Goal: Task Accomplishment & Management: Use online tool/utility

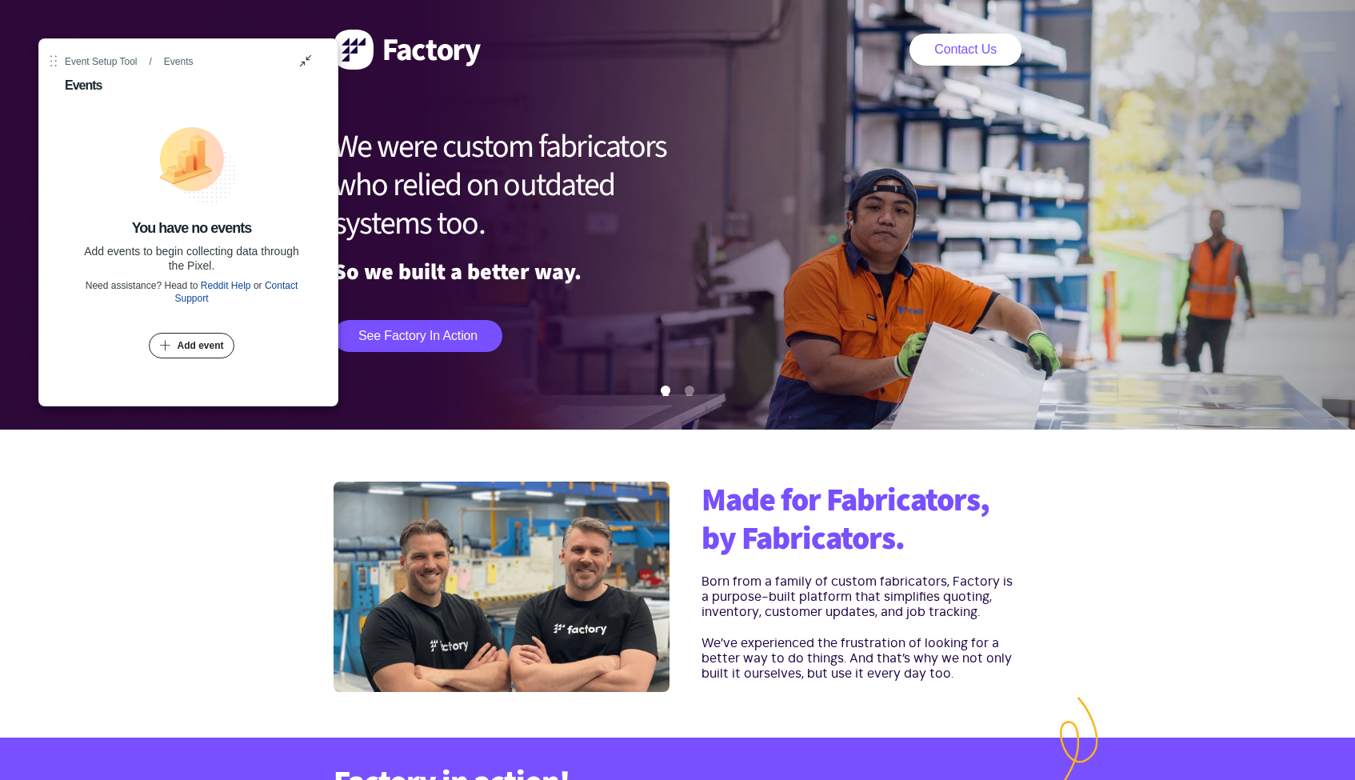
click at [202, 342] on div "Add event" at bounding box center [200, 345] width 46 height 13
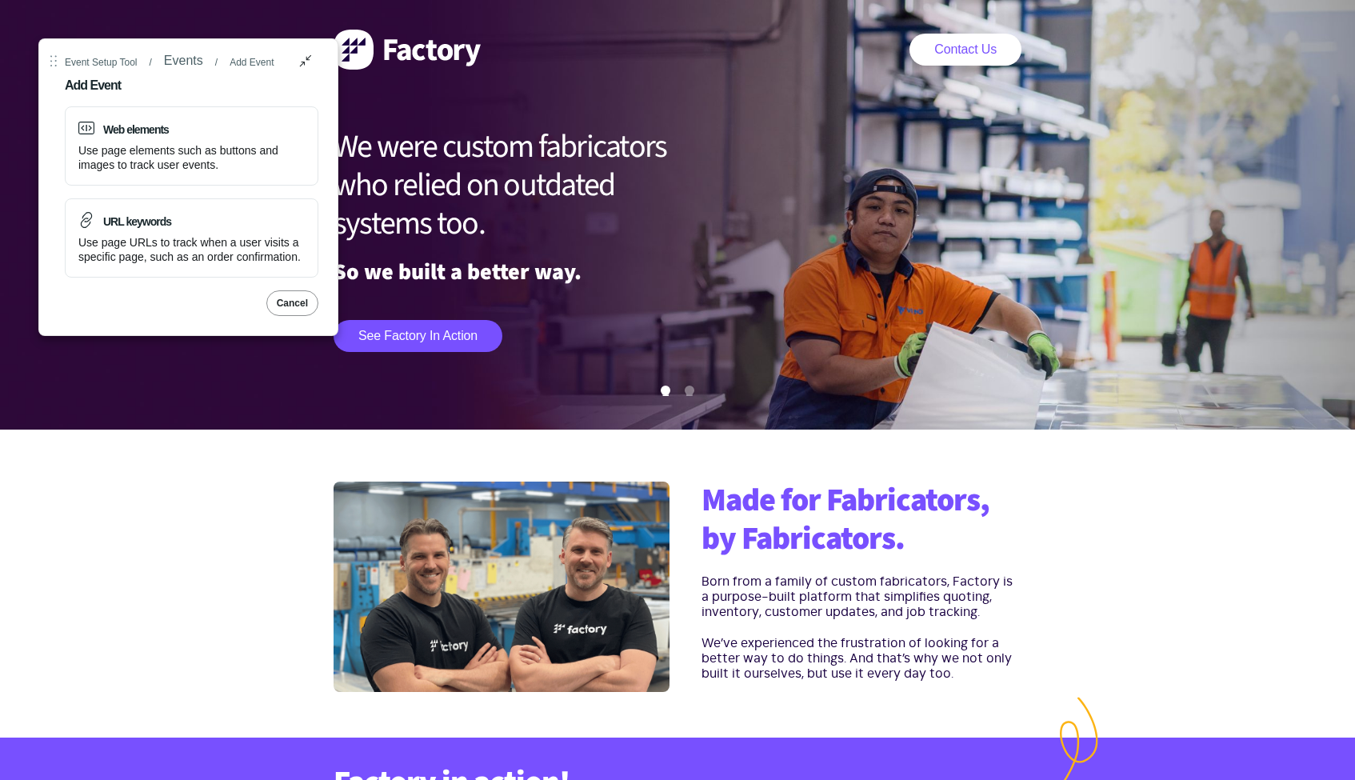
click at [202, 565] on section "Made for Fabricators, by Fabricators. Born from a family of custom fabricators,…" at bounding box center [677, 584] width 1355 height 308
click at [149, 538] on section "Made for Fabricators, by Fabricators. Born from a family of custom fabricators,…" at bounding box center [677, 584] width 1355 height 308
click at [230, 527] on section "Made for Fabricators, by Fabricators. Born from a family of custom fabricators,…" at bounding box center [677, 584] width 1355 height 308
click at [216, 505] on section "Made for Fabricators, by Fabricators. Born from a family of custom fabricators,…" at bounding box center [677, 584] width 1355 height 308
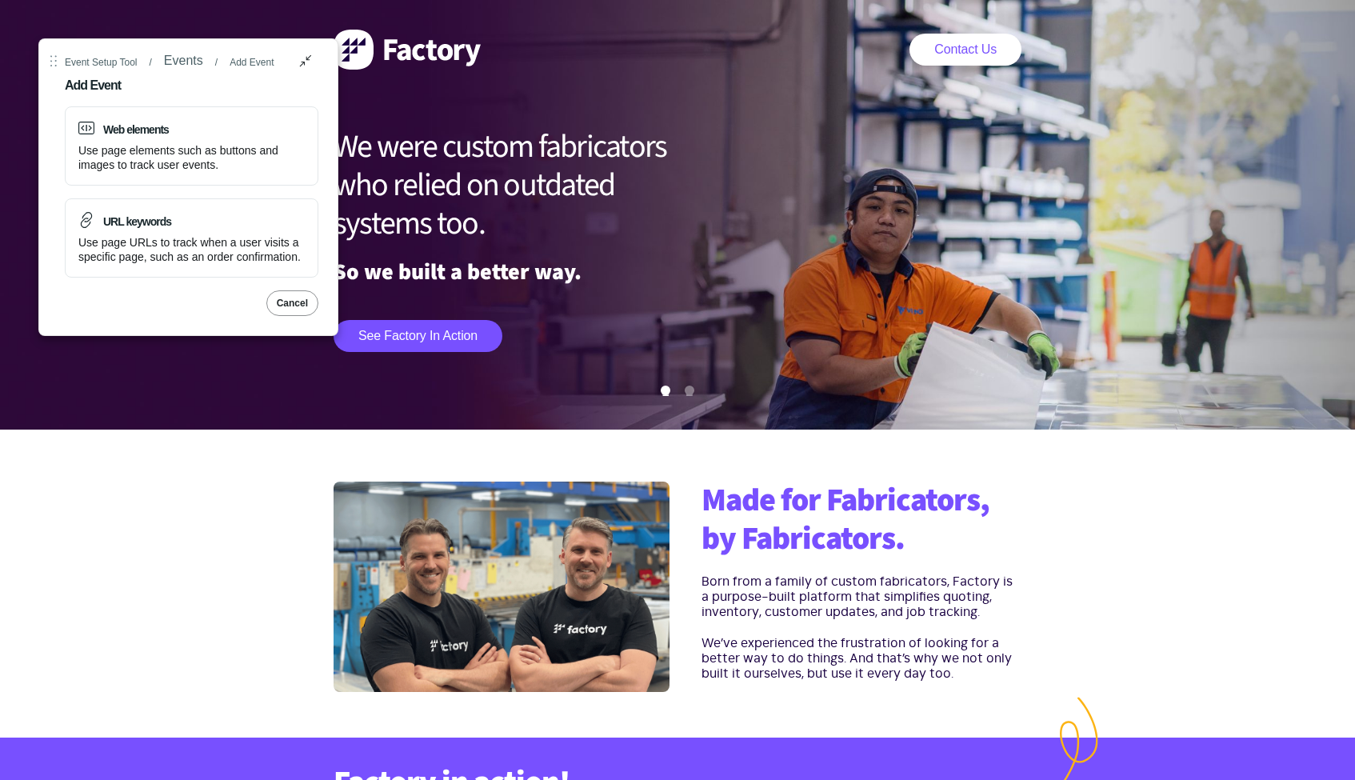
click at [94, 470] on section "Made for Fabricators, by Fabricators. Born from a family of custom fabricators,…" at bounding box center [677, 584] width 1355 height 308
click at [127, 473] on section "Made for Fabricators, by Fabricators. Born from a family of custom fabricators,…" at bounding box center [677, 584] width 1355 height 308
click at [139, 486] on section "Made for Fabricators, by Fabricators. Born from a family of custom fabricators,…" at bounding box center [677, 584] width 1355 height 308
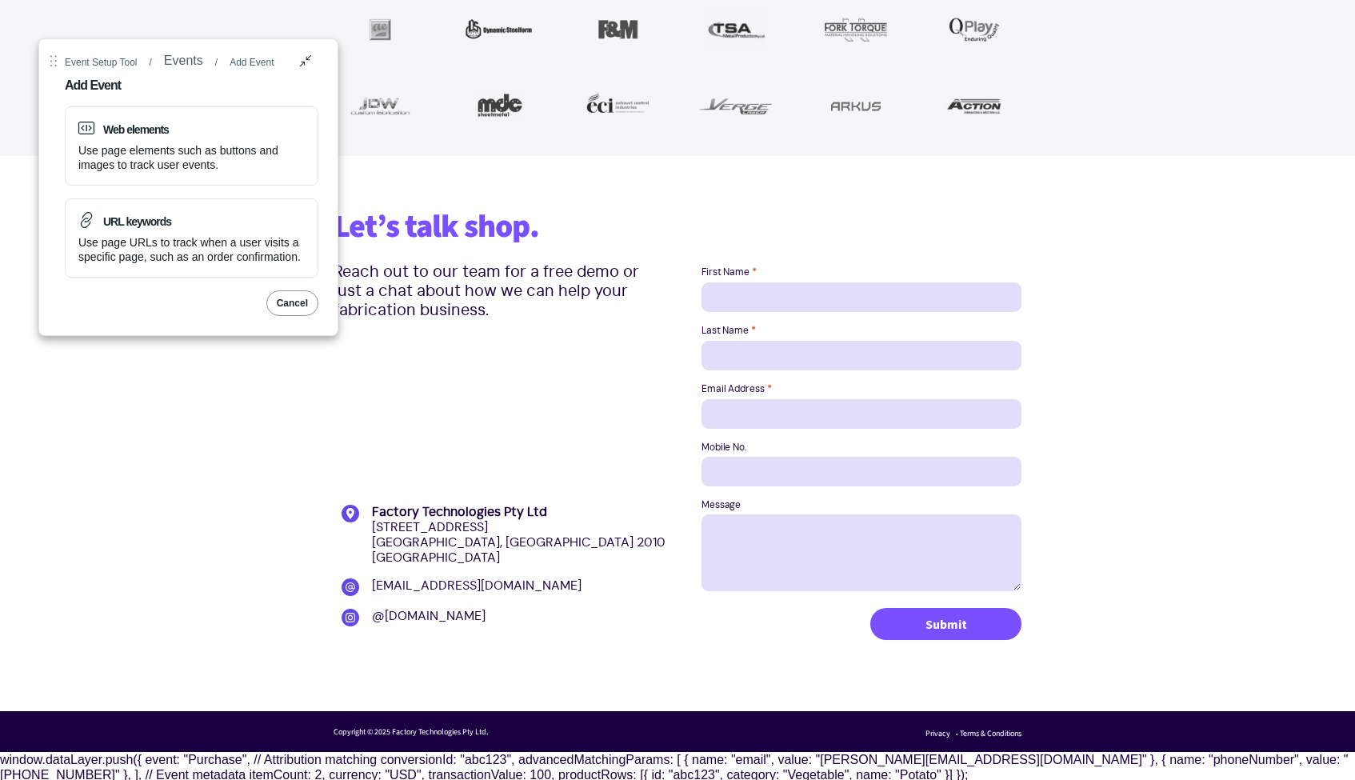
scroll to position [1981, 0]
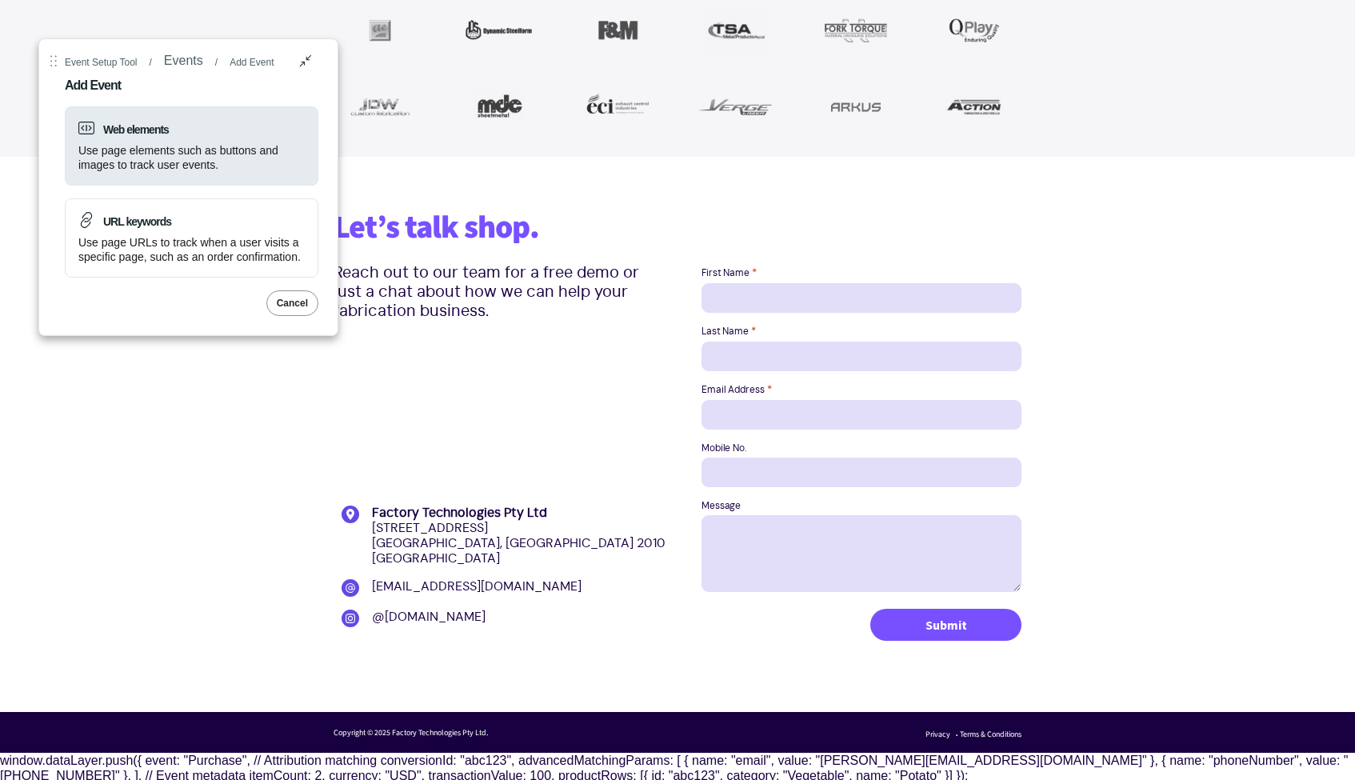
click at [266, 148] on div "Use page elements such as buttons and images to track user events." at bounding box center [191, 157] width 226 height 29
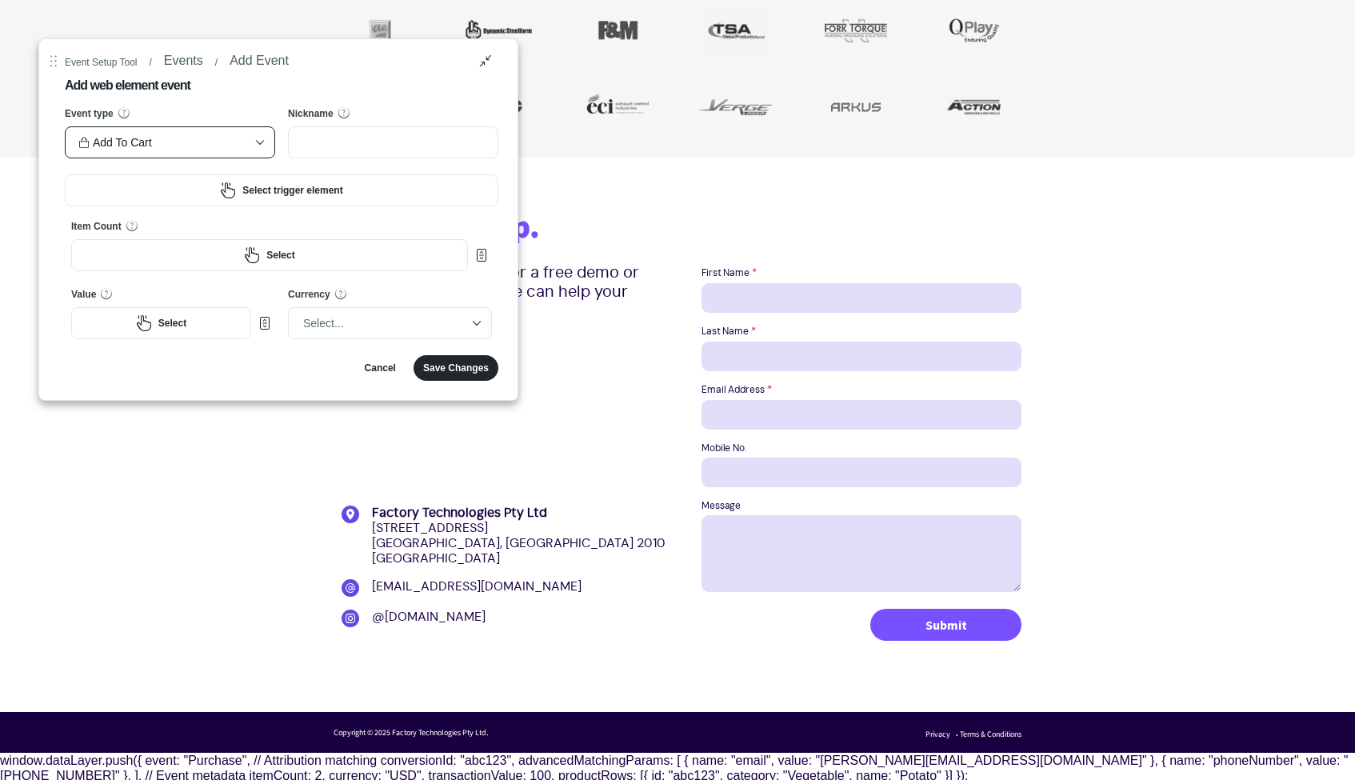
click at [260, 138] on icon "Dropdown Collapse" at bounding box center [260, 142] width 16 height 24
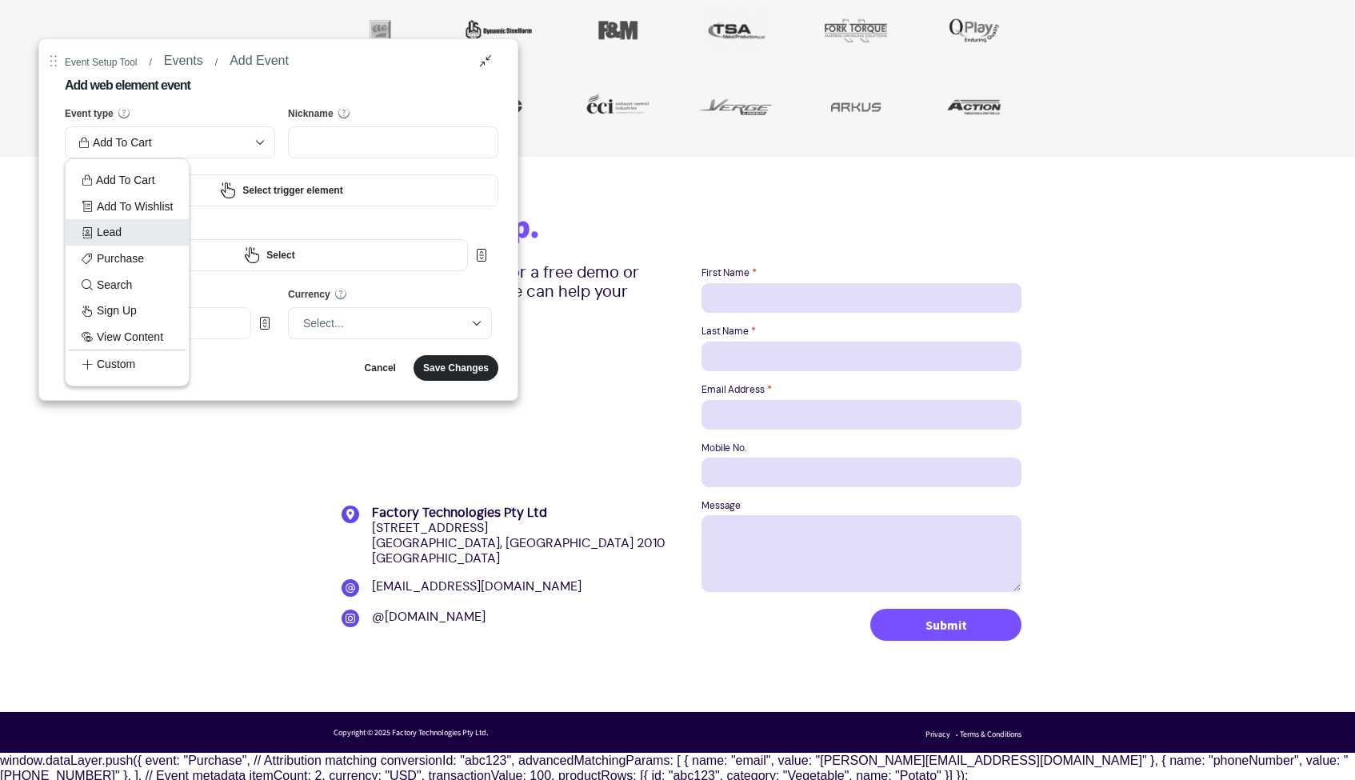
click at [134, 234] on div "Lead" at bounding box center [127, 232] width 91 height 18
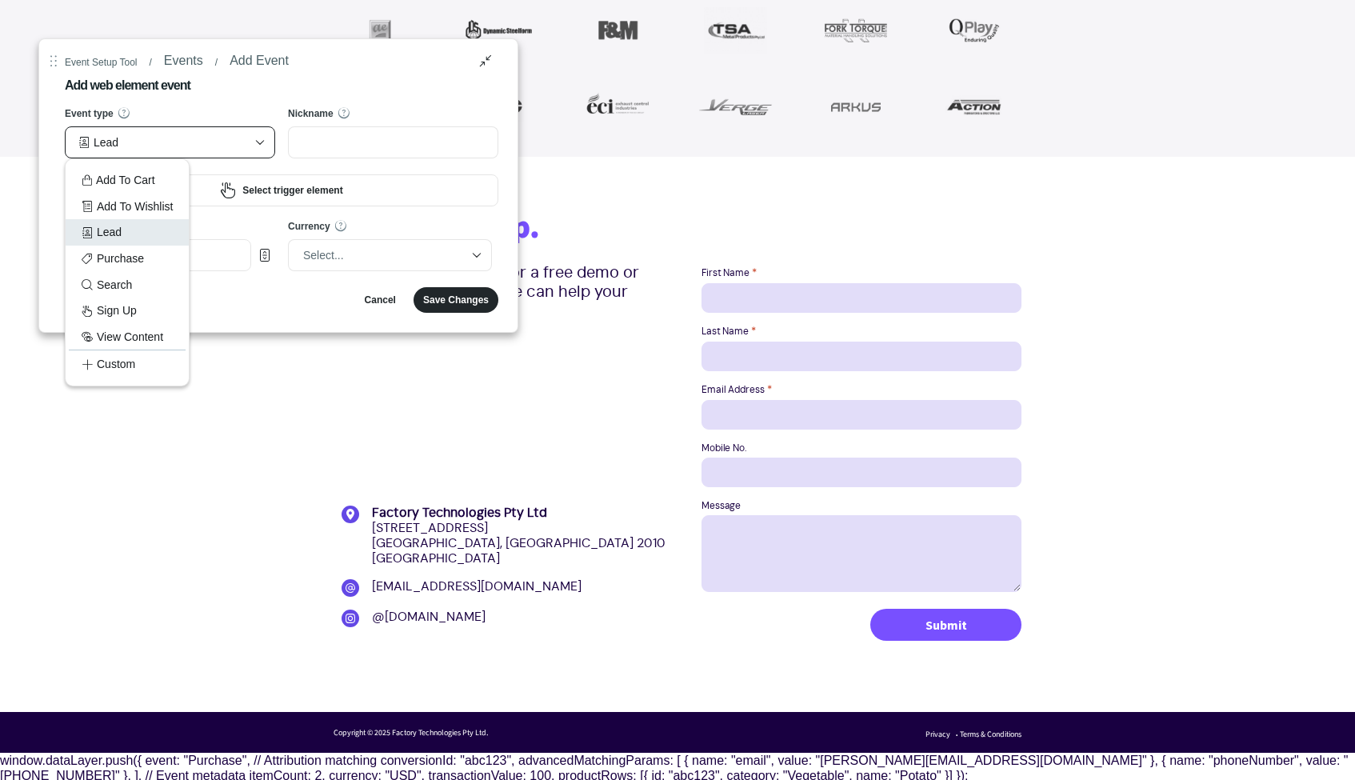
click at [202, 126] on div "Lead" at bounding box center [170, 142] width 210 height 32
click at [117, 235] on div "Lead" at bounding box center [127, 232] width 91 height 18
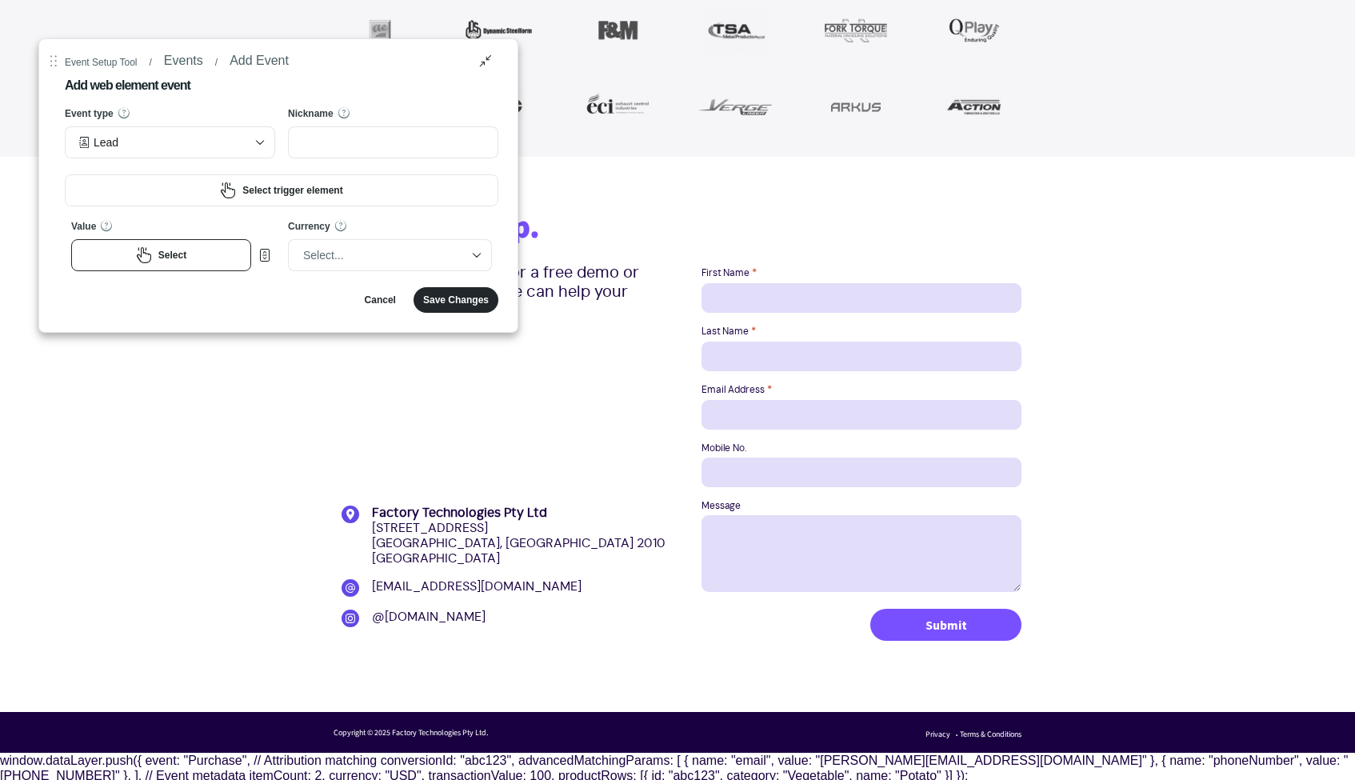
click at [202, 256] on button "Select" at bounding box center [161, 255] width 180 height 32
click at [214, 257] on button "Select" at bounding box center [161, 255] width 180 height 32
click at [358, 194] on button "Select trigger element" at bounding box center [282, 190] width 434 height 32
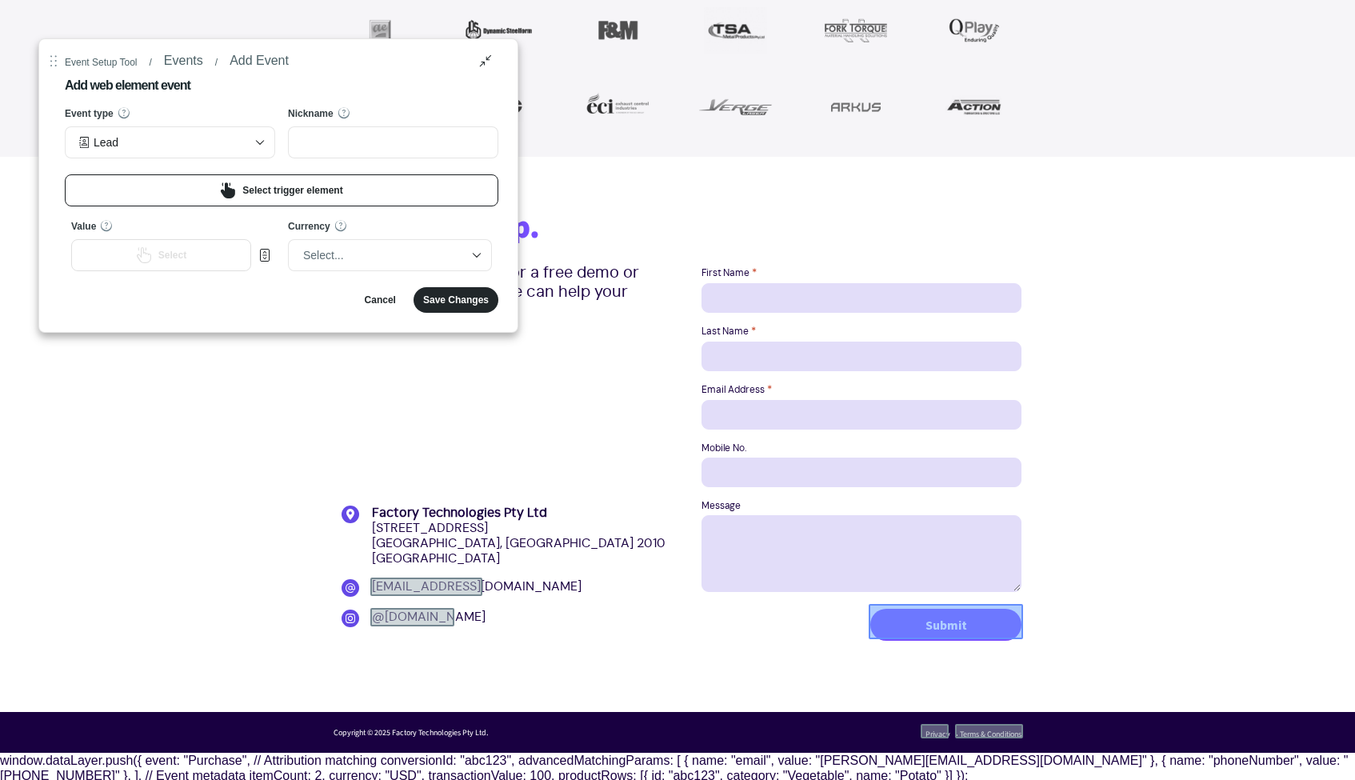
click at [919, 615] on button at bounding box center [946, 621] width 154 height 35
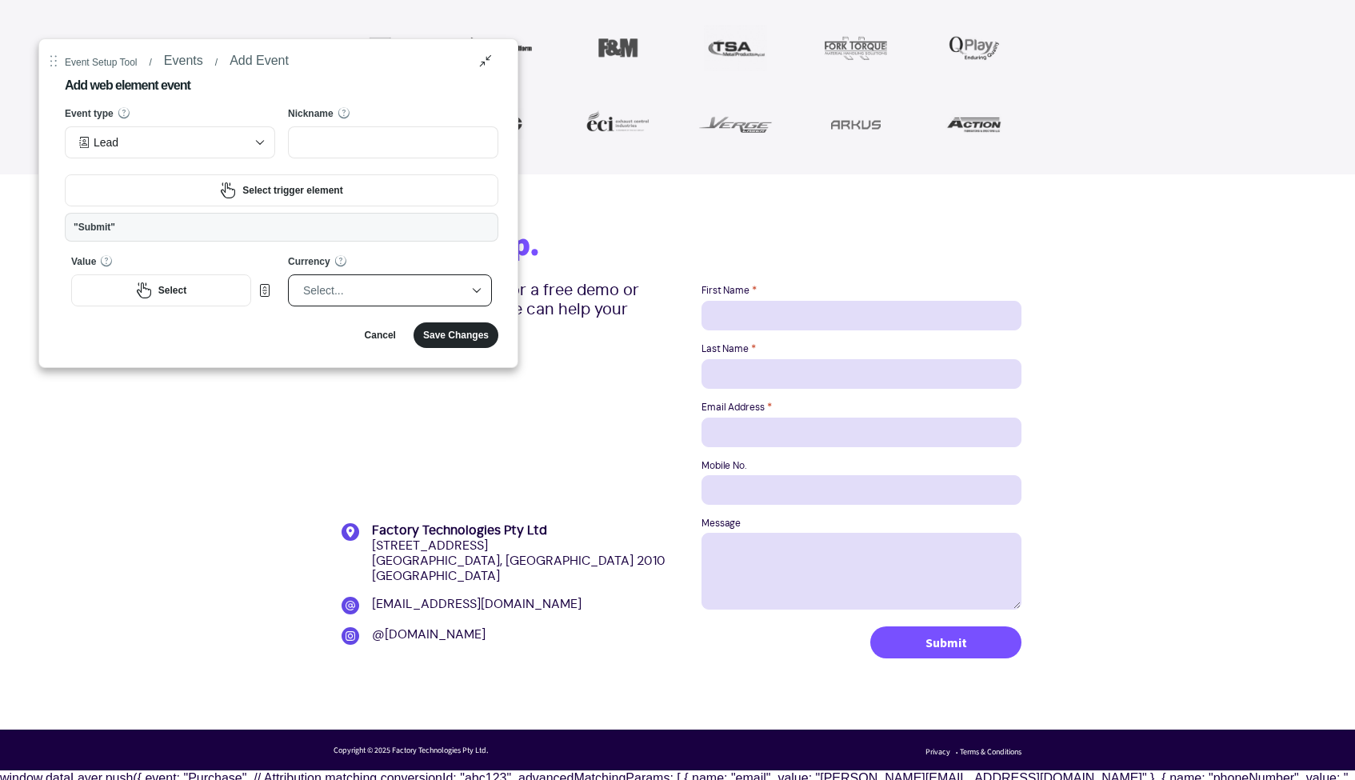
scroll to position [1936, 0]
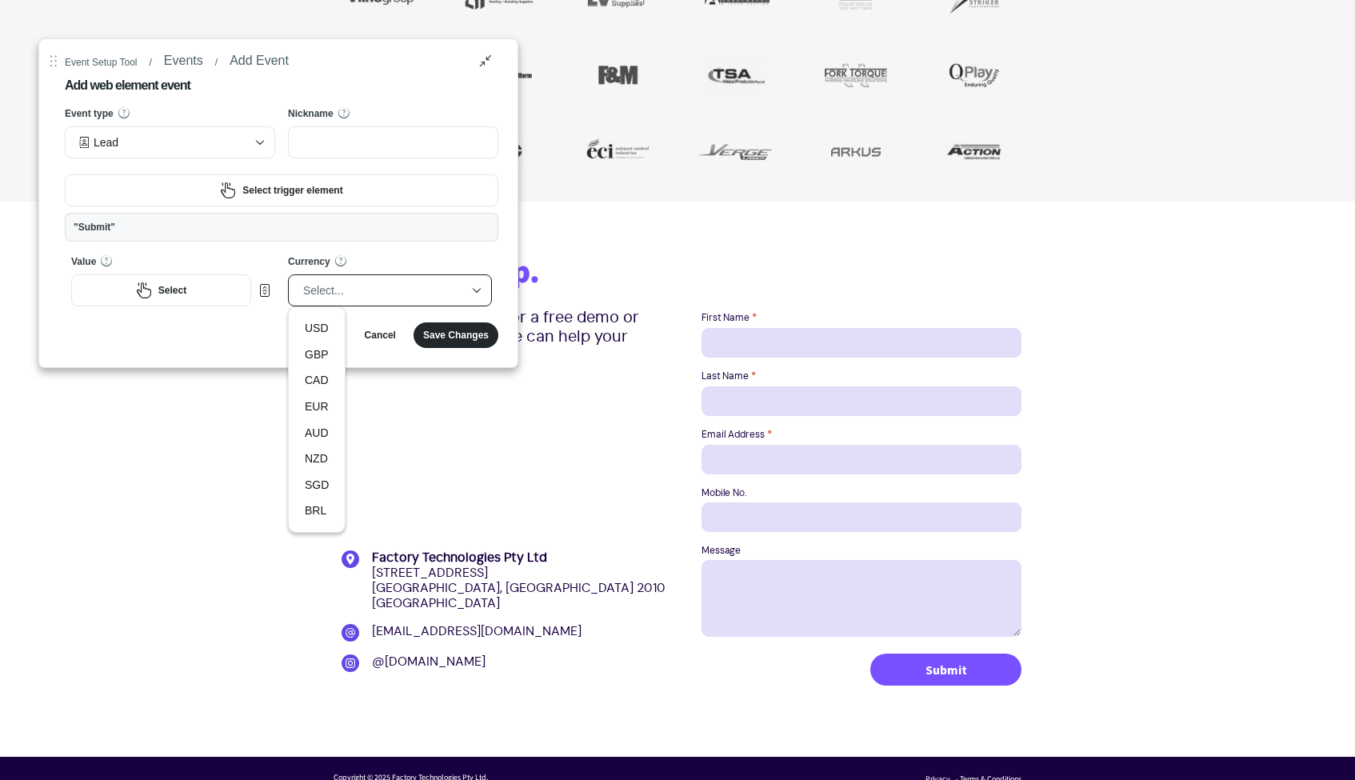
click at [337, 294] on div "Select..." at bounding box center [382, 290] width 159 height 24
click at [263, 328] on div "Cancel Save Changes" at bounding box center [282, 335] width 434 height 26
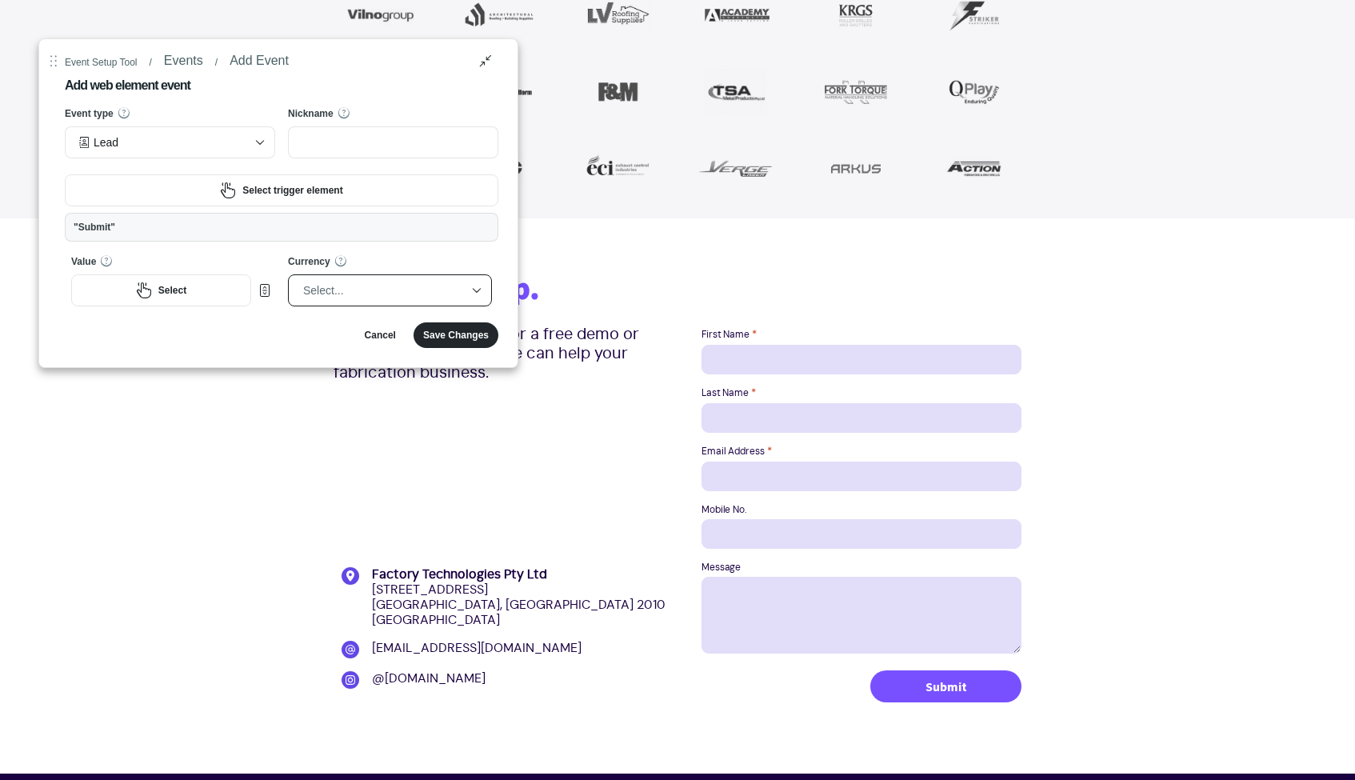
scroll to position [1959, 0]
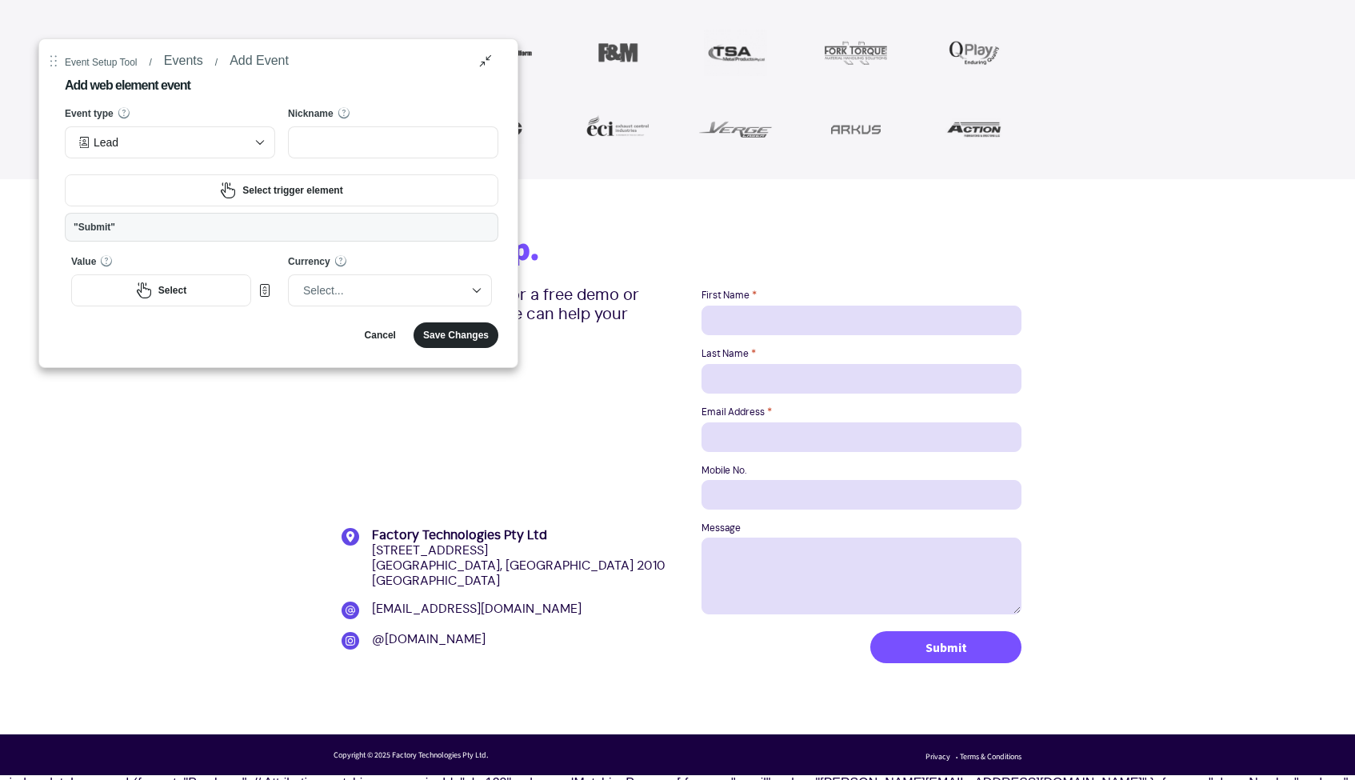
click at [326, 227] on div ""Submit"" at bounding box center [282, 227] width 416 height 13
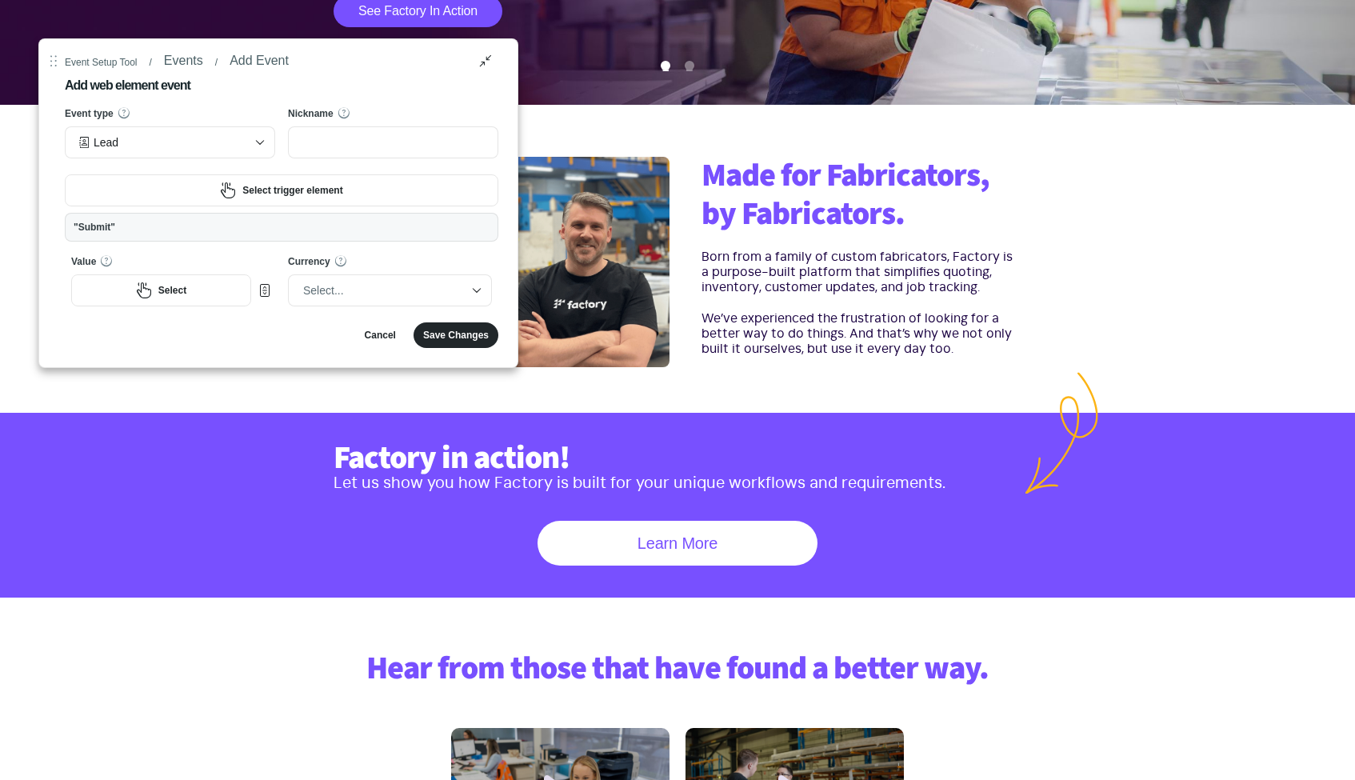
scroll to position [403, 0]
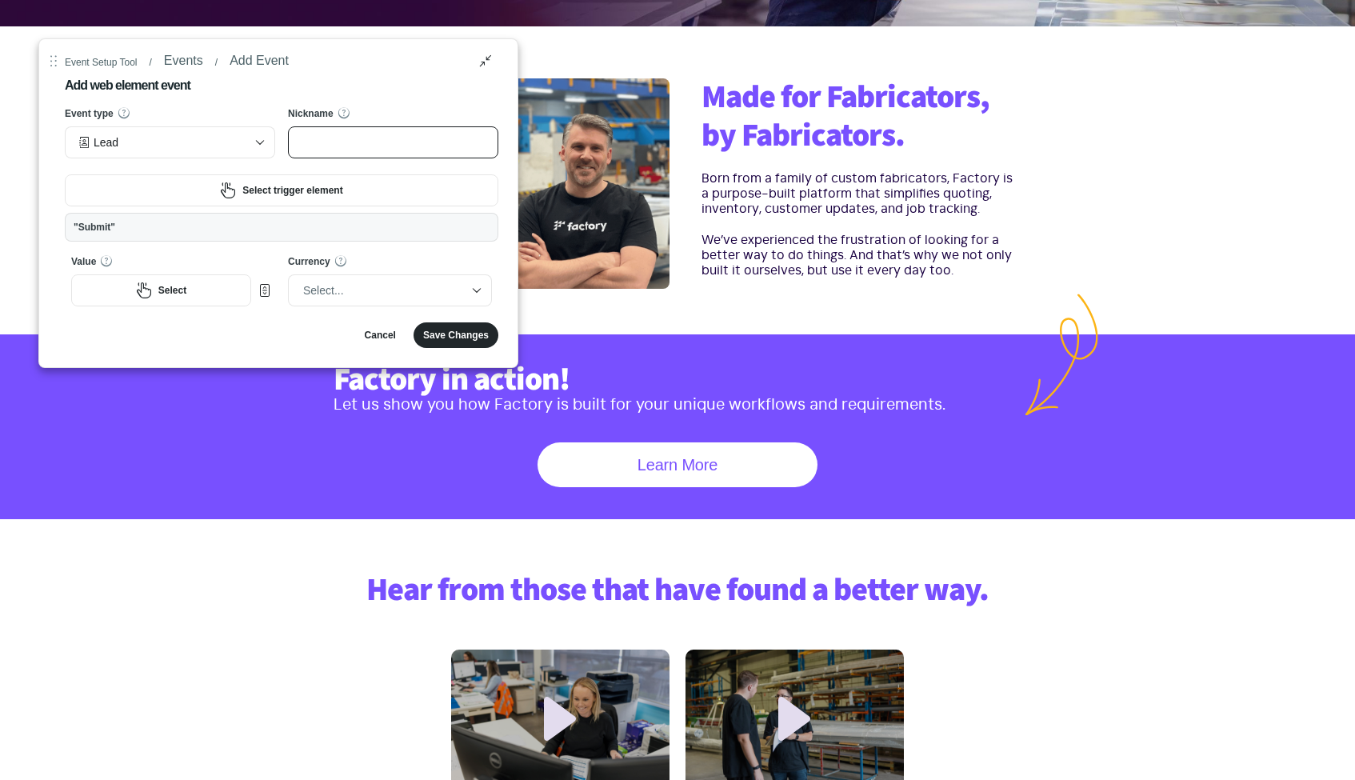
click at [411, 127] on input "Nickname" at bounding box center [393, 142] width 210 height 32
click at [262, 112] on div "Event type" at bounding box center [170, 113] width 210 height 14
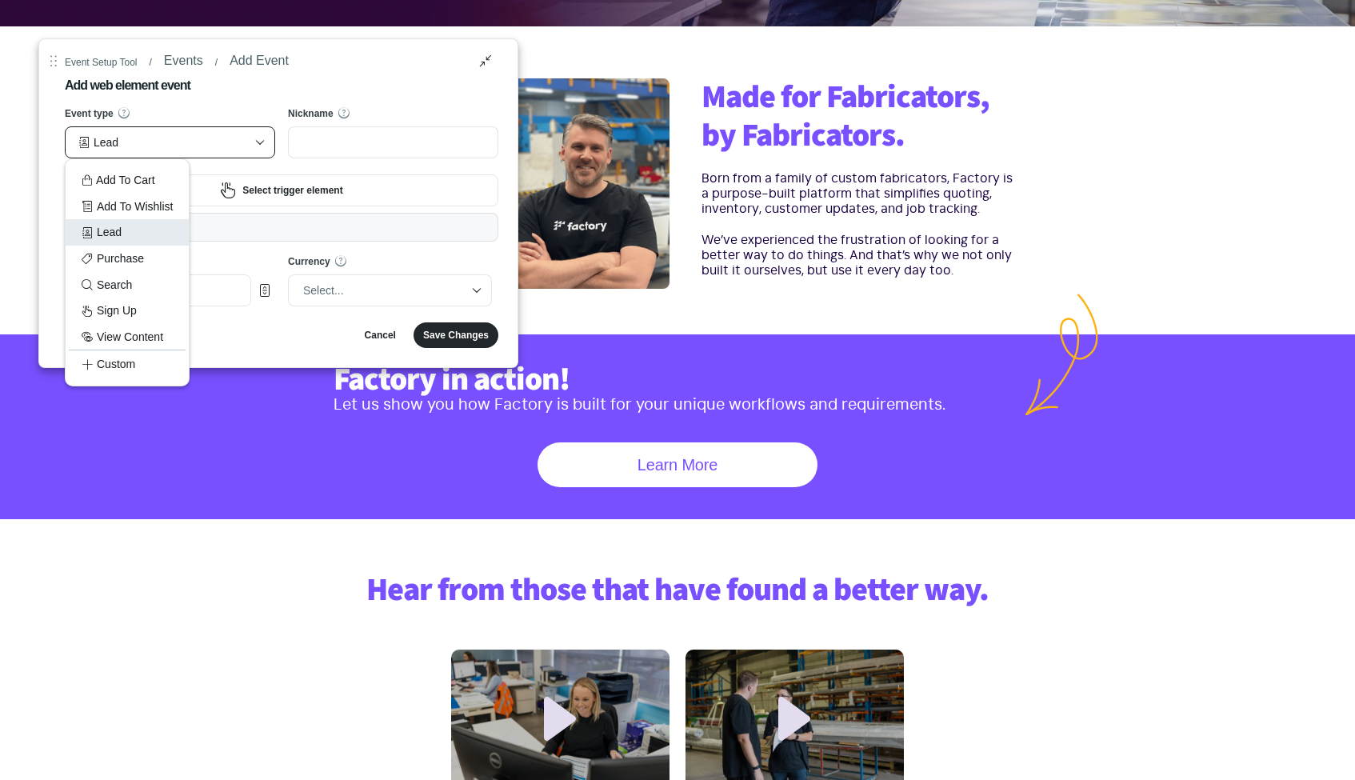
click at [259, 102] on div "Add web element event Event type option [object Object] selected, 3 of 8. 8 res…" at bounding box center [282, 213] width 434 height 270
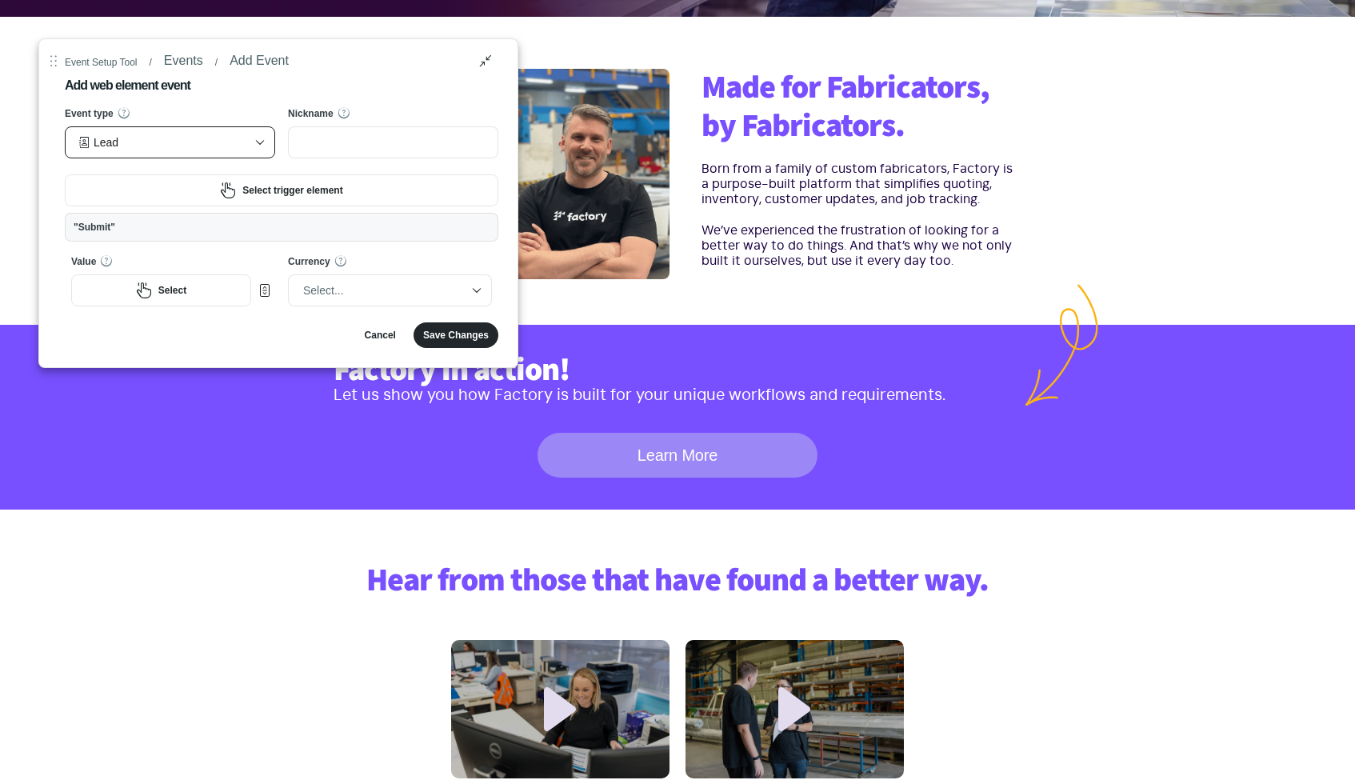
scroll to position [384, 0]
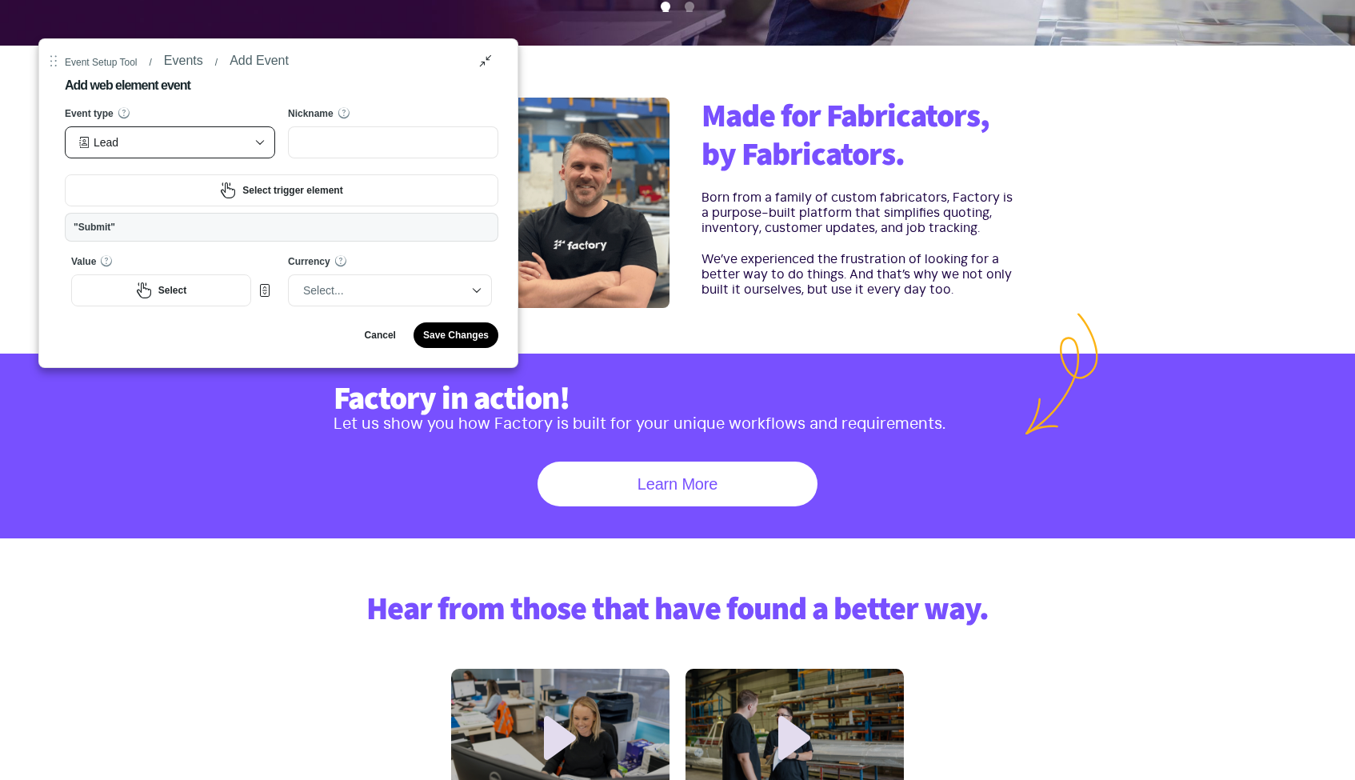
click at [428, 342] on button "Save Changes" at bounding box center [456, 335] width 85 height 26
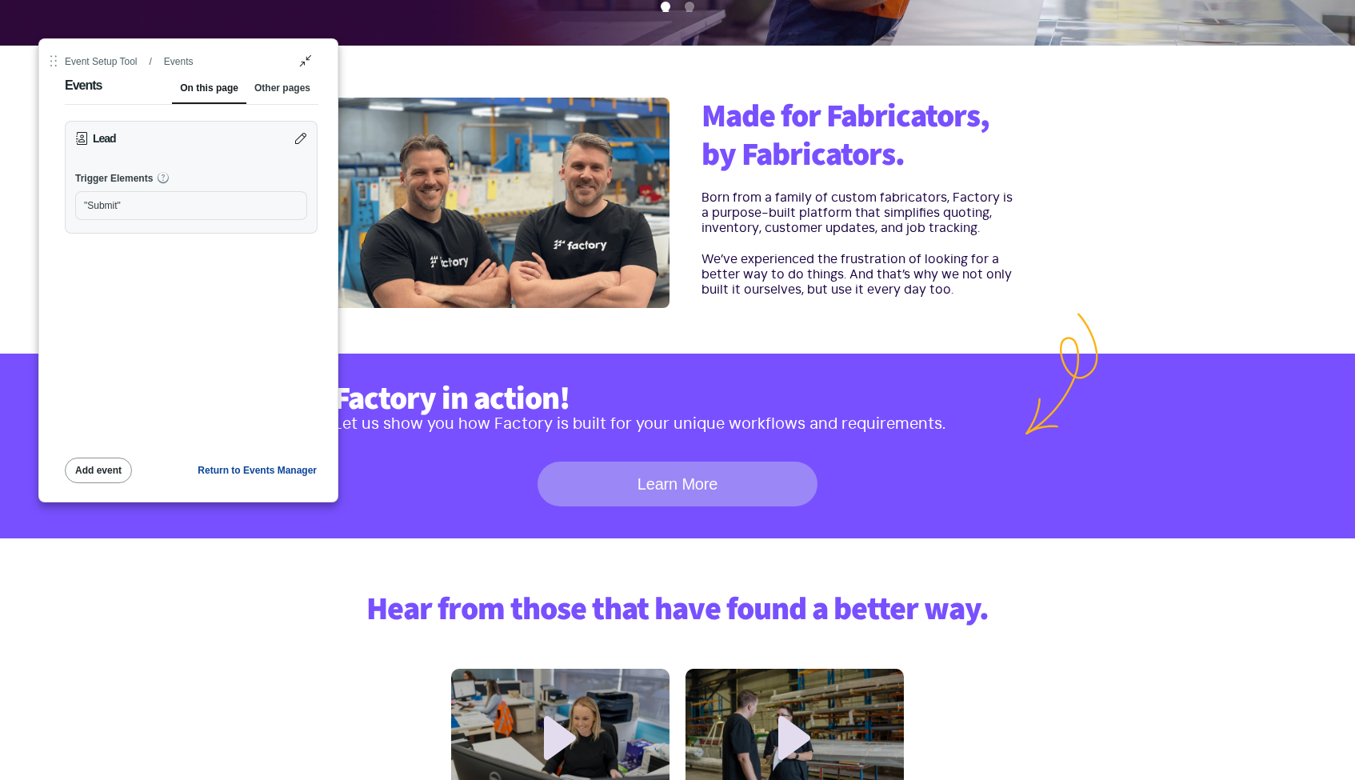
click at [589, 489] on link "Learn More" at bounding box center [678, 484] width 280 height 45
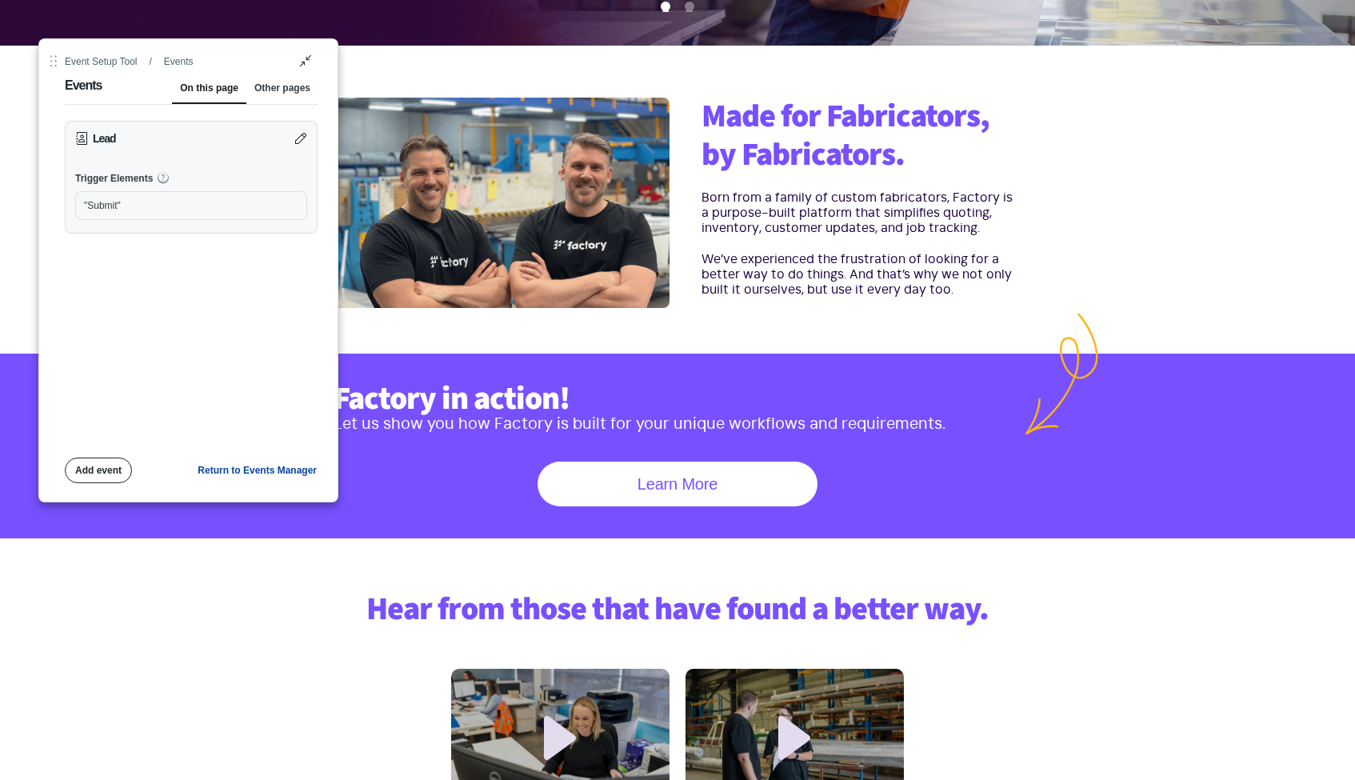
click at [97, 467] on div "Add event" at bounding box center [98, 470] width 46 height 13
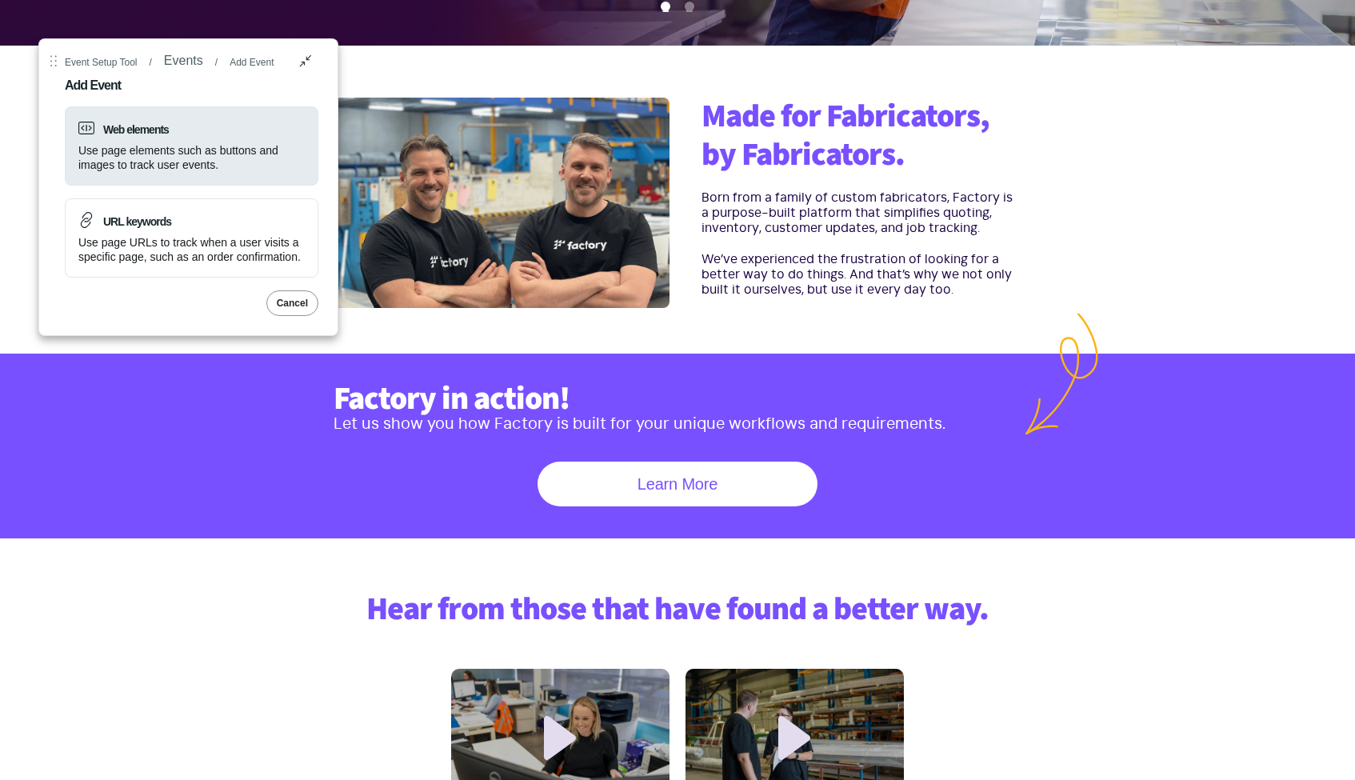
click at [241, 174] on button "Web elements Use page elements such as buttons and images to track user events." at bounding box center [192, 145] width 254 height 79
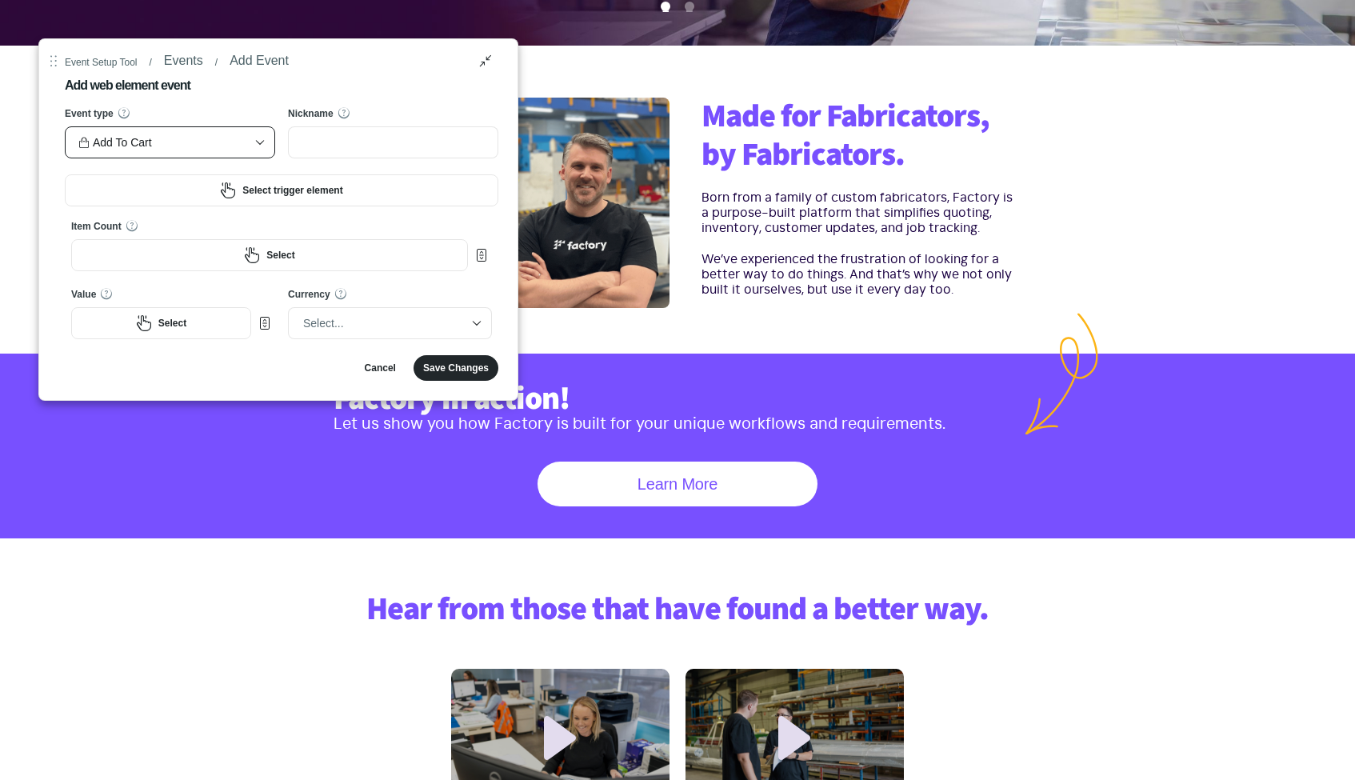
click at [215, 140] on div "Add To Cart" at bounding box center [161, 142] width 167 height 24
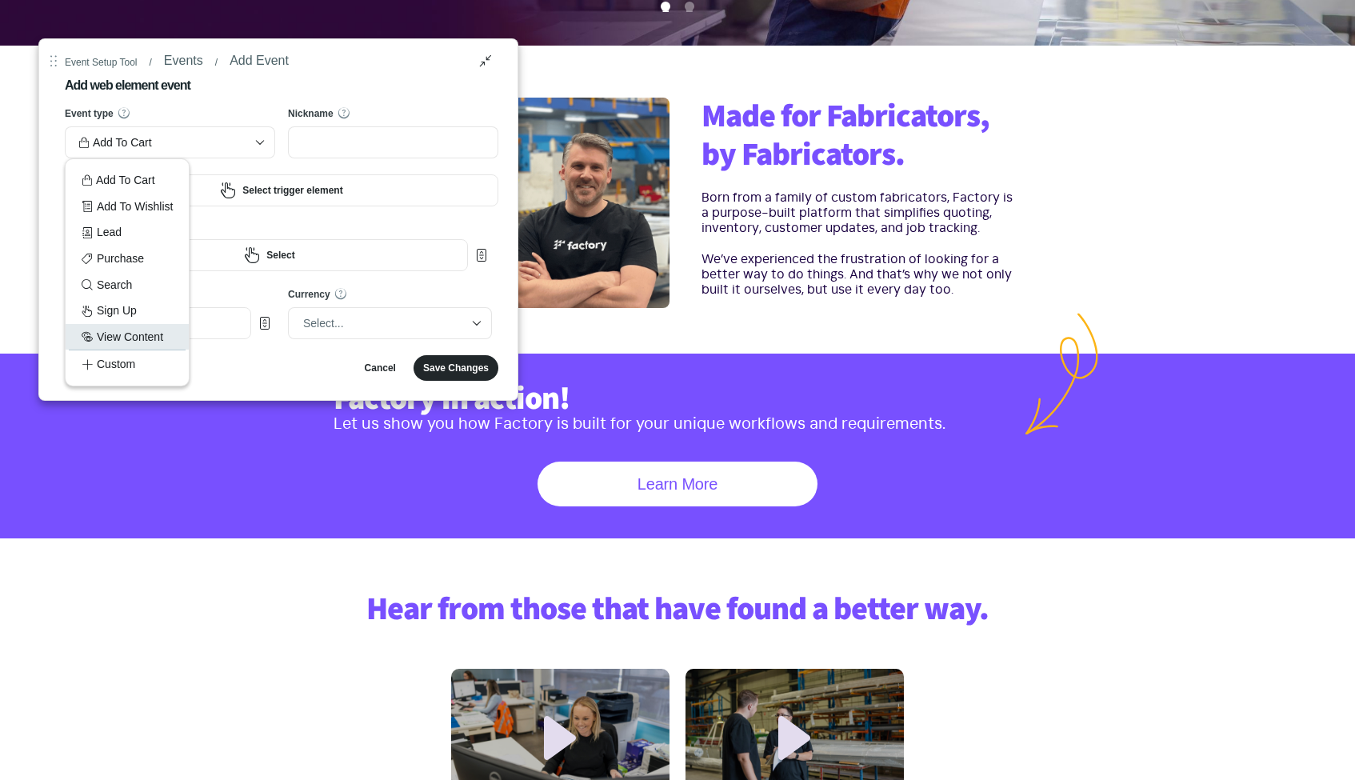
click at [138, 328] on div "View Content" at bounding box center [127, 337] width 91 height 18
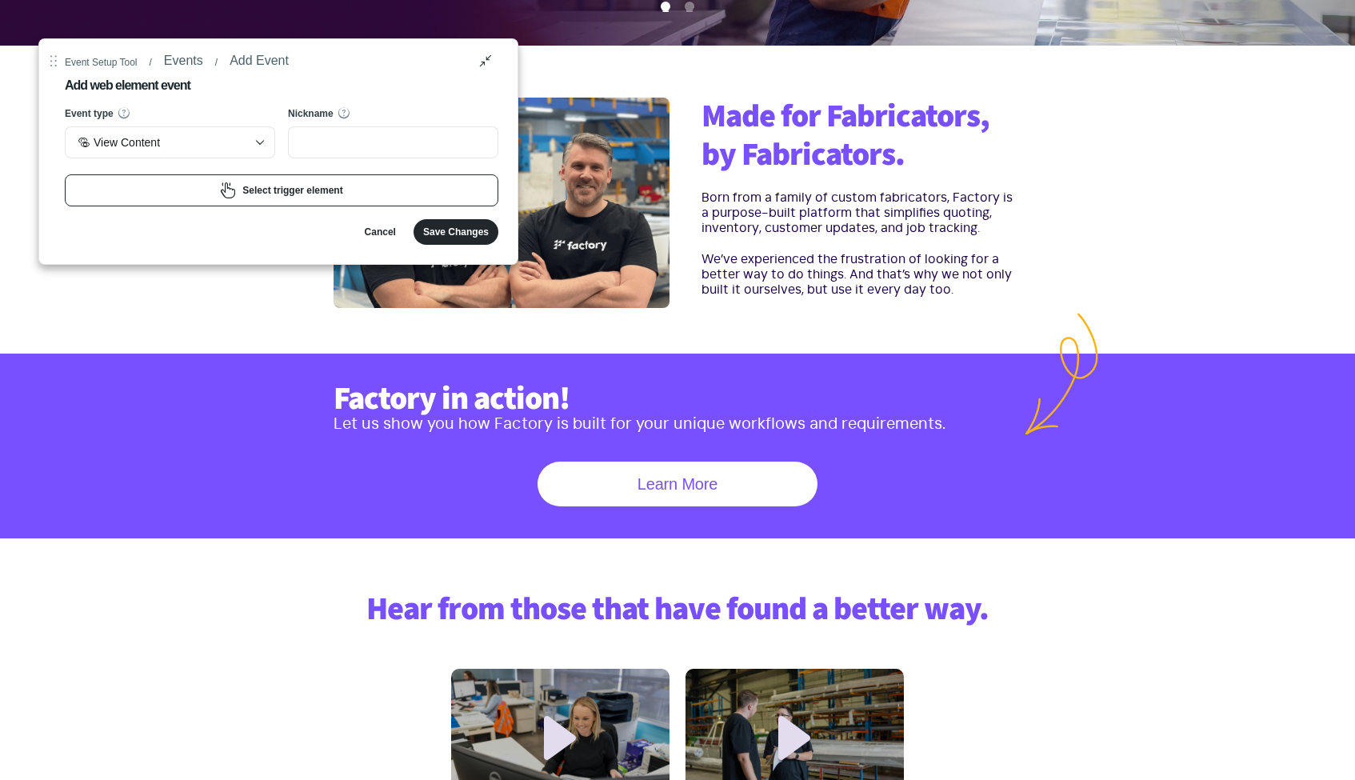
click at [389, 199] on button "Select trigger element" at bounding box center [282, 190] width 434 height 32
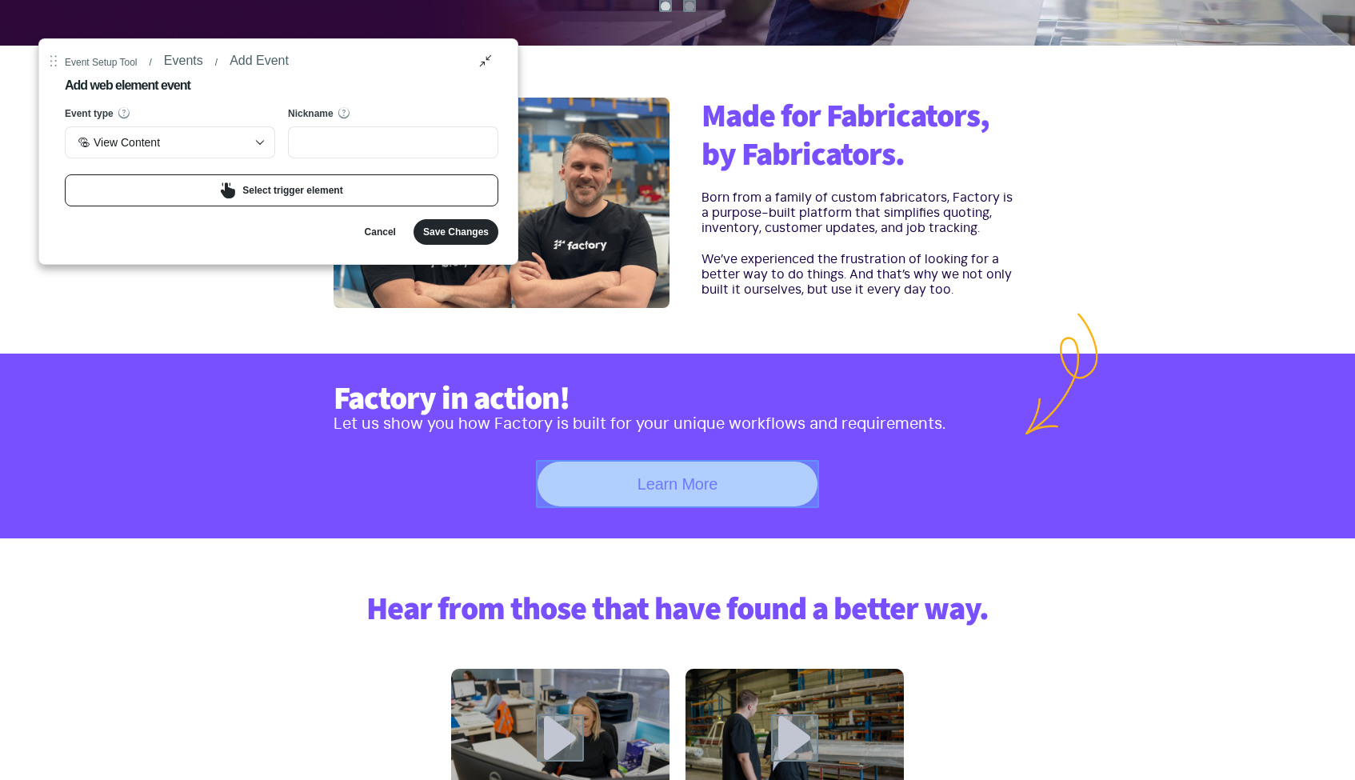
click at [649, 484] on button at bounding box center [677, 484] width 283 height 48
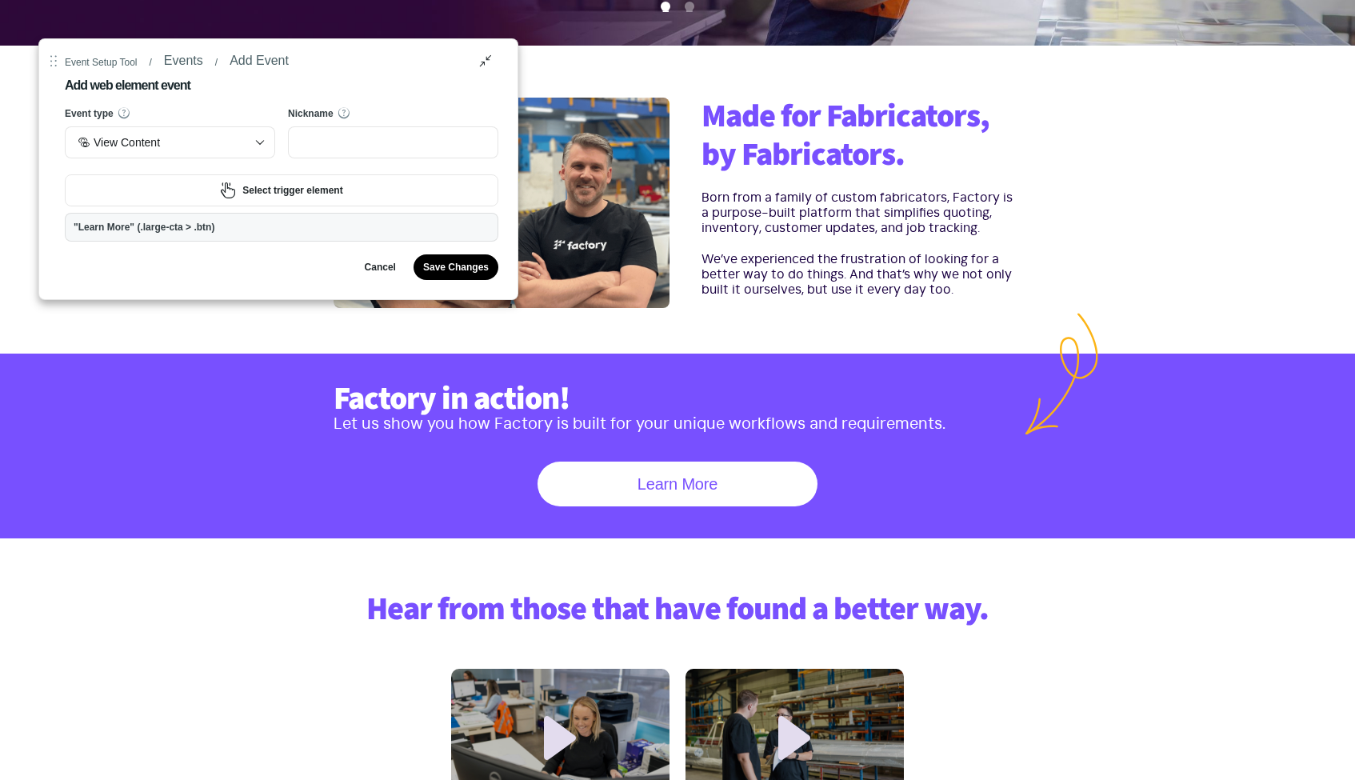
click at [447, 265] on div "Save Changes" at bounding box center [456, 267] width 66 height 13
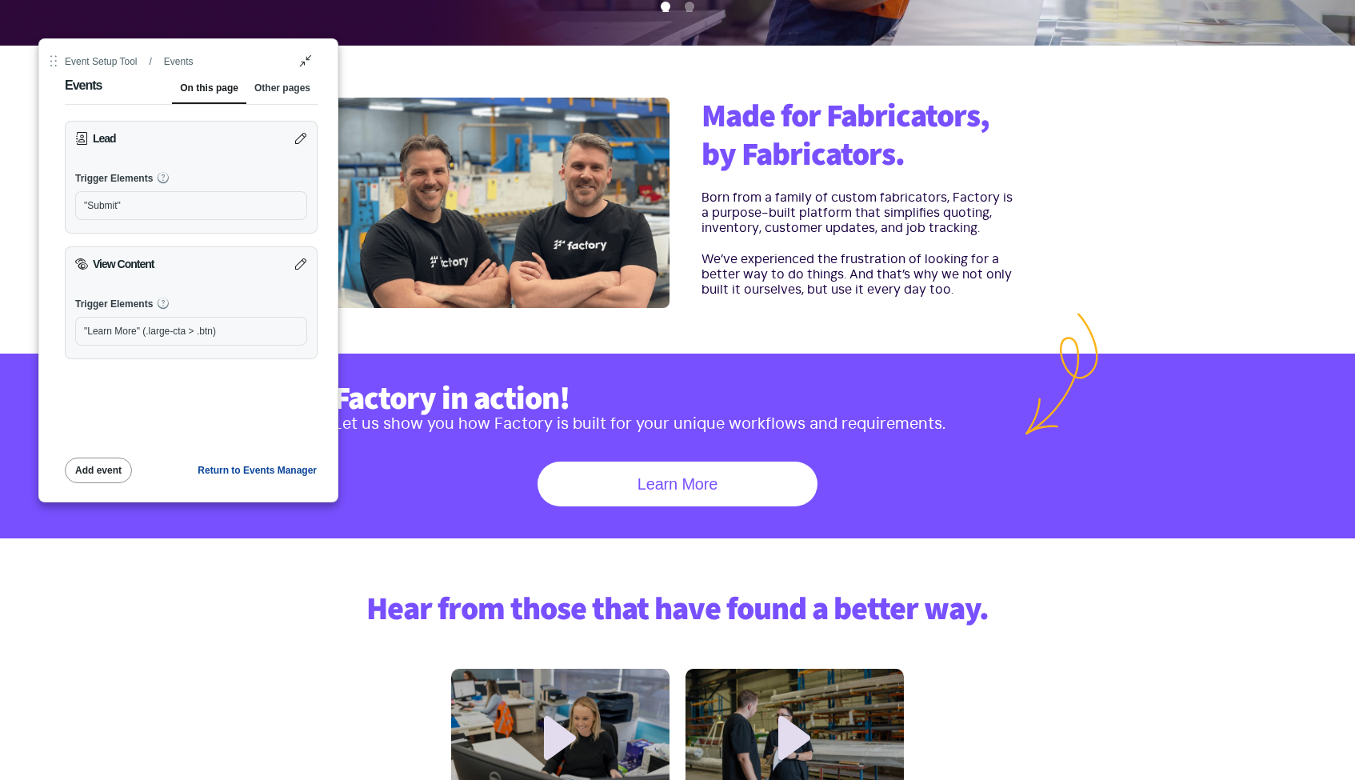
click at [265, 92] on div "Other pages" at bounding box center [282, 92] width 56 height 22
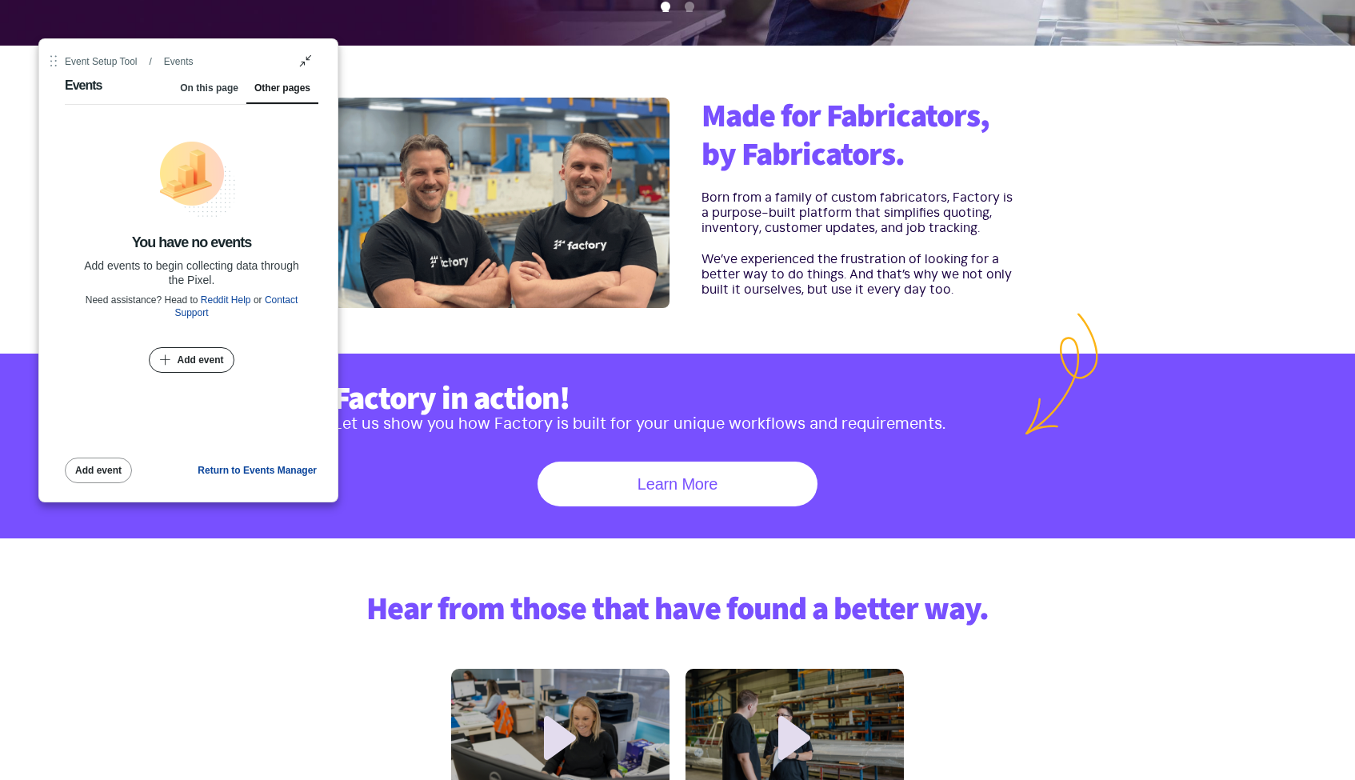
click at [182, 359] on div "Add event" at bounding box center [200, 360] width 46 height 13
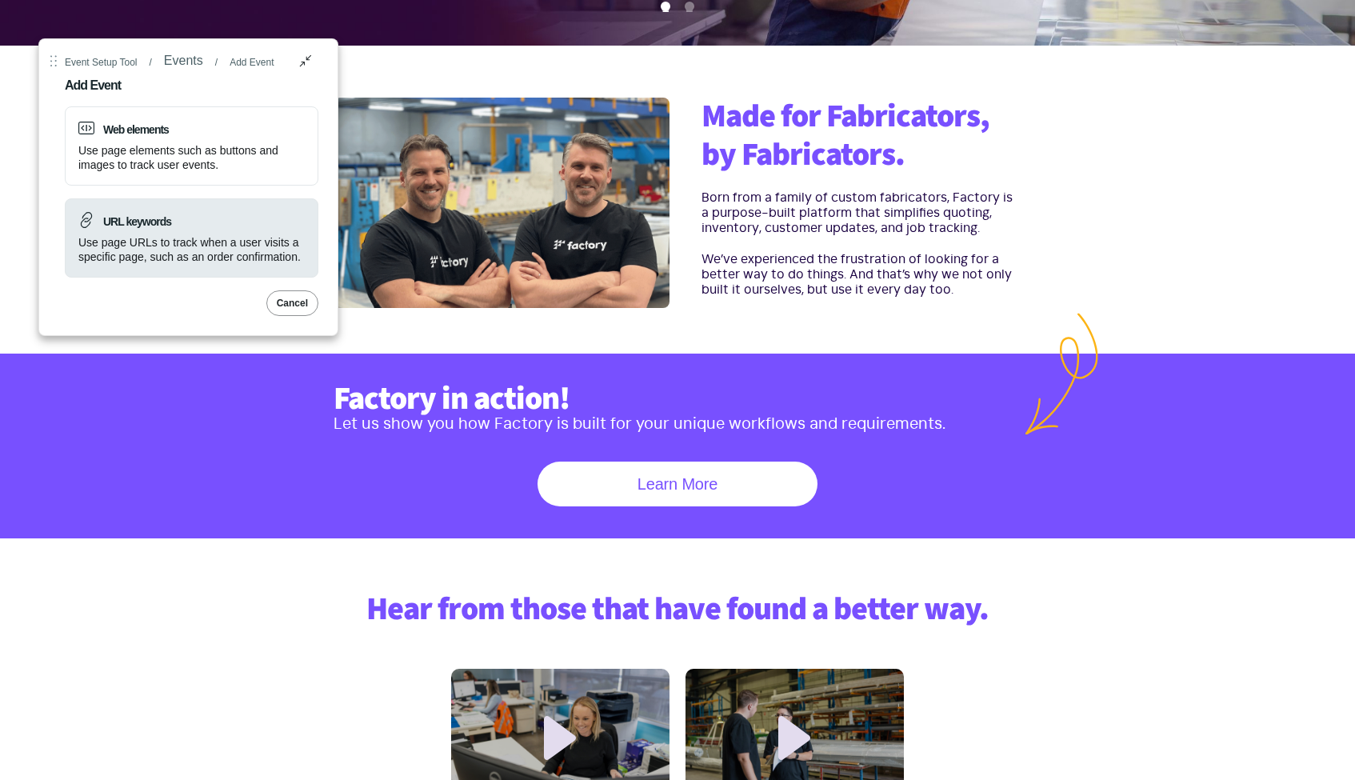
click at [211, 242] on div "Use page URLs to track when a user visits a specific page, such as an order con…" at bounding box center [191, 249] width 226 height 29
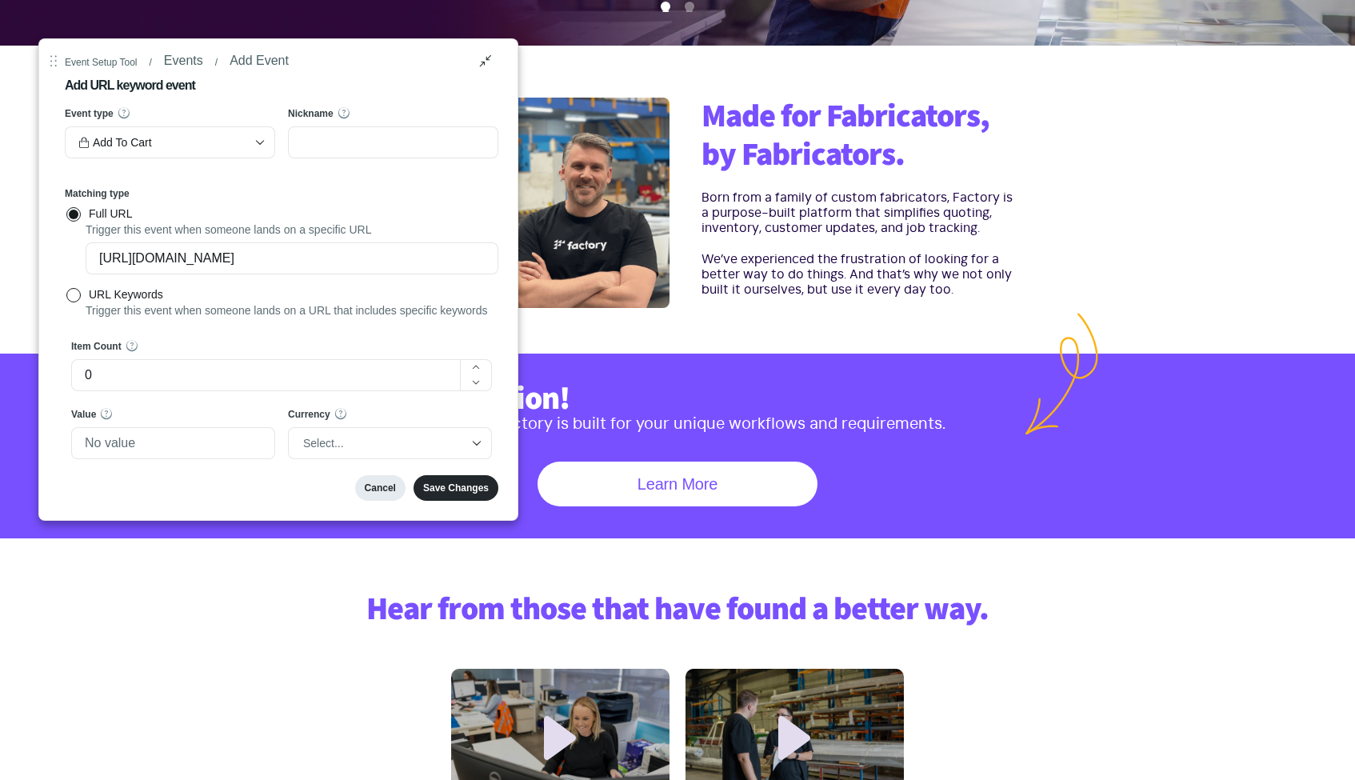
click at [377, 494] on div "Cancel" at bounding box center [380, 488] width 31 height 13
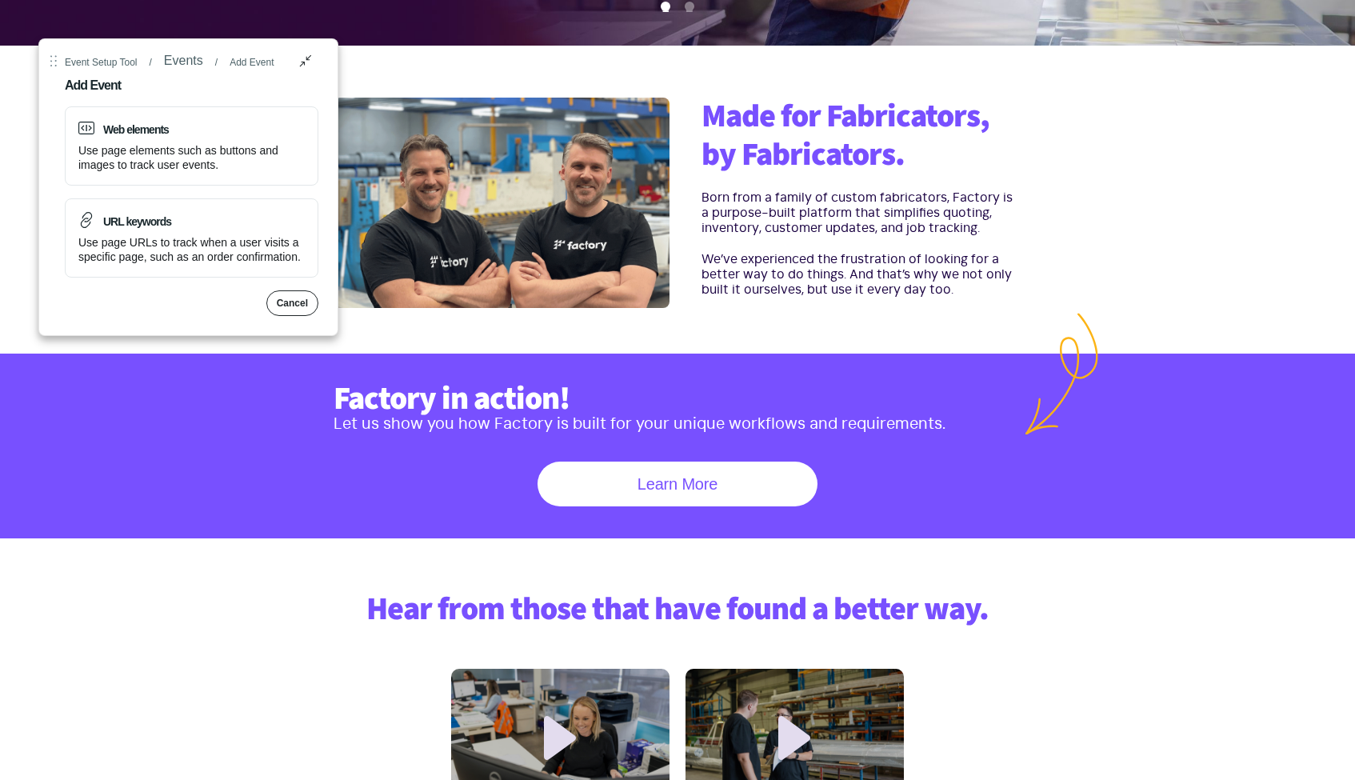
click at [292, 310] on div "Cancel" at bounding box center [292, 303] width 31 height 13
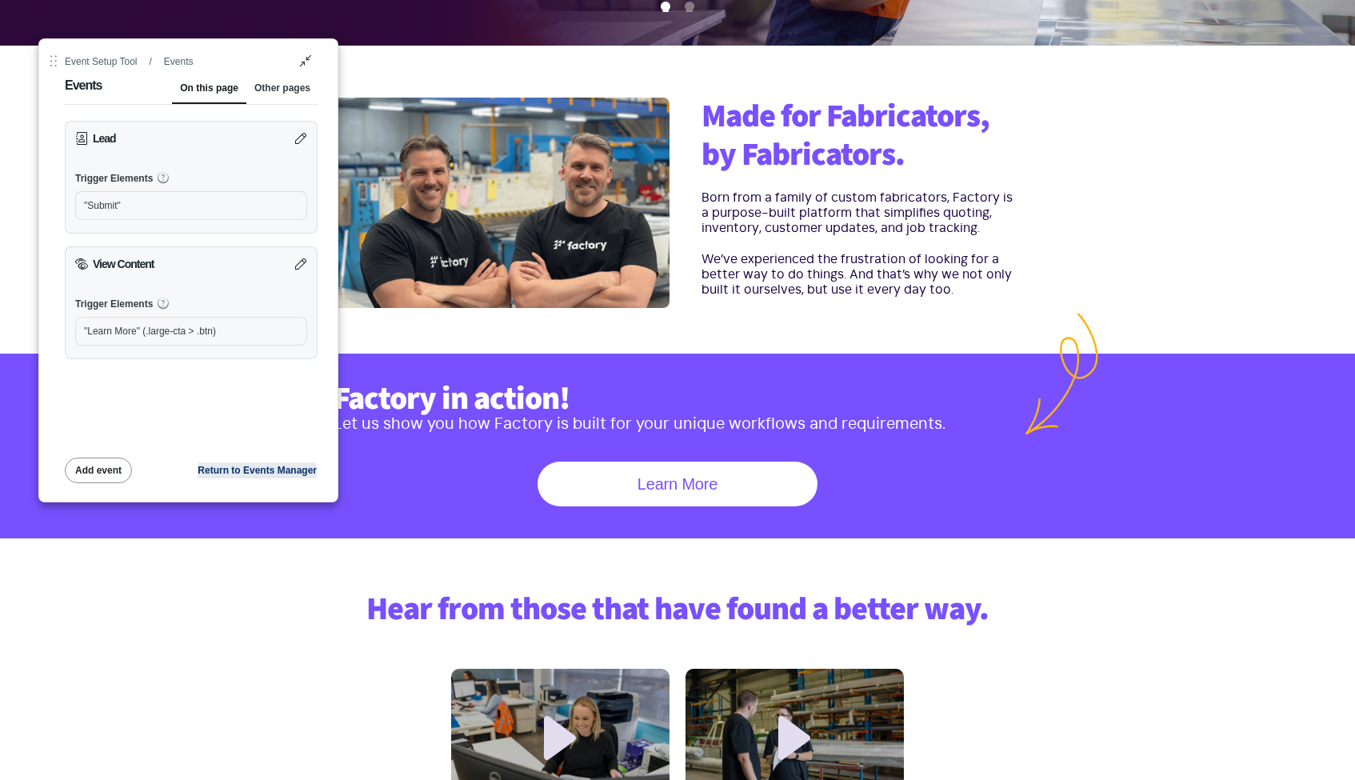
click at [277, 472] on div "Return to Events Manager" at bounding box center [257, 470] width 119 height 13
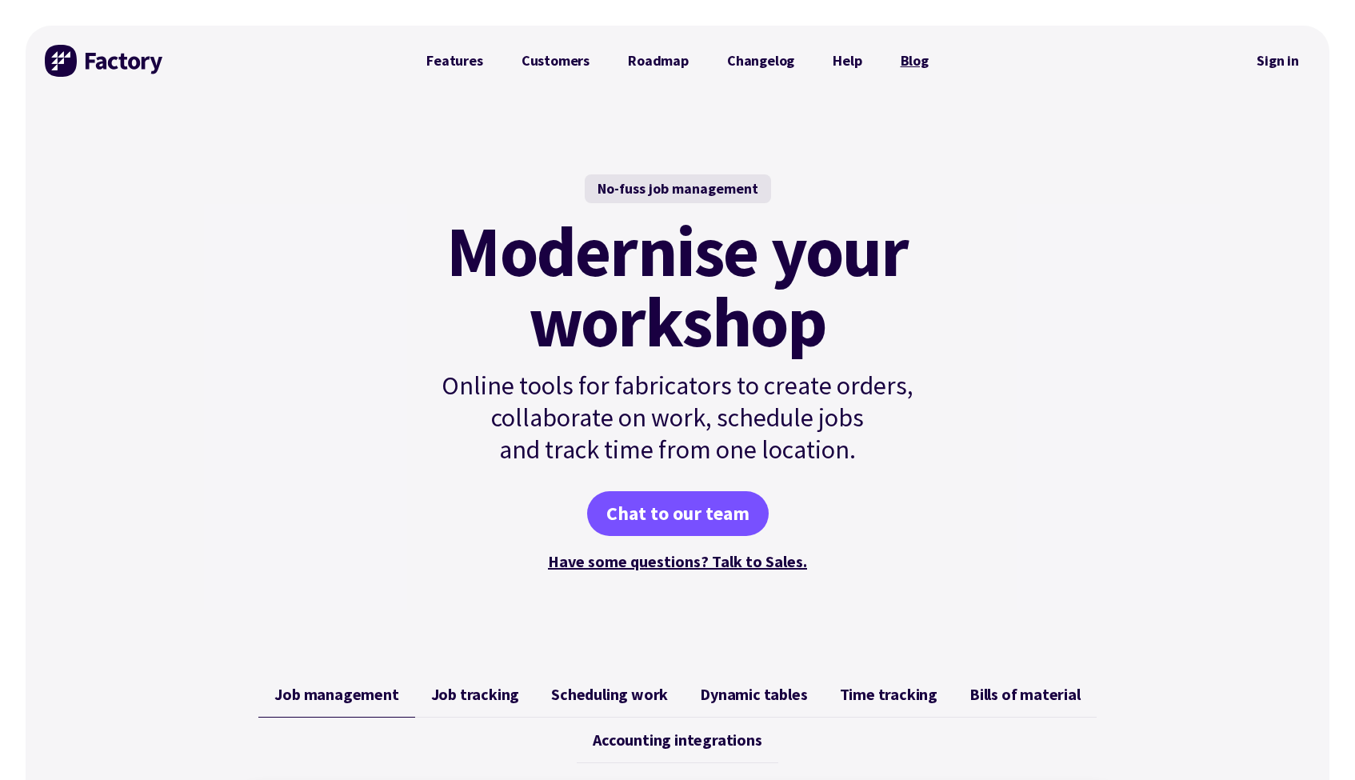
click at [925, 53] on link "Blog" at bounding box center [915, 61] width 66 height 32
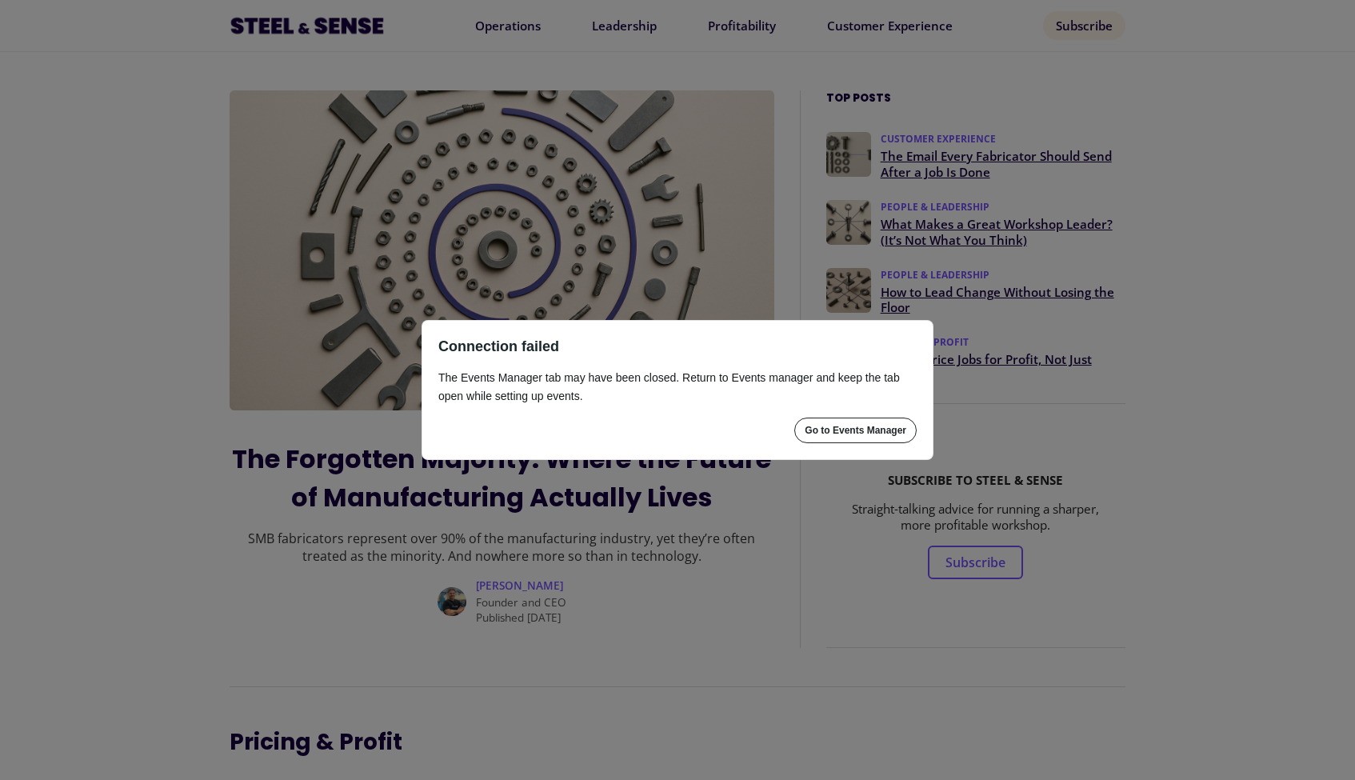
click at [837, 438] on button "Go to Events Manager" at bounding box center [855, 431] width 122 height 26
click at [837, 426] on div "Go to Events Manager" at bounding box center [856, 430] width 102 height 13
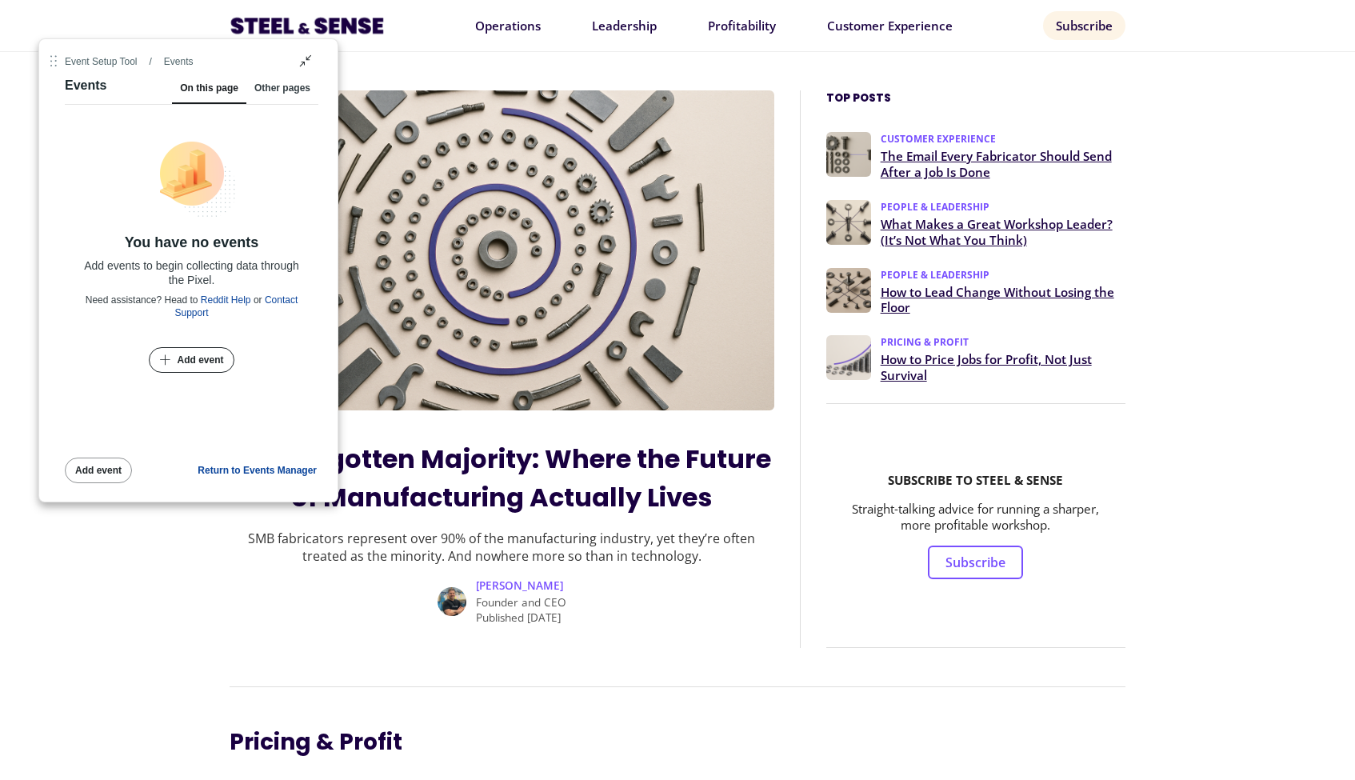
click at [197, 359] on div "Add event" at bounding box center [200, 360] width 46 height 13
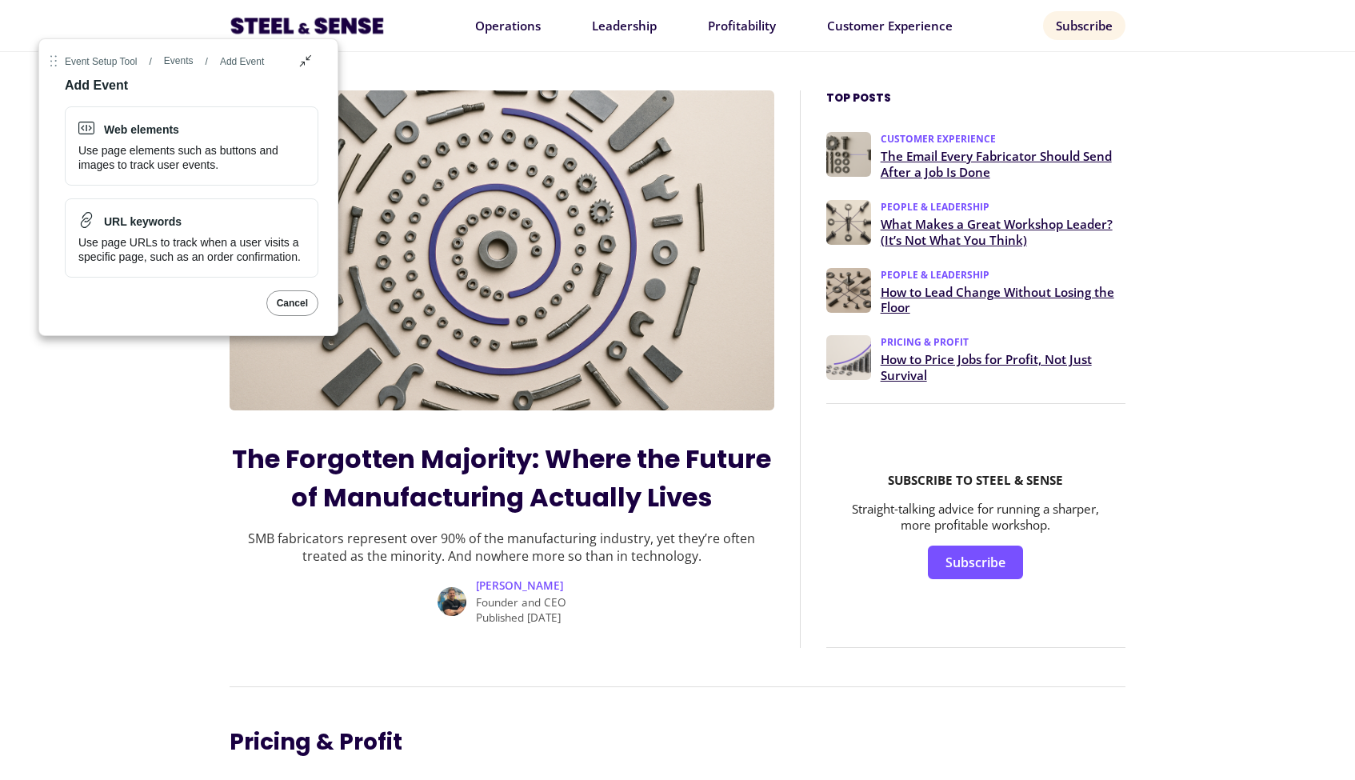
click at [979, 554] on link "Subscribe" at bounding box center [975, 563] width 95 height 34
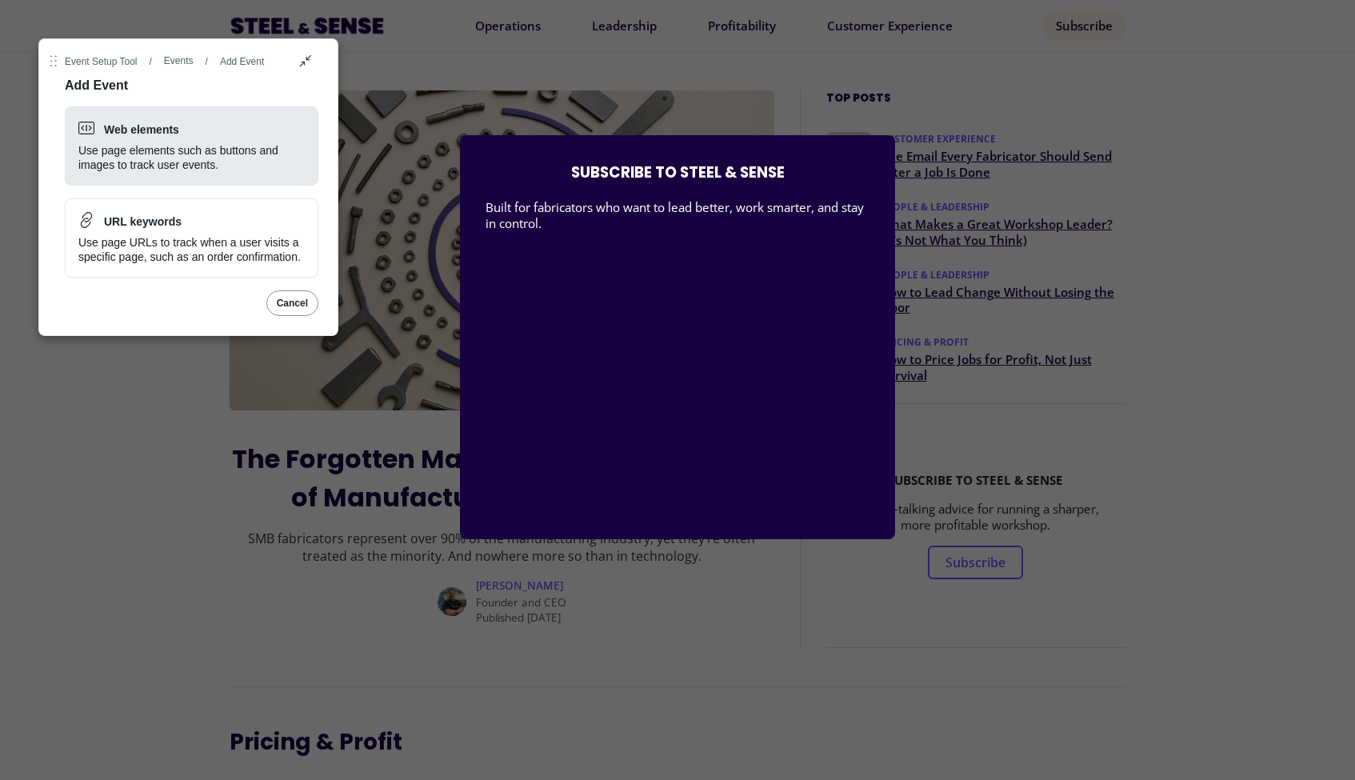
click at [203, 157] on div "Use page elements such as buttons and images to track user events." at bounding box center [191, 157] width 226 height 29
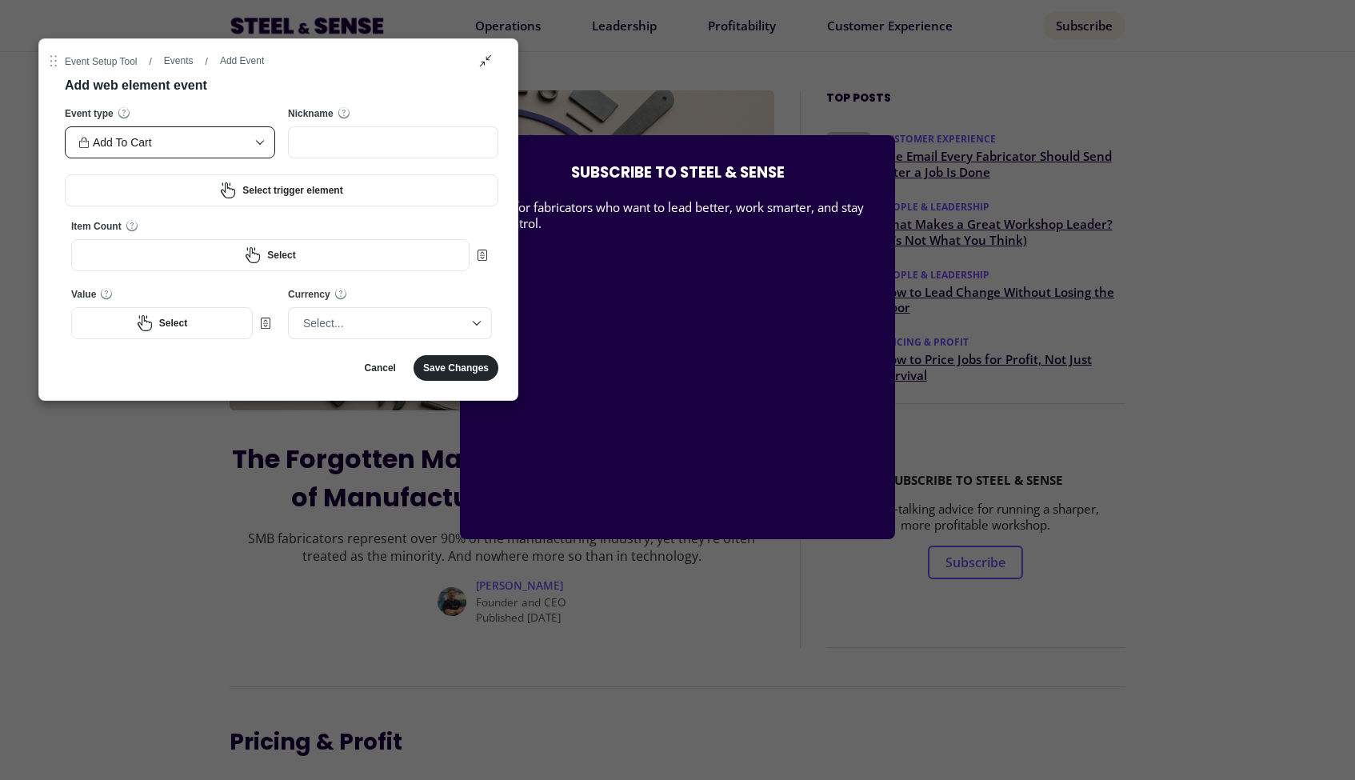
click at [192, 139] on div "Add To Cart" at bounding box center [161, 142] width 167 height 24
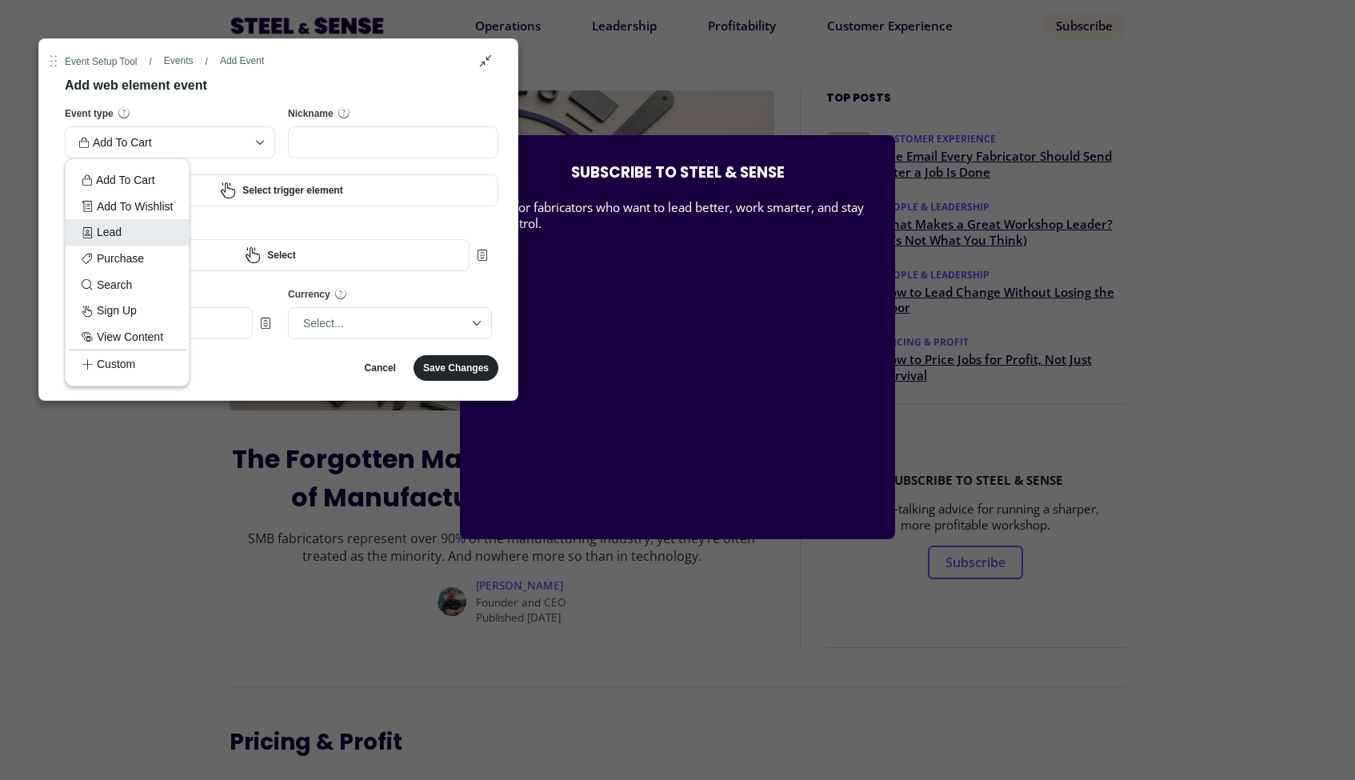
click at [114, 229] on div "Lead" at bounding box center [127, 232] width 91 height 18
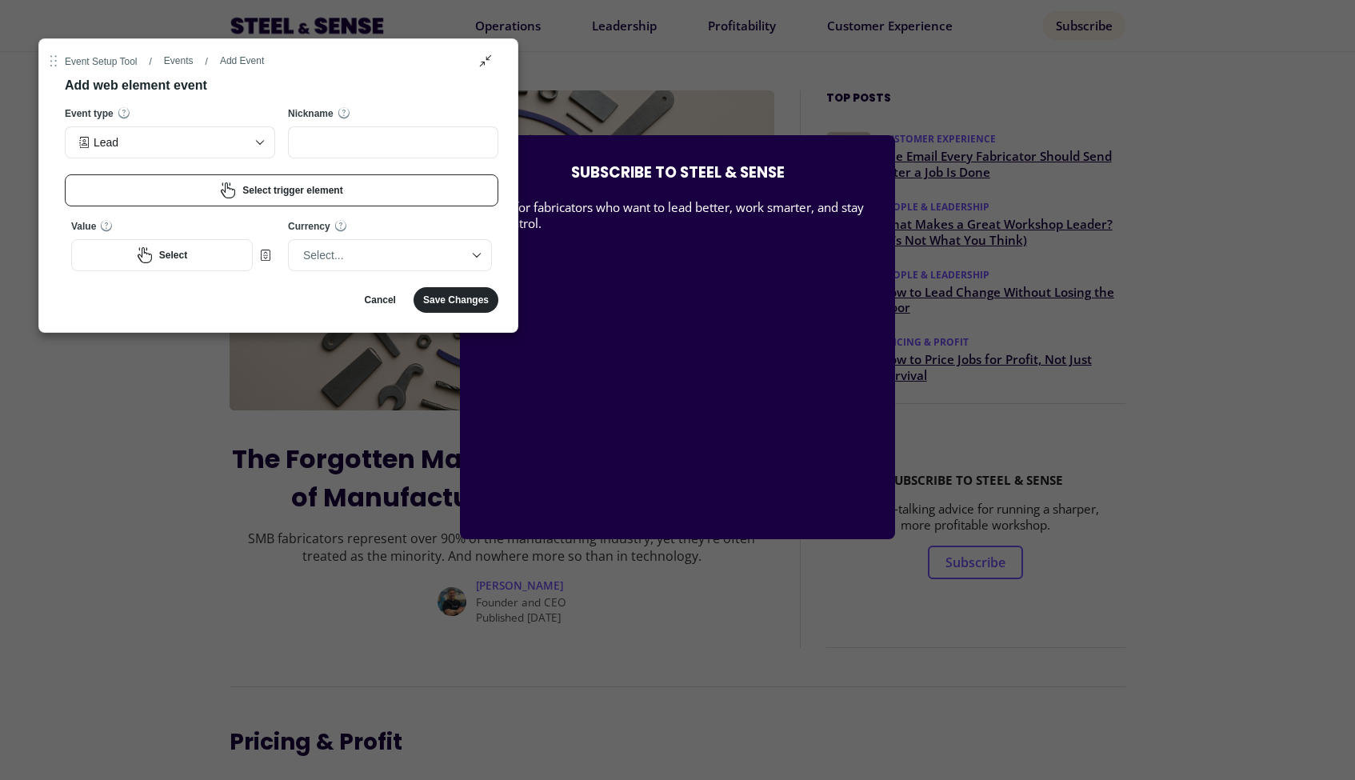
click at [404, 190] on button "Select trigger element" at bounding box center [282, 190] width 434 height 32
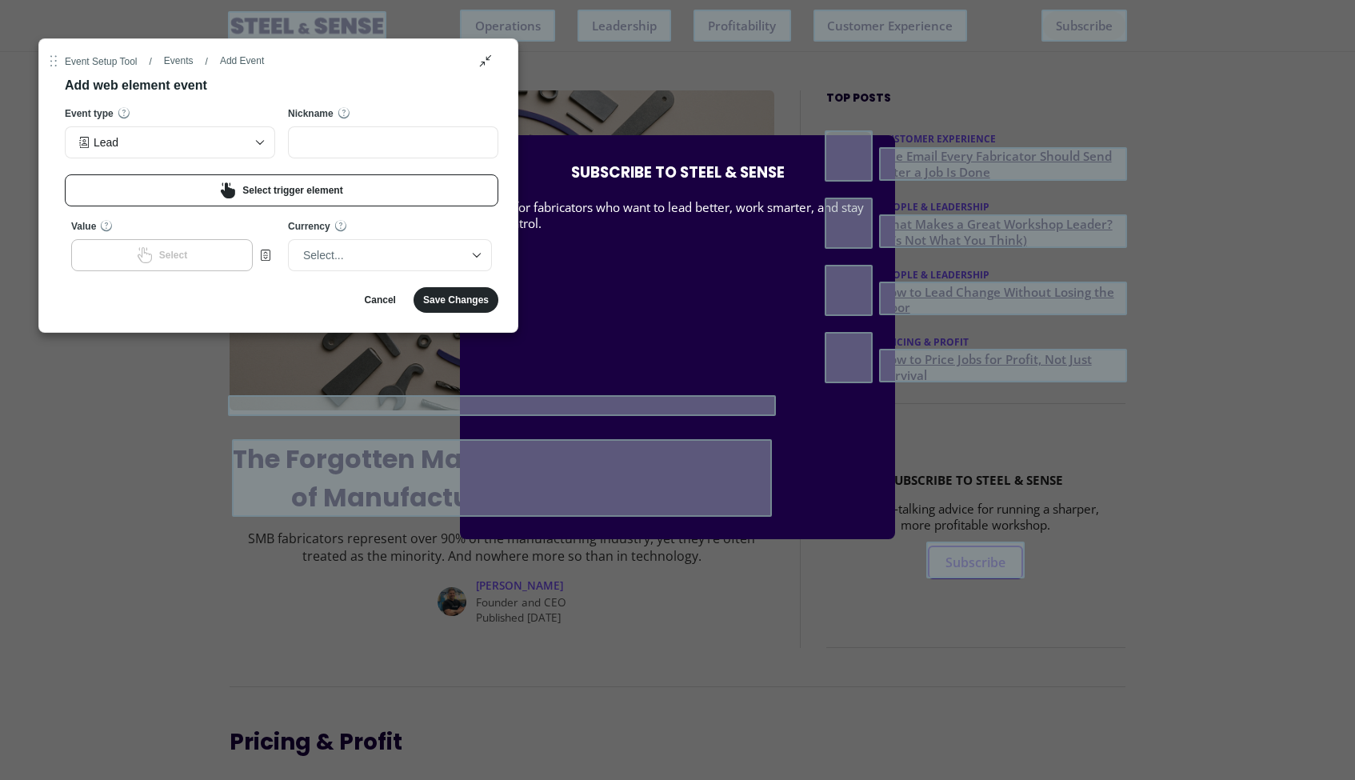
scroll to position [130, 0]
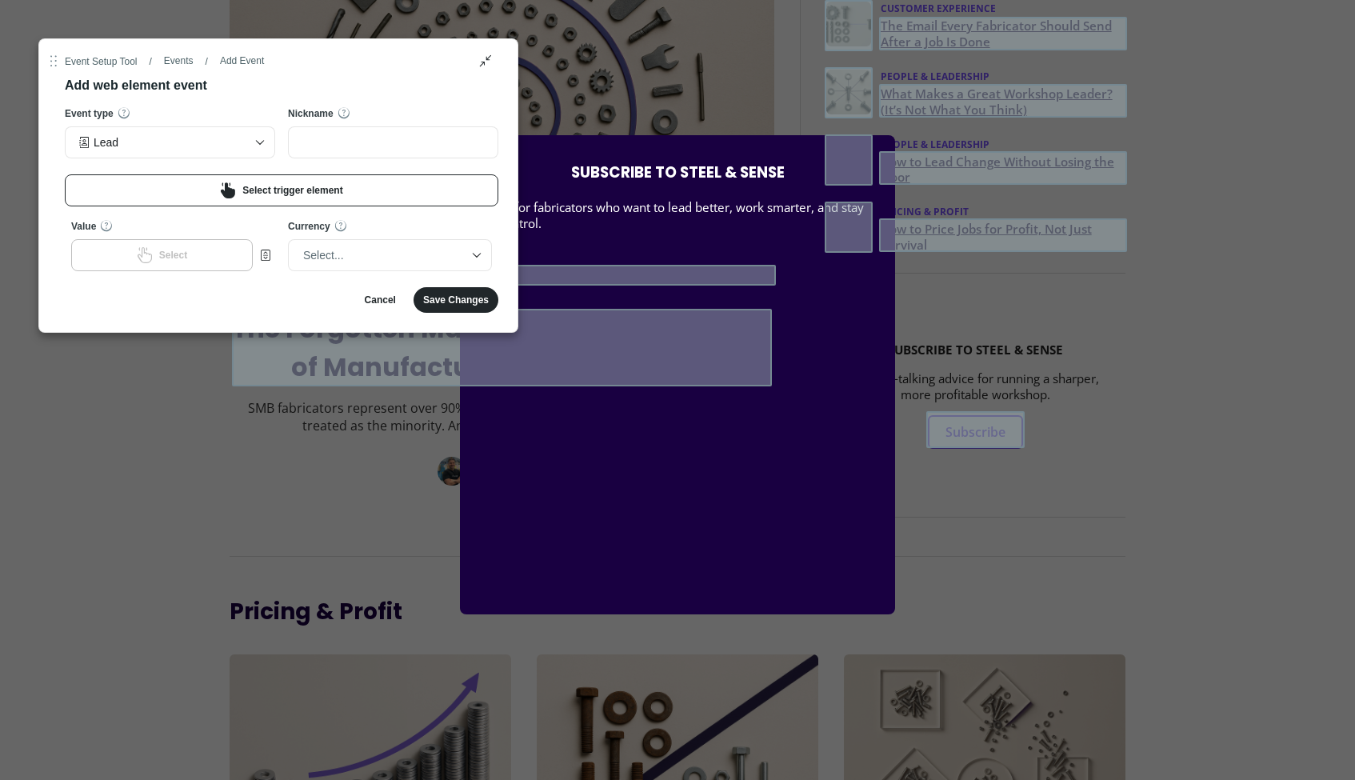
click at [309, 187] on div "Select trigger element" at bounding box center [292, 190] width 100 height 13
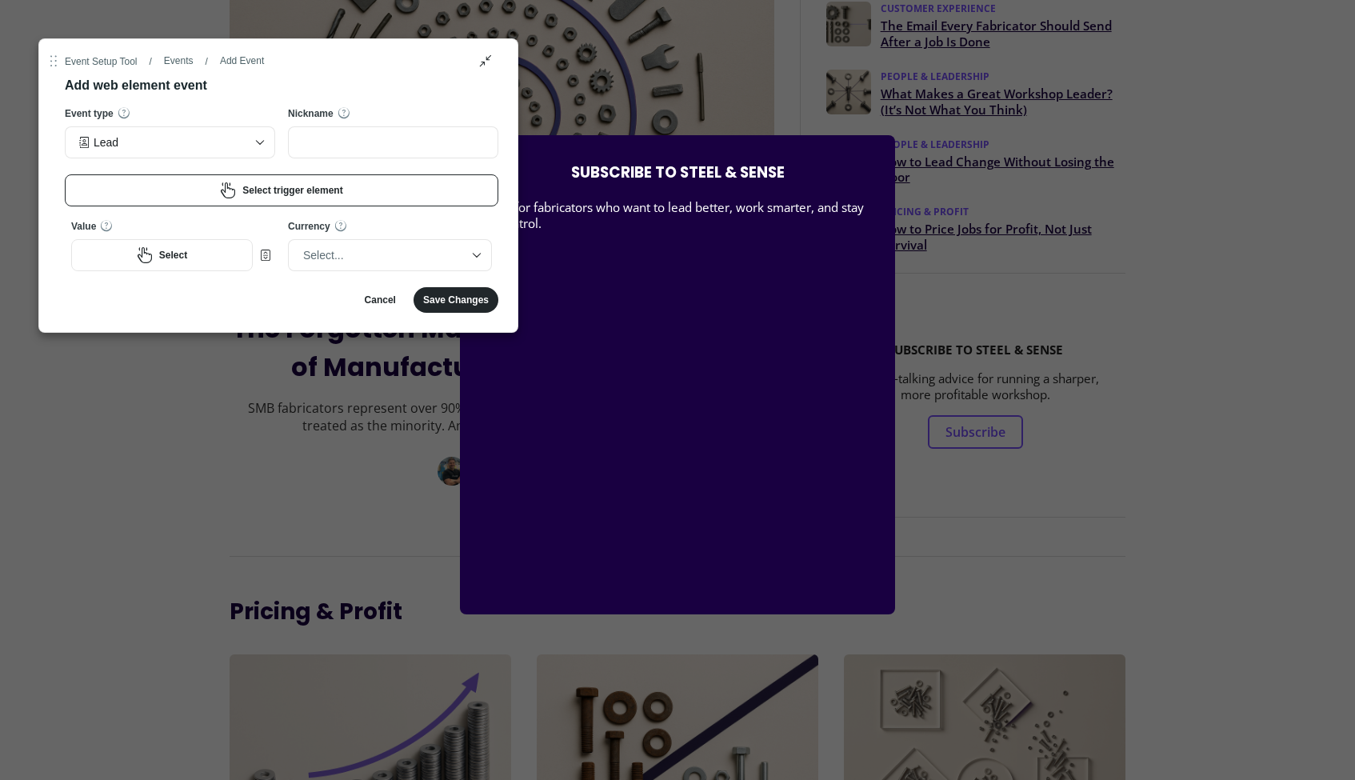
click at [307, 199] on button "Select trigger element" at bounding box center [282, 190] width 434 height 32
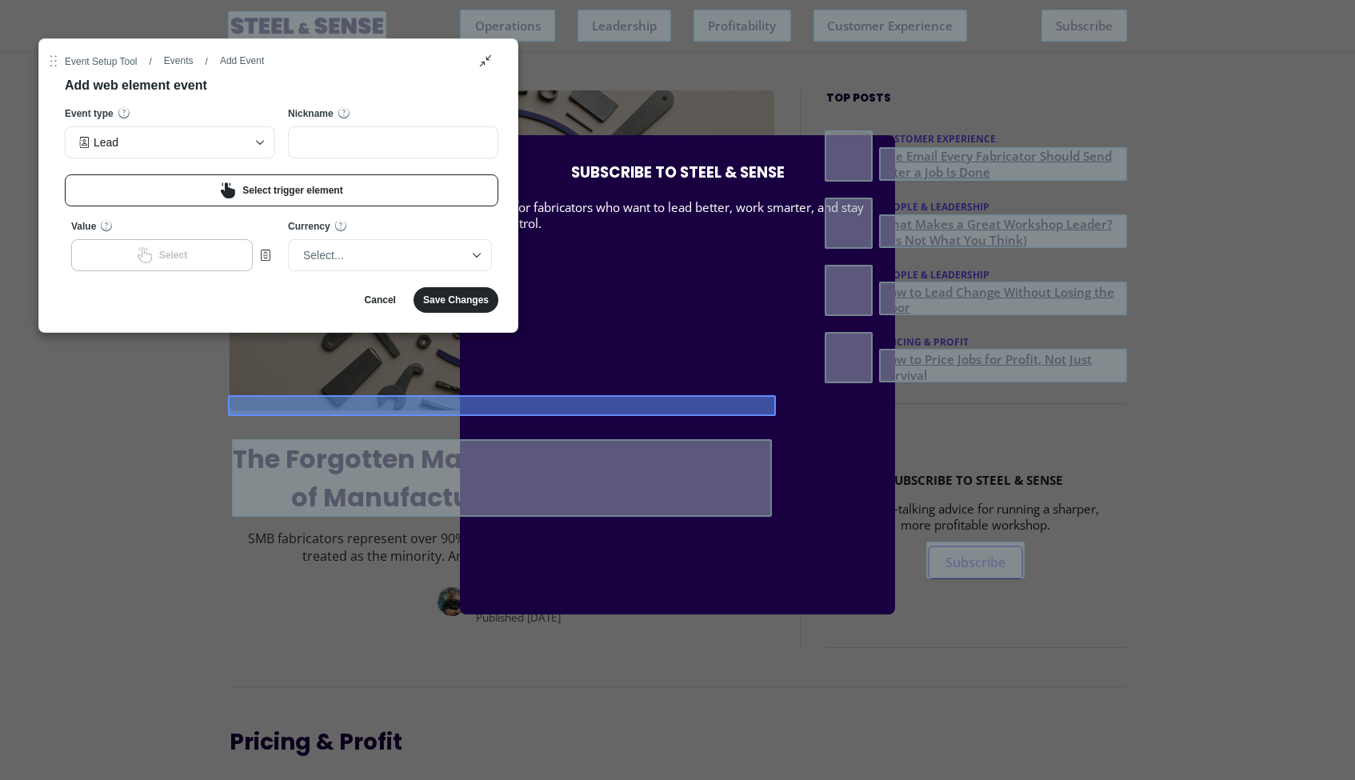
scroll to position [0, 0]
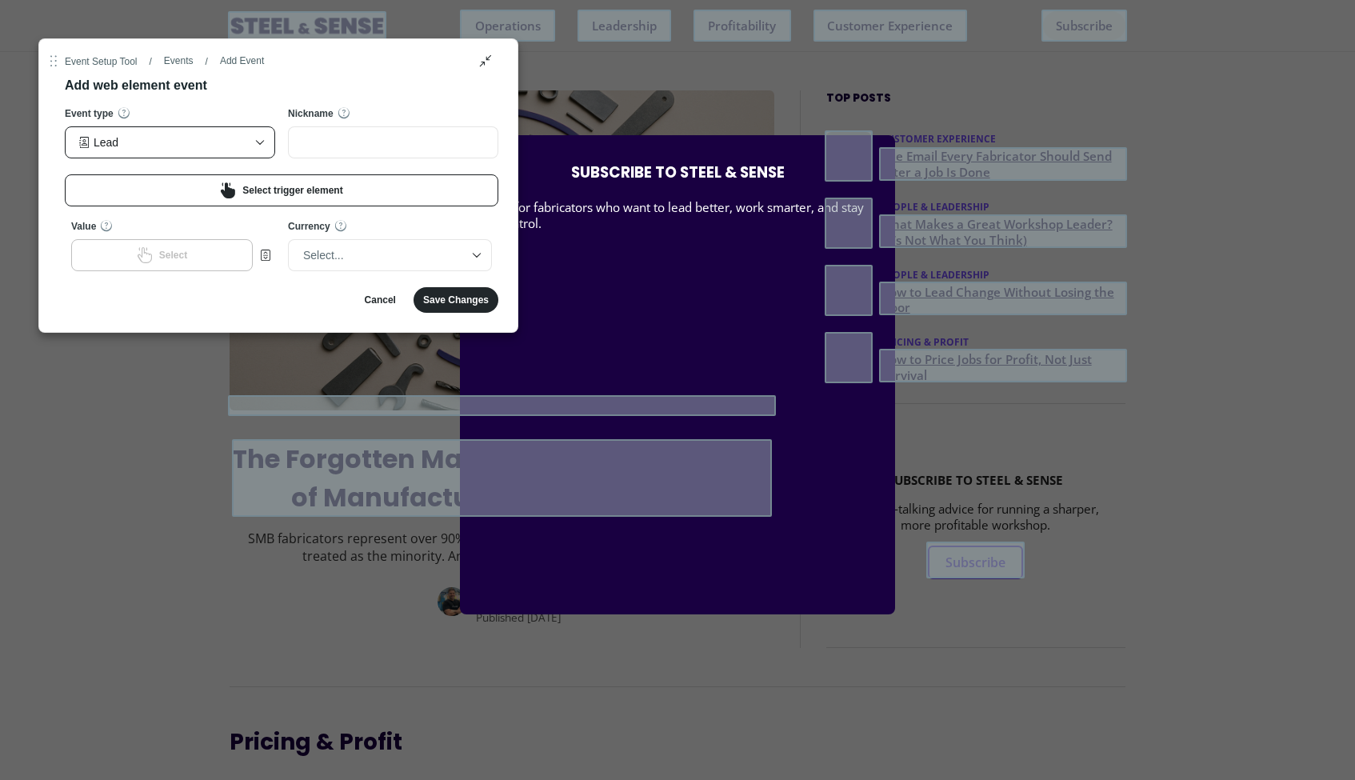
click at [237, 134] on div "Lead" at bounding box center [161, 142] width 167 height 24
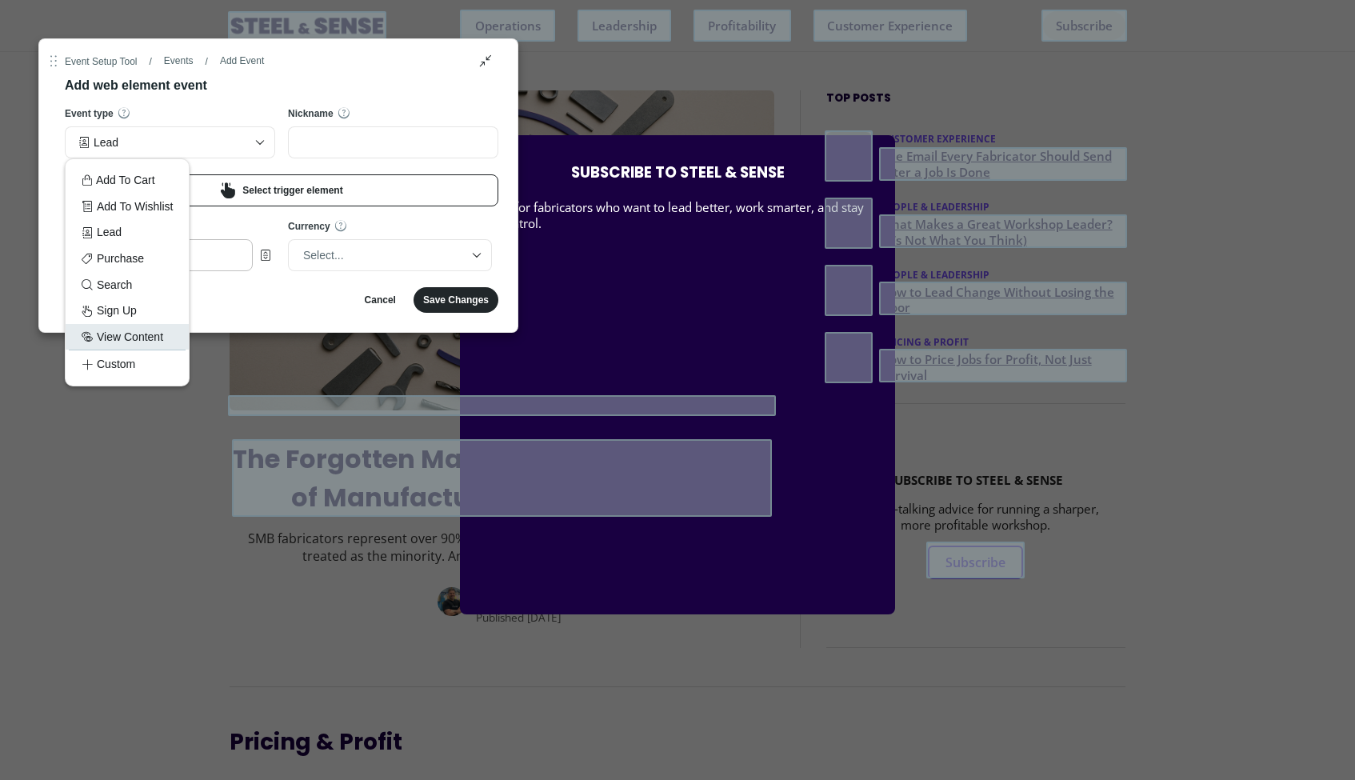
click at [135, 333] on div "View Content" at bounding box center [127, 337] width 91 height 18
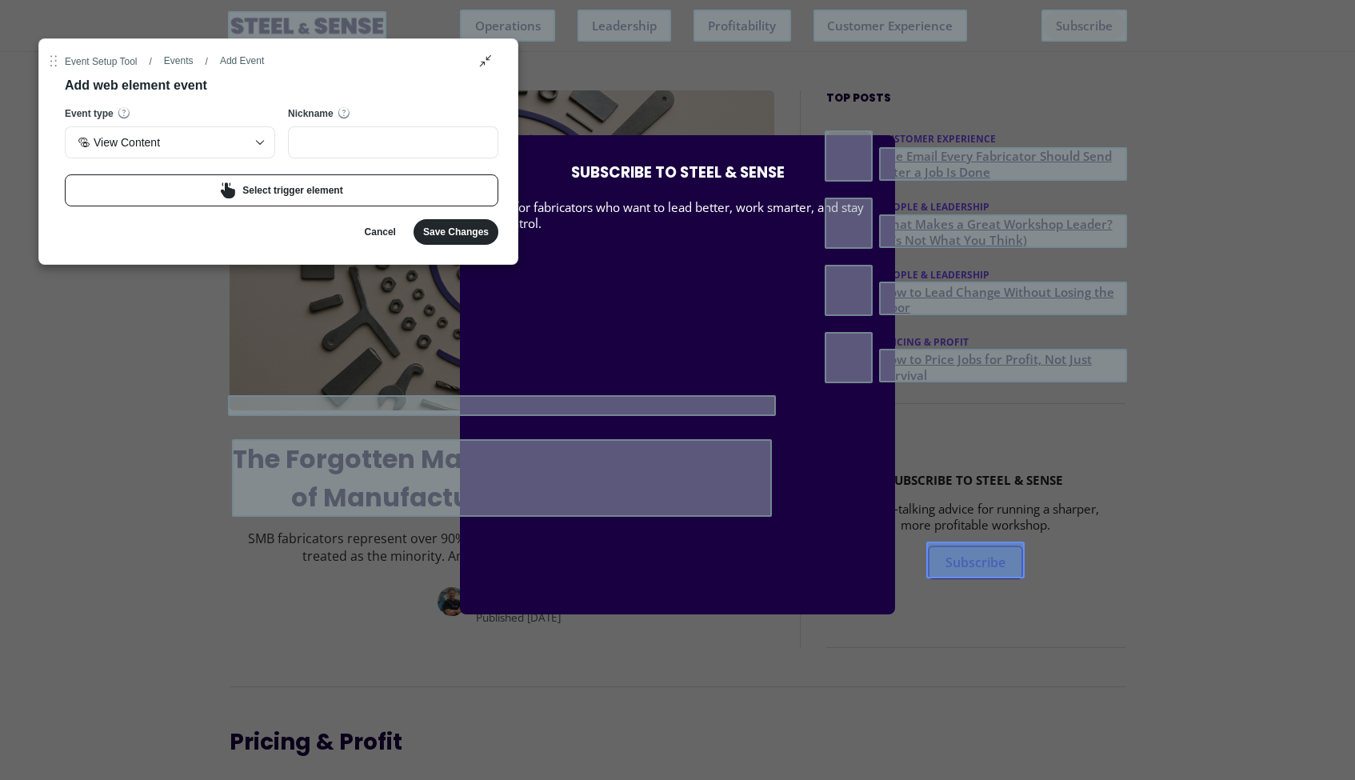
click at [1011, 573] on button at bounding box center [976, 560] width 98 height 37
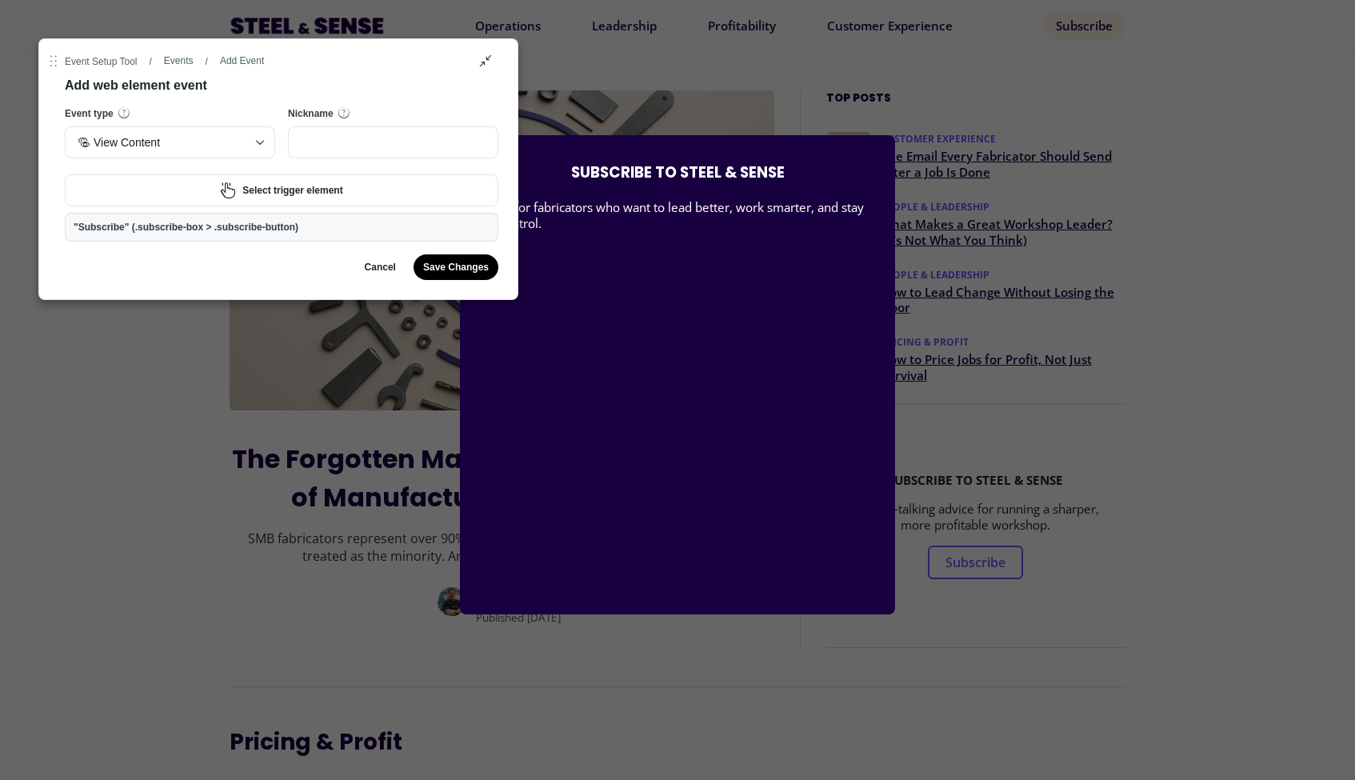
click at [450, 274] on button "Save Changes" at bounding box center [456, 267] width 85 height 26
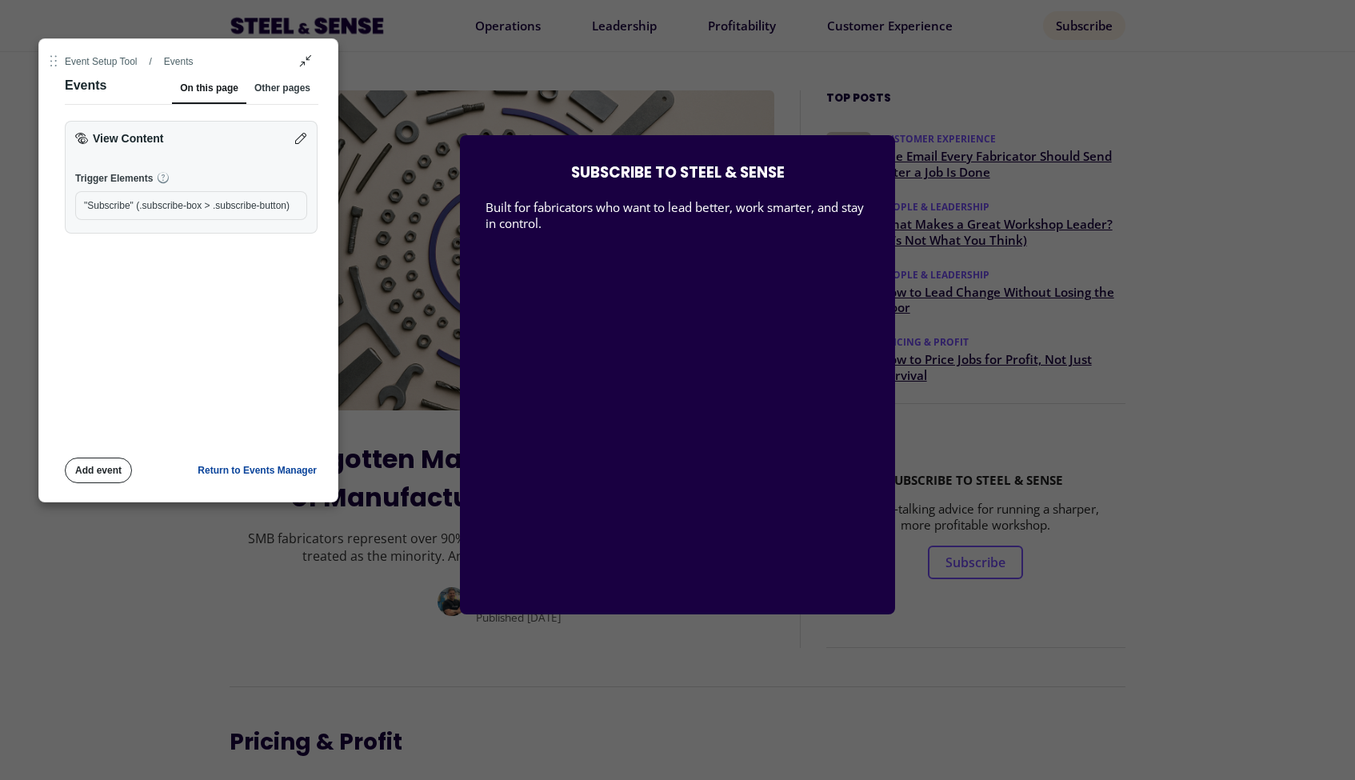
click at [90, 478] on button "Add event" at bounding box center [98, 471] width 67 height 26
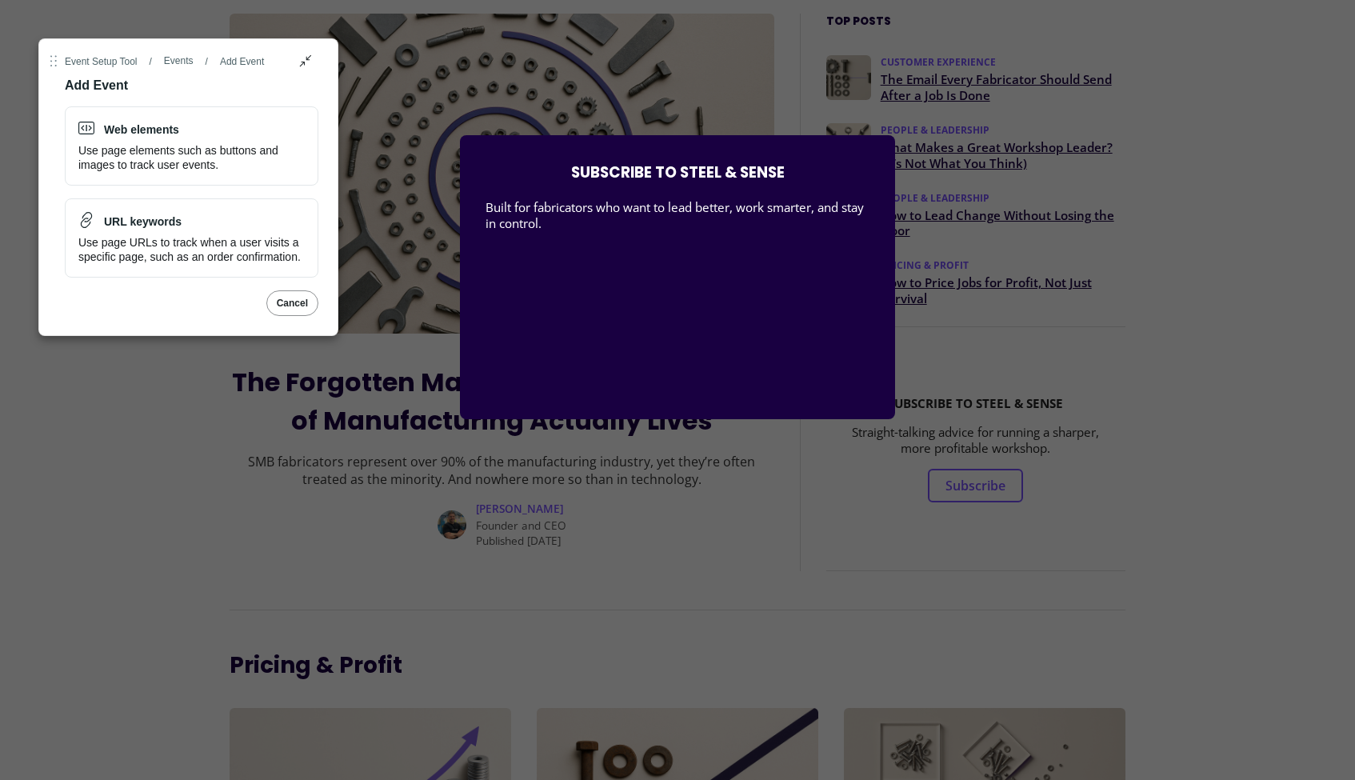
scroll to position [6, 0]
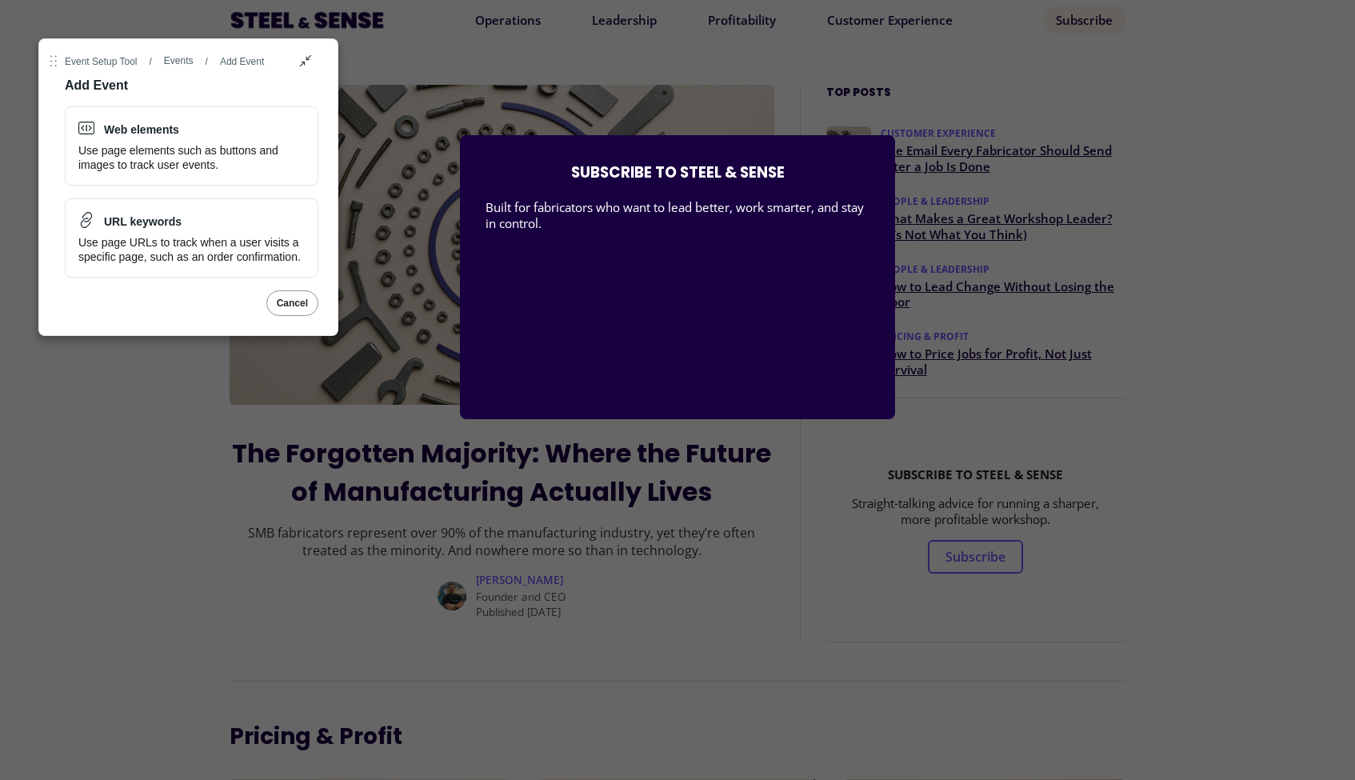
click at [717, 510] on div "SUBSCRIBE TO STEEL & SENSE Built for fabricators who want to lead better, work …" at bounding box center [677, 390] width 1355 height 780
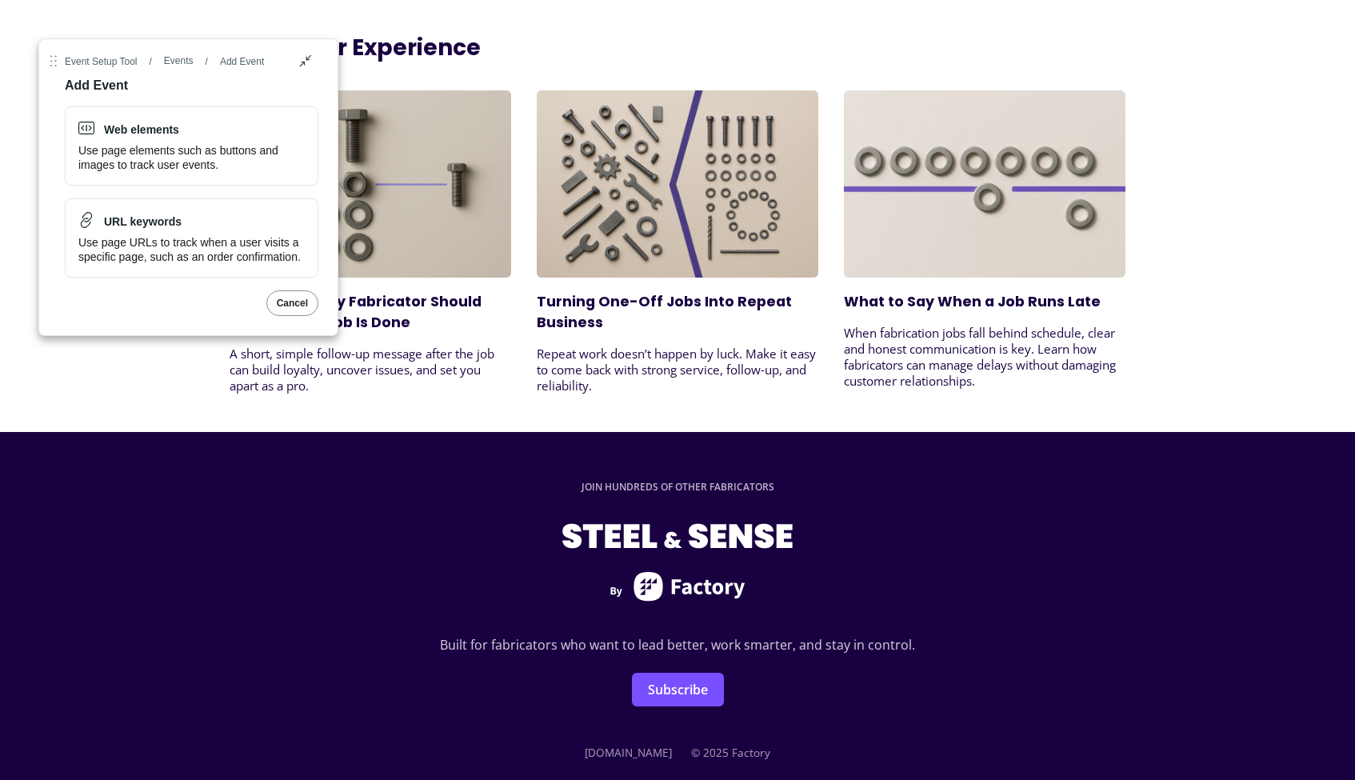
scroll to position [3974, 0]
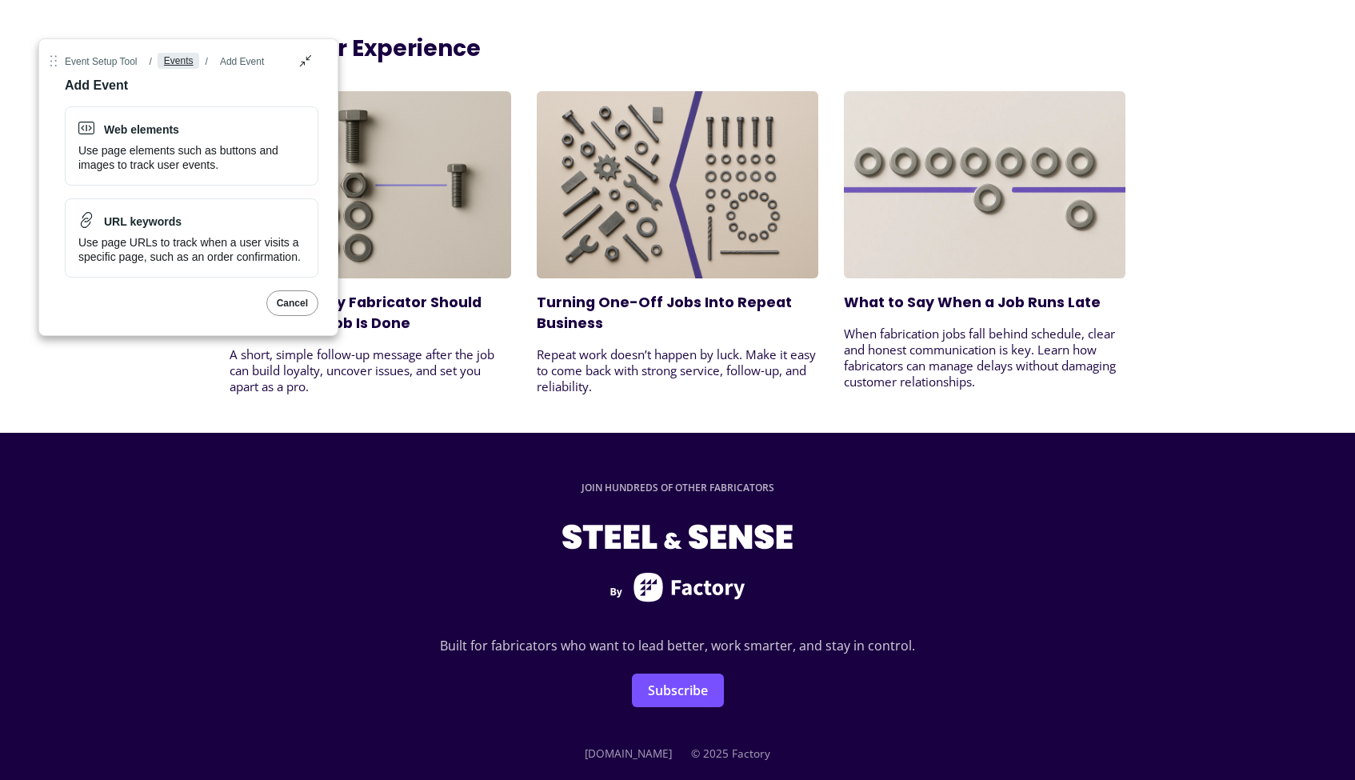
click at [192, 56] on div "Events" at bounding box center [179, 60] width 30 height 13
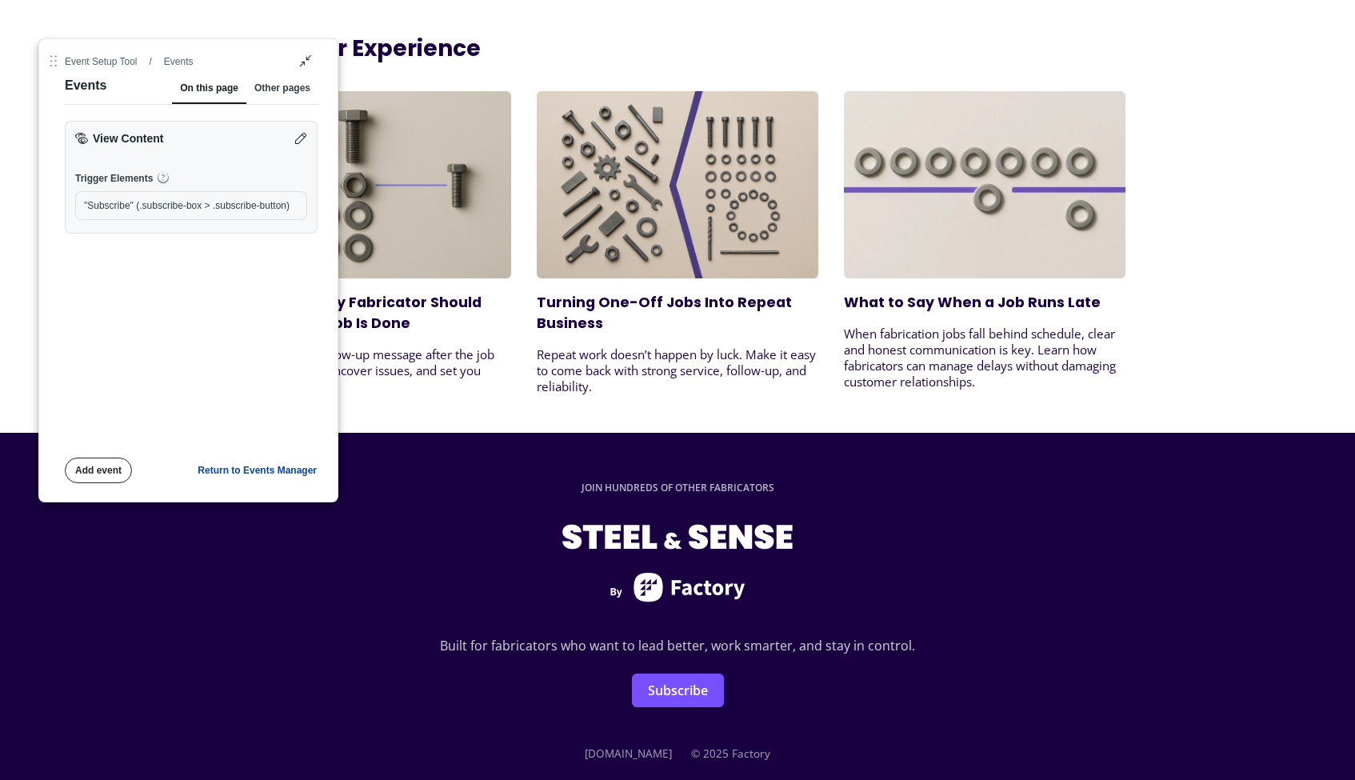
click at [88, 473] on div "Add event" at bounding box center [98, 470] width 46 height 13
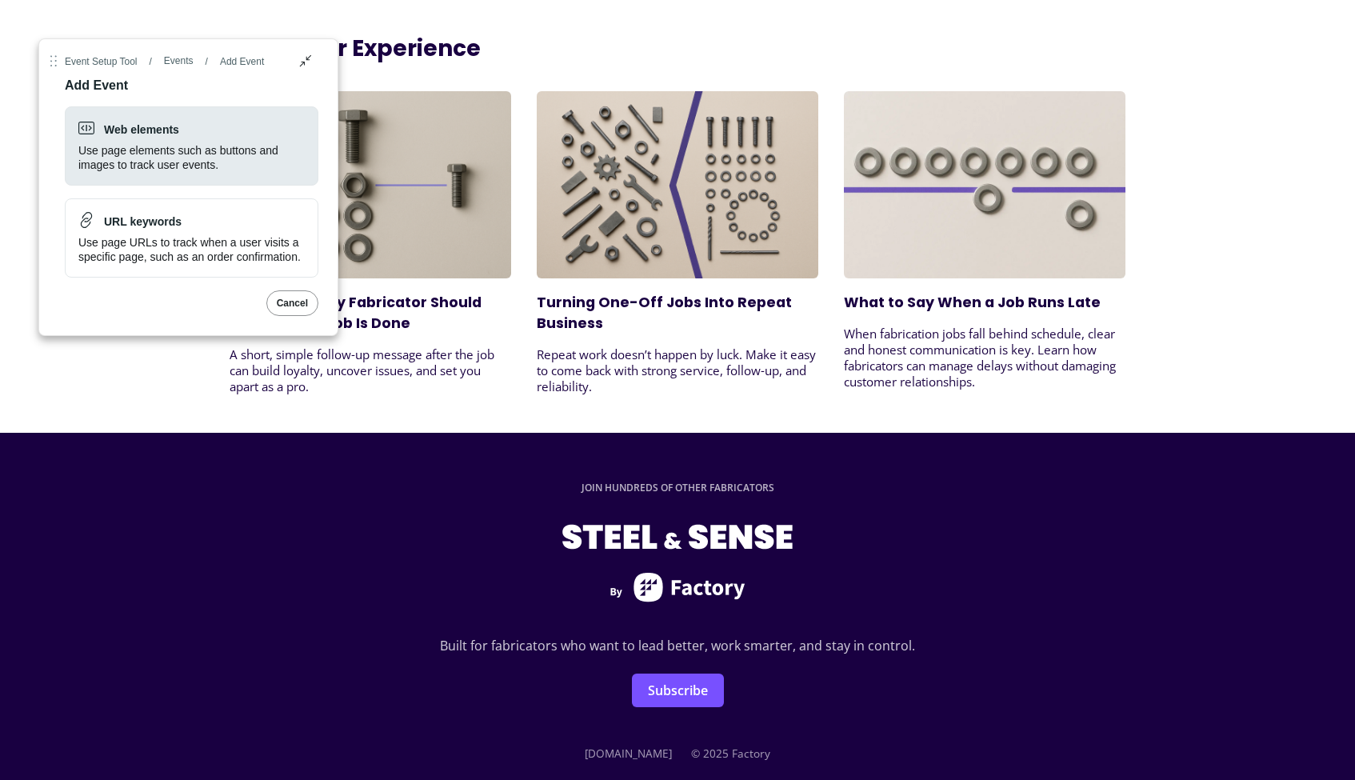
click at [246, 154] on div "Use page elements such as buttons and images to track user events." at bounding box center [191, 157] width 226 height 29
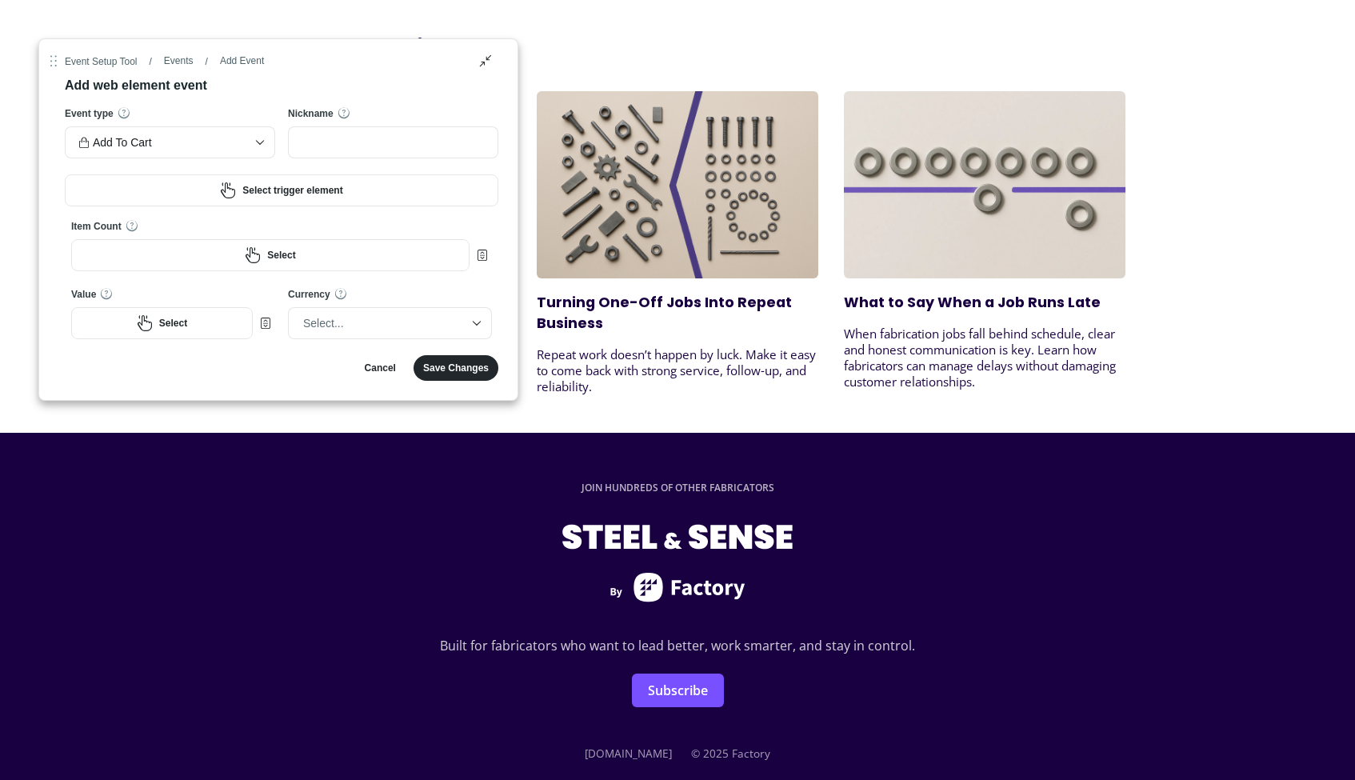
click at [219, 126] on div "Event type Add To Cart" at bounding box center [170, 133] width 210 height 55
click at [229, 141] on div "Add To Cart" at bounding box center [161, 142] width 167 height 24
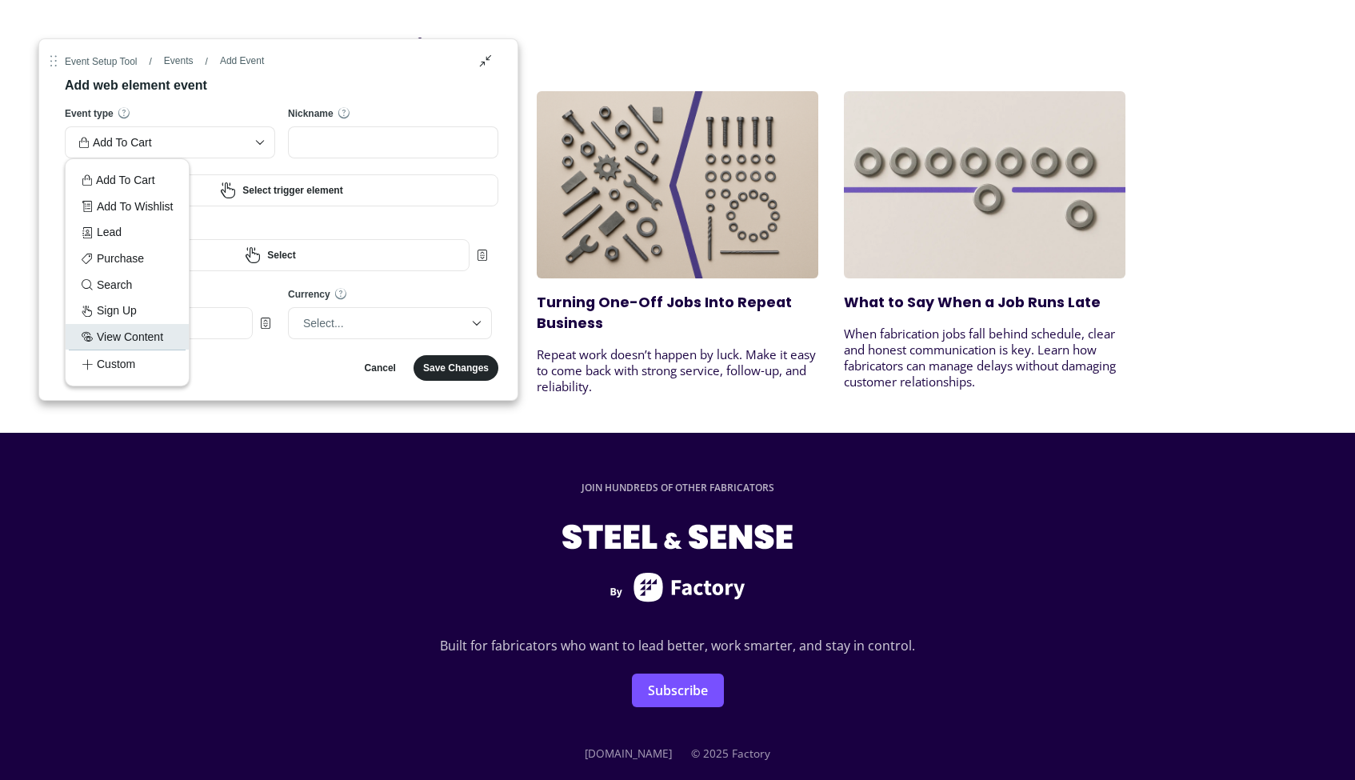
click at [133, 333] on div "View Content" at bounding box center [127, 337] width 91 height 18
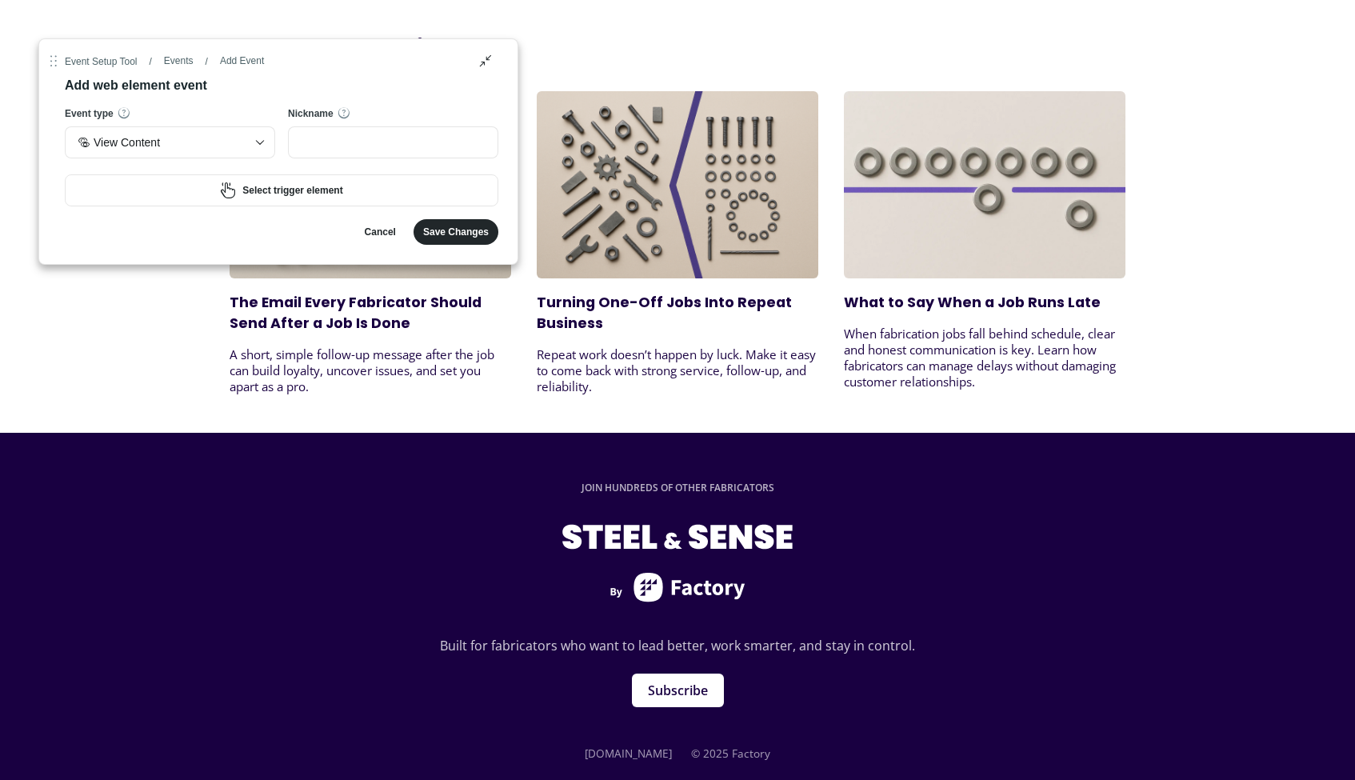
click at [648, 674] on link "Subscribe" at bounding box center [678, 691] width 92 height 34
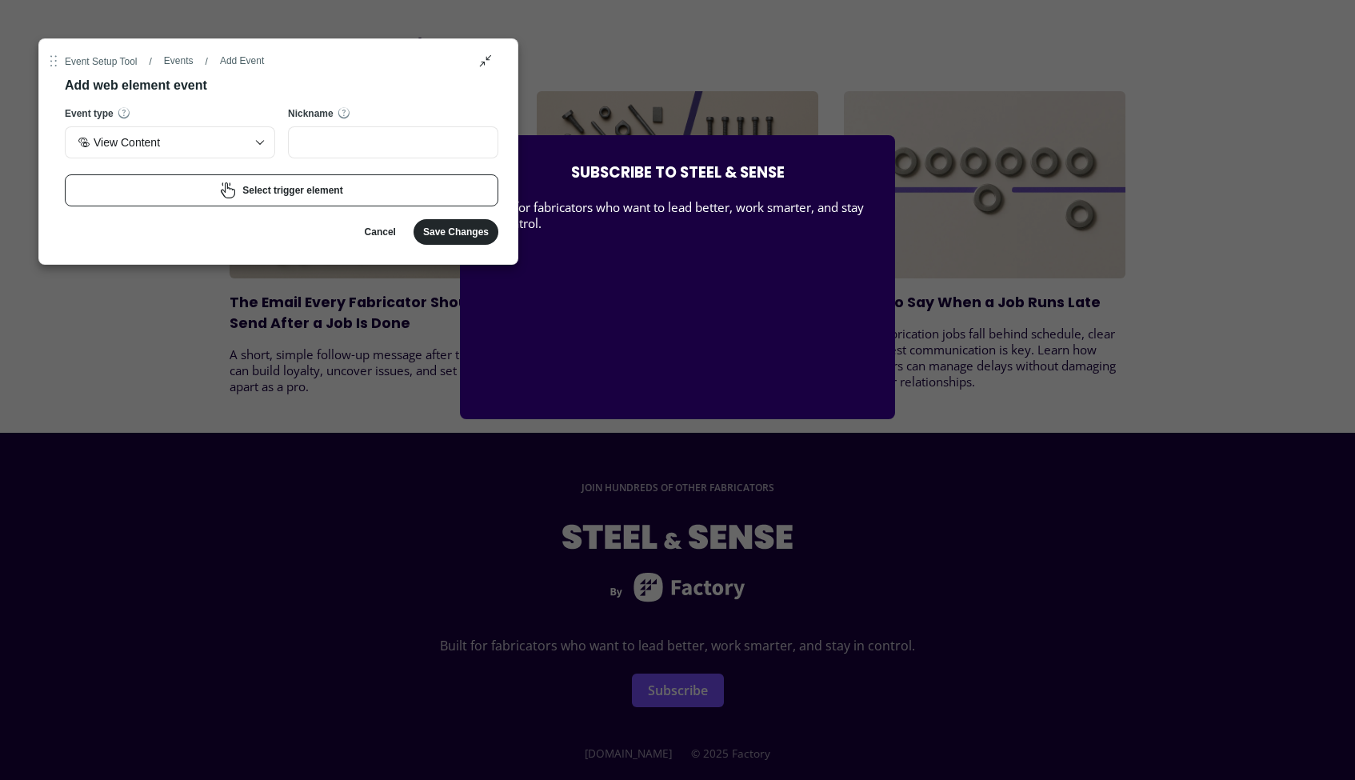
click at [297, 194] on div "Select trigger element" at bounding box center [292, 190] width 100 height 13
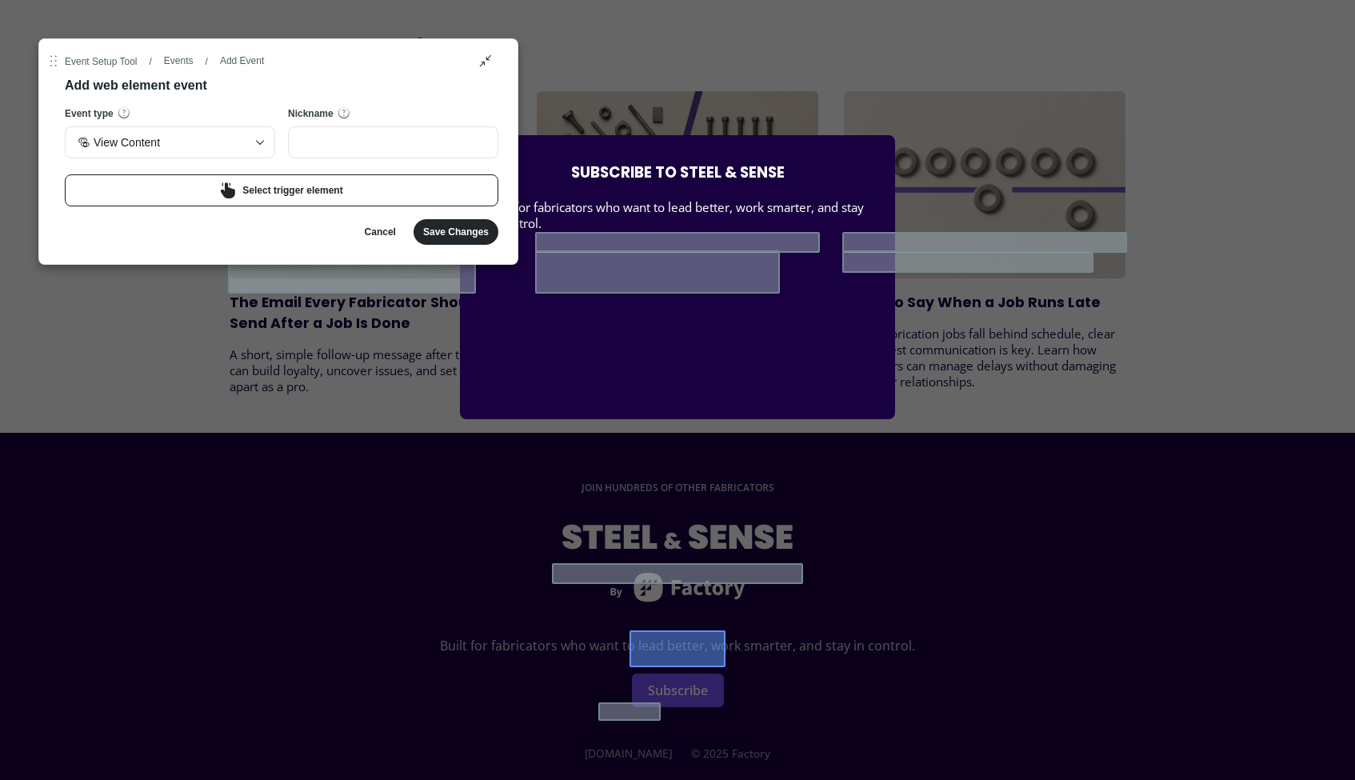
click at [669, 650] on button at bounding box center [677, 648] width 95 height 37
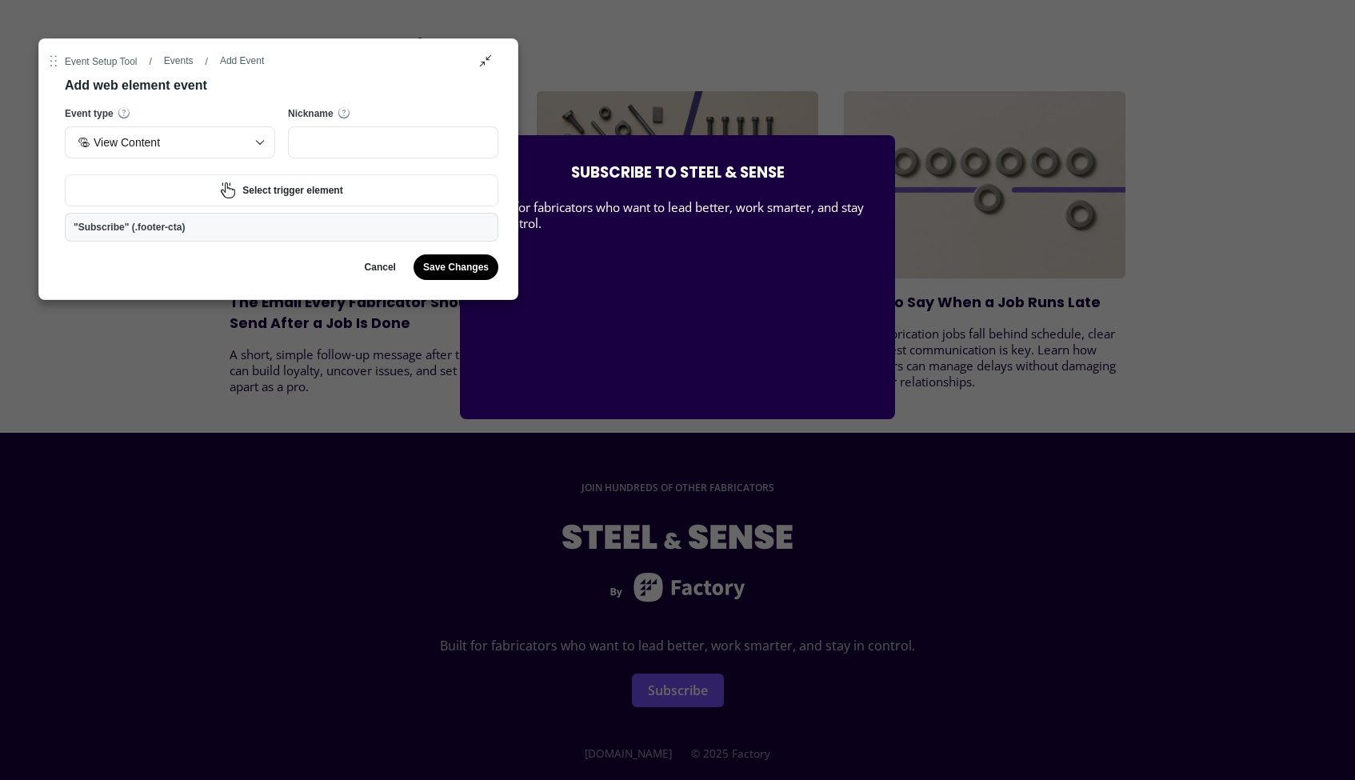
click at [447, 267] on div "Save Changes" at bounding box center [456, 267] width 66 height 13
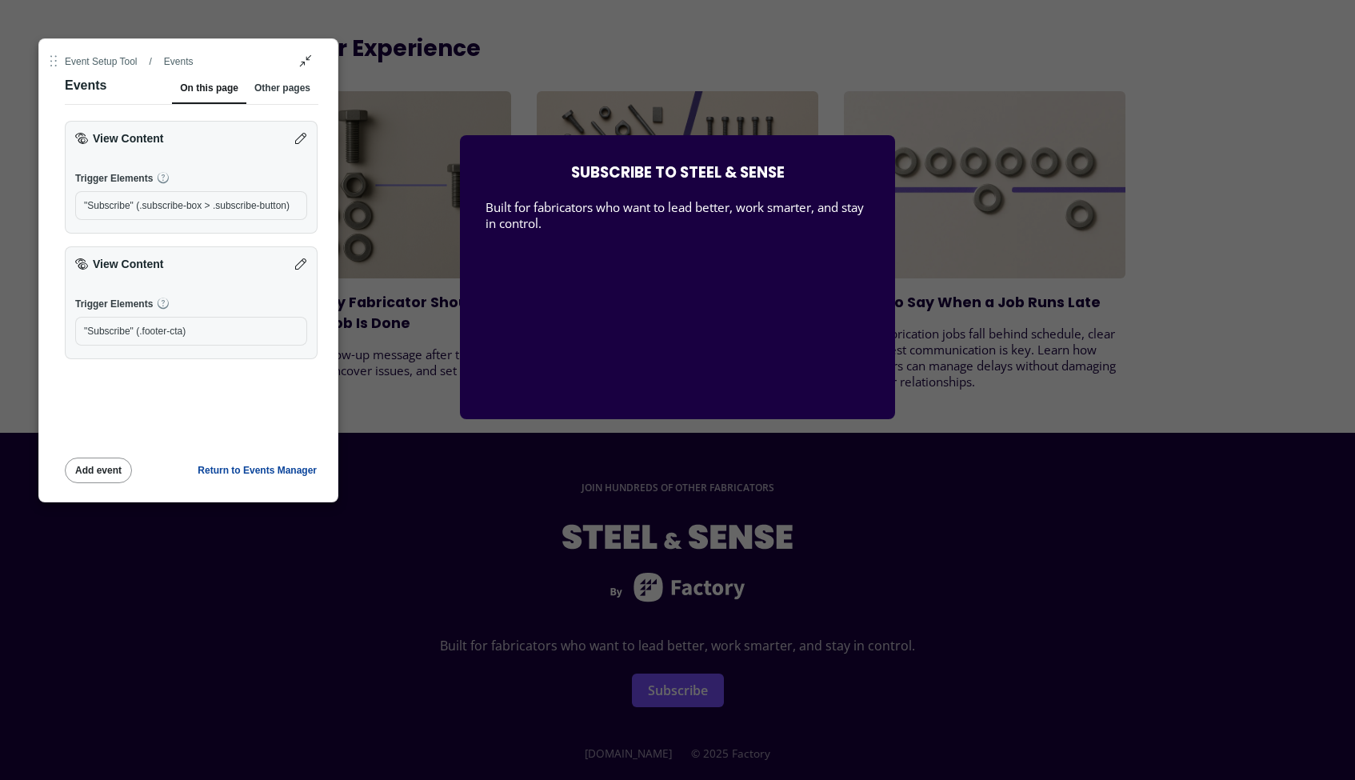
click at [1013, 161] on div "SUBSCRIBE TO STEEL & SENSE Built for fabricators who want to lead better, work …" at bounding box center [677, 390] width 1355 height 780
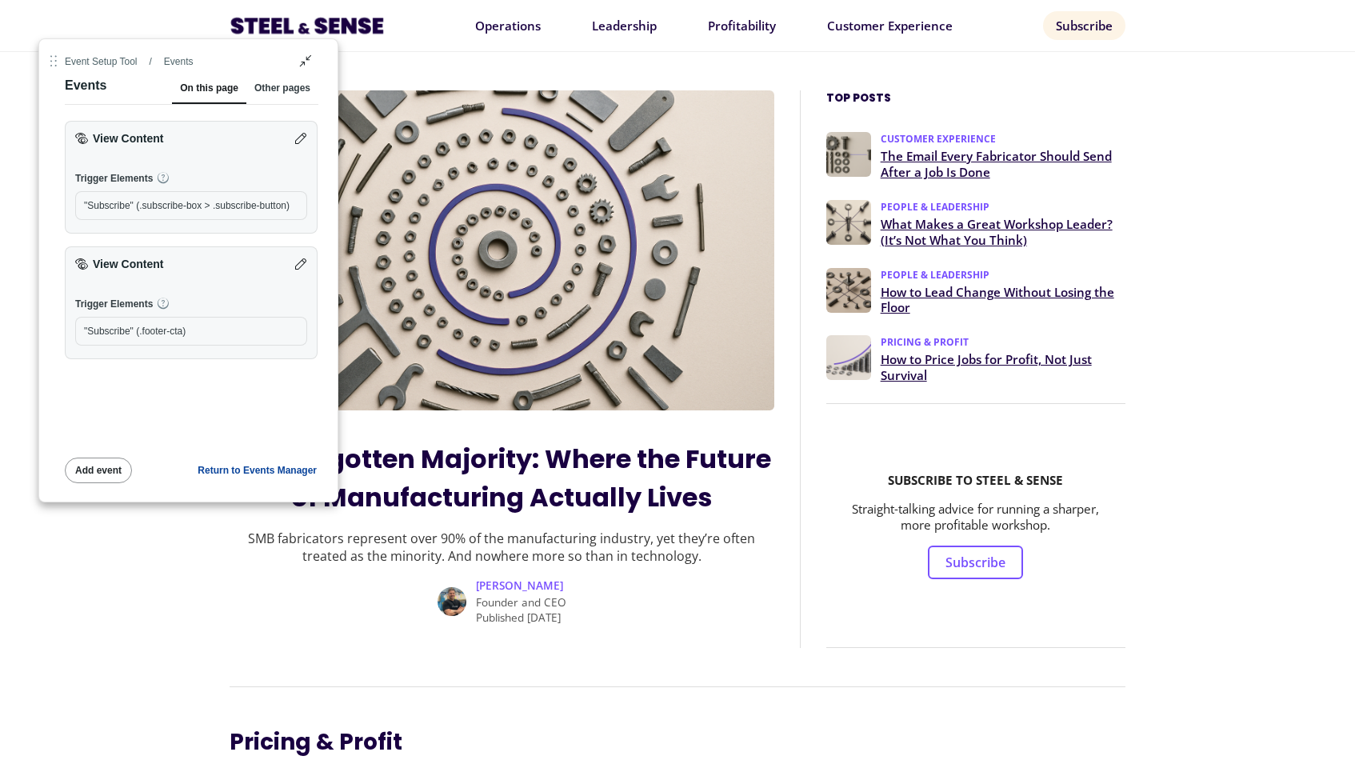
scroll to position [0, 0]
click at [110, 469] on div "Add event" at bounding box center [98, 470] width 46 height 13
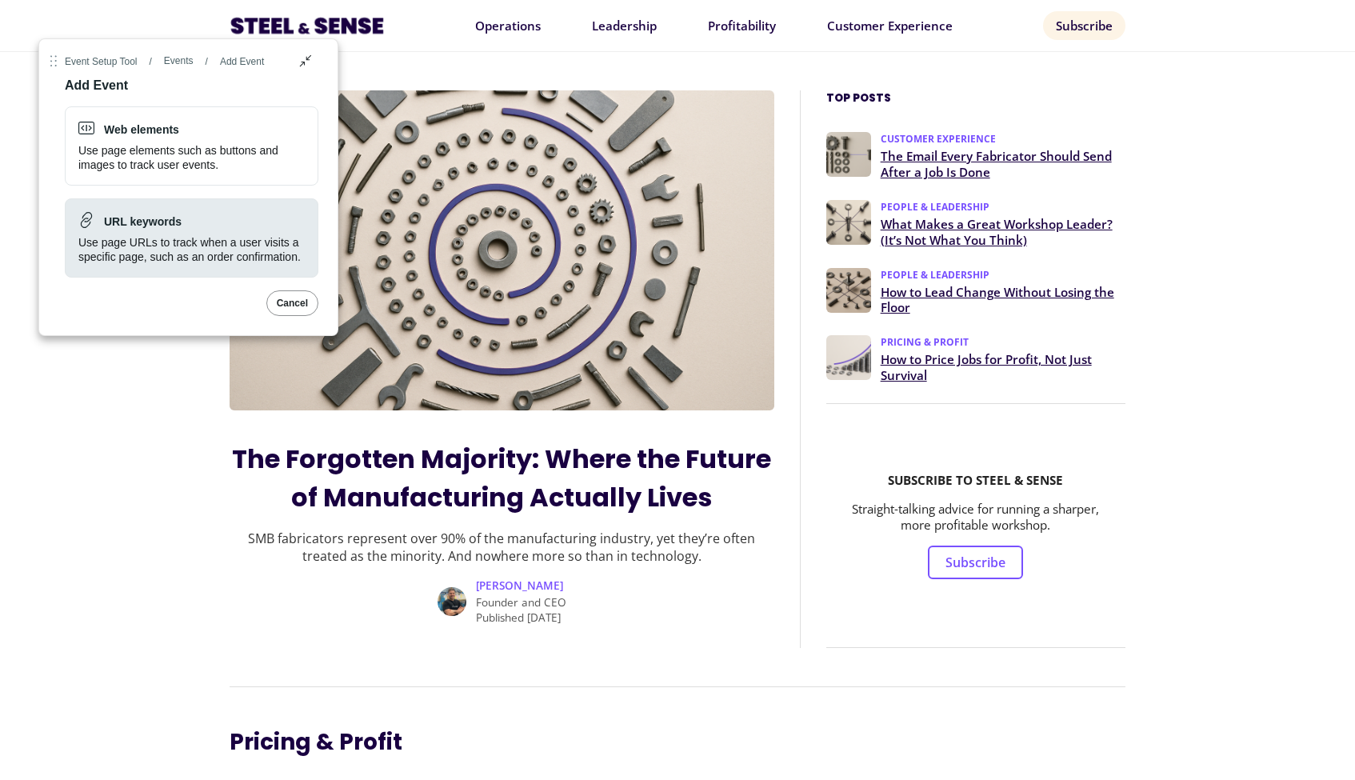
click at [198, 239] on div "Use page URLs to track when a user visits a specific page, such as an order con…" at bounding box center [191, 249] width 226 height 29
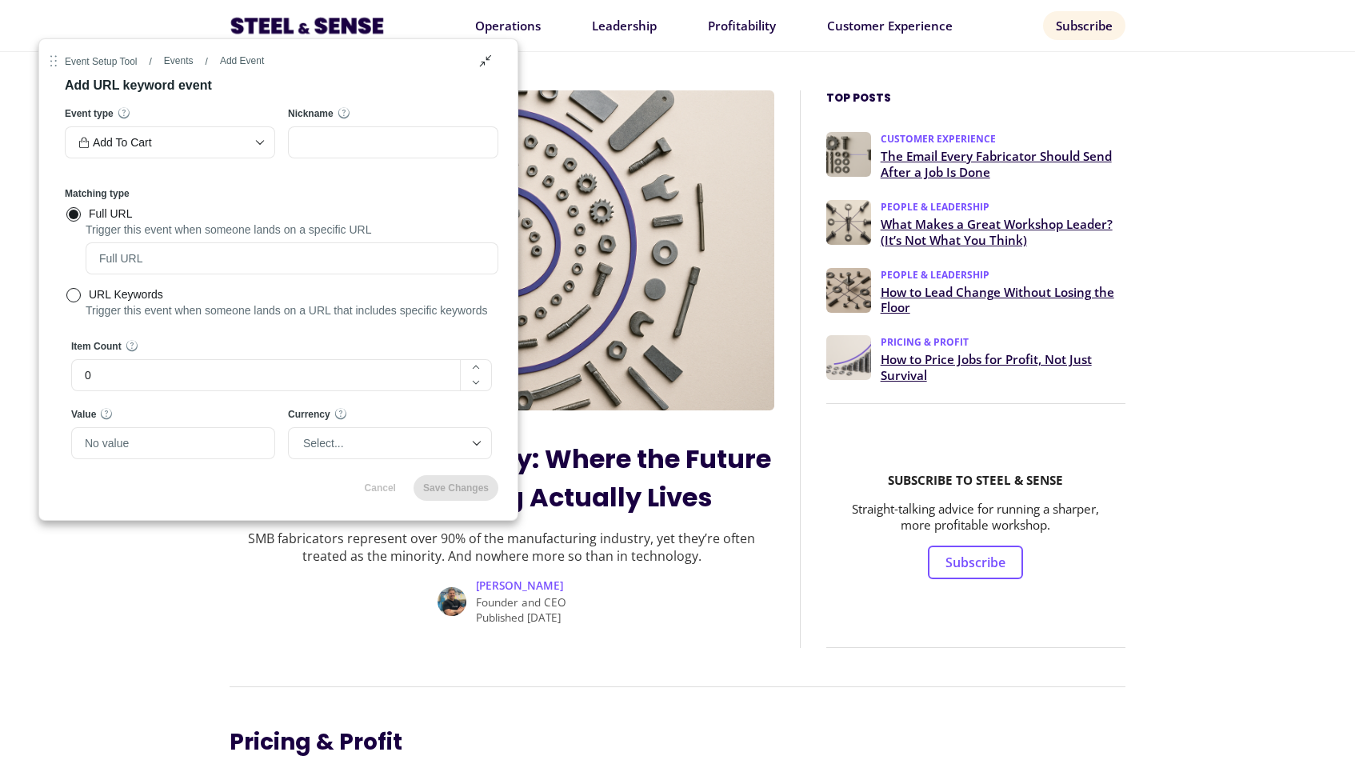
radio input "true"
type input "https://go.factory.app/steel-sense"
click at [366, 494] on div "Cancel" at bounding box center [380, 488] width 31 height 13
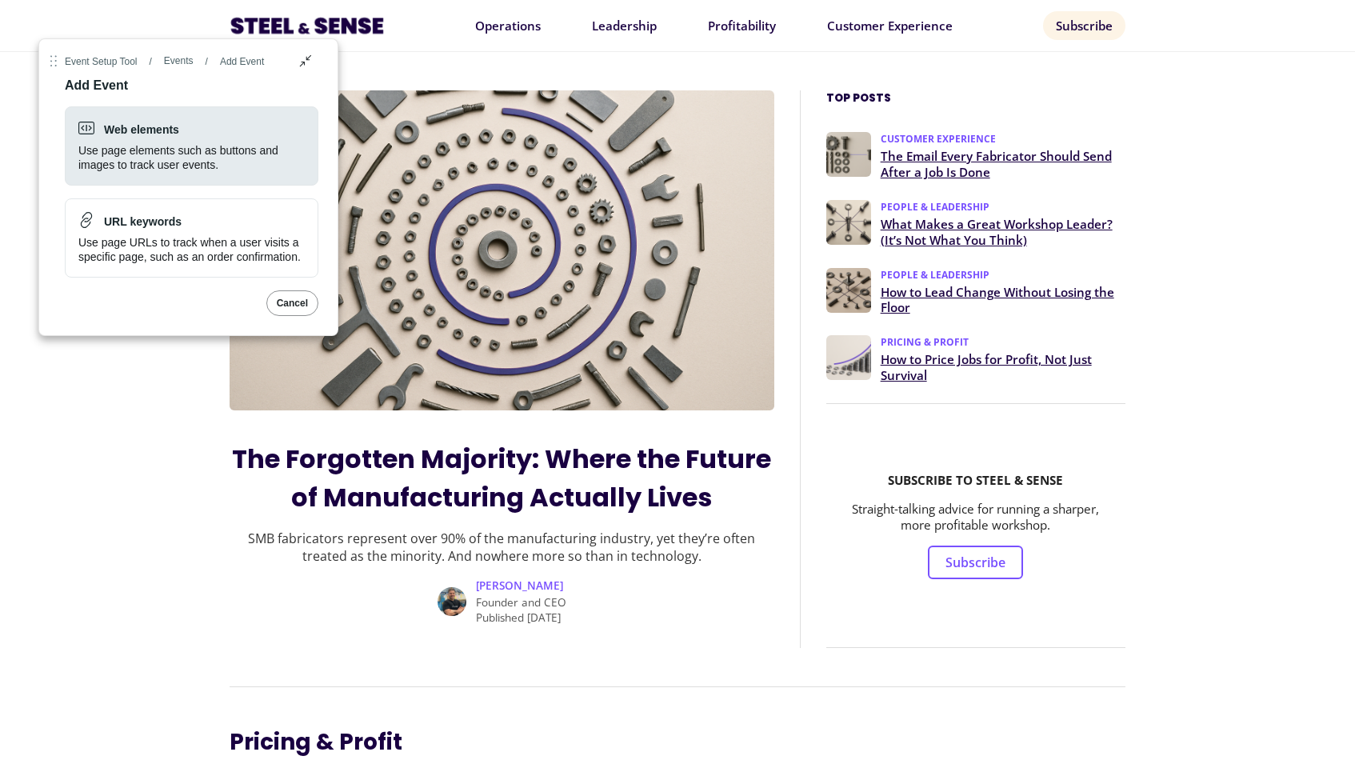
click at [163, 135] on h4 "Web elements" at bounding box center [128, 128] width 101 height 17
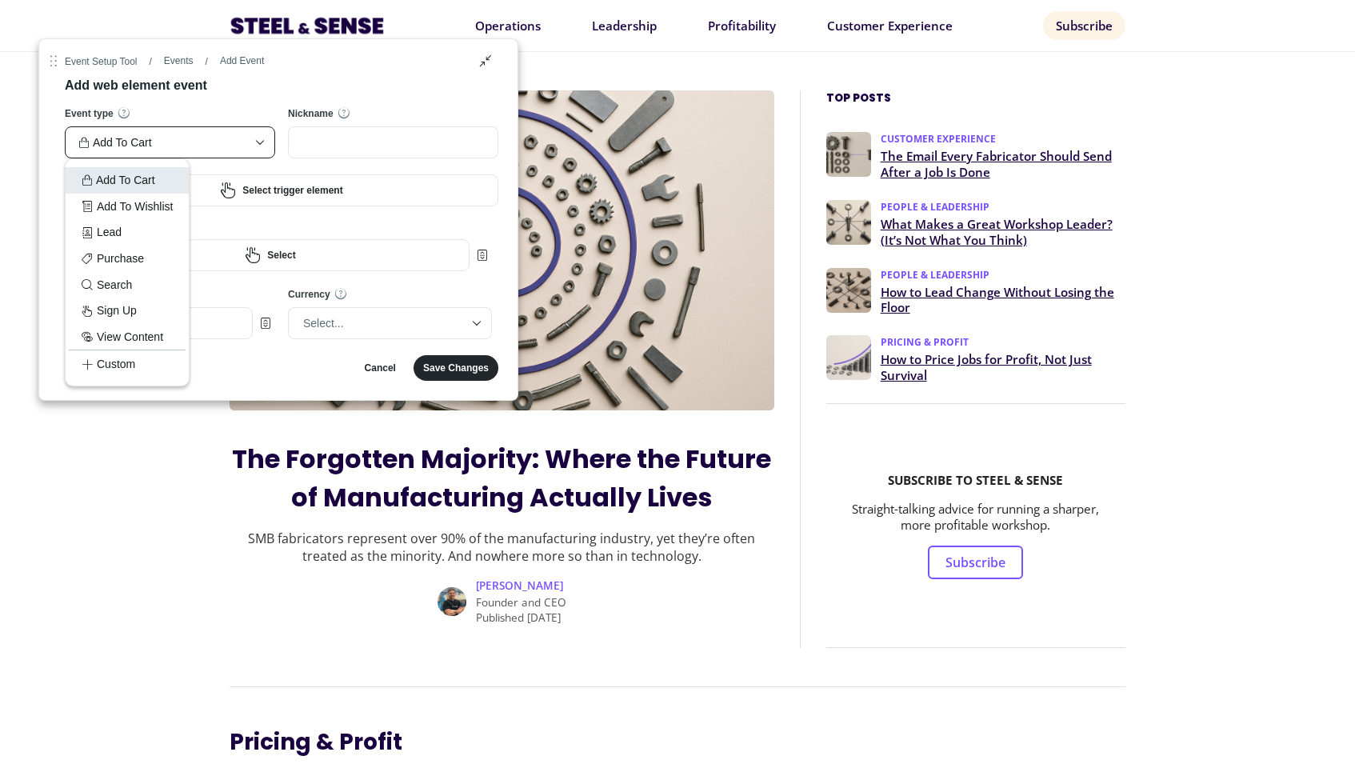
click at [204, 156] on div "Add To Cart" at bounding box center [170, 142] width 210 height 32
click at [120, 330] on div "View Content" at bounding box center [127, 337] width 91 height 18
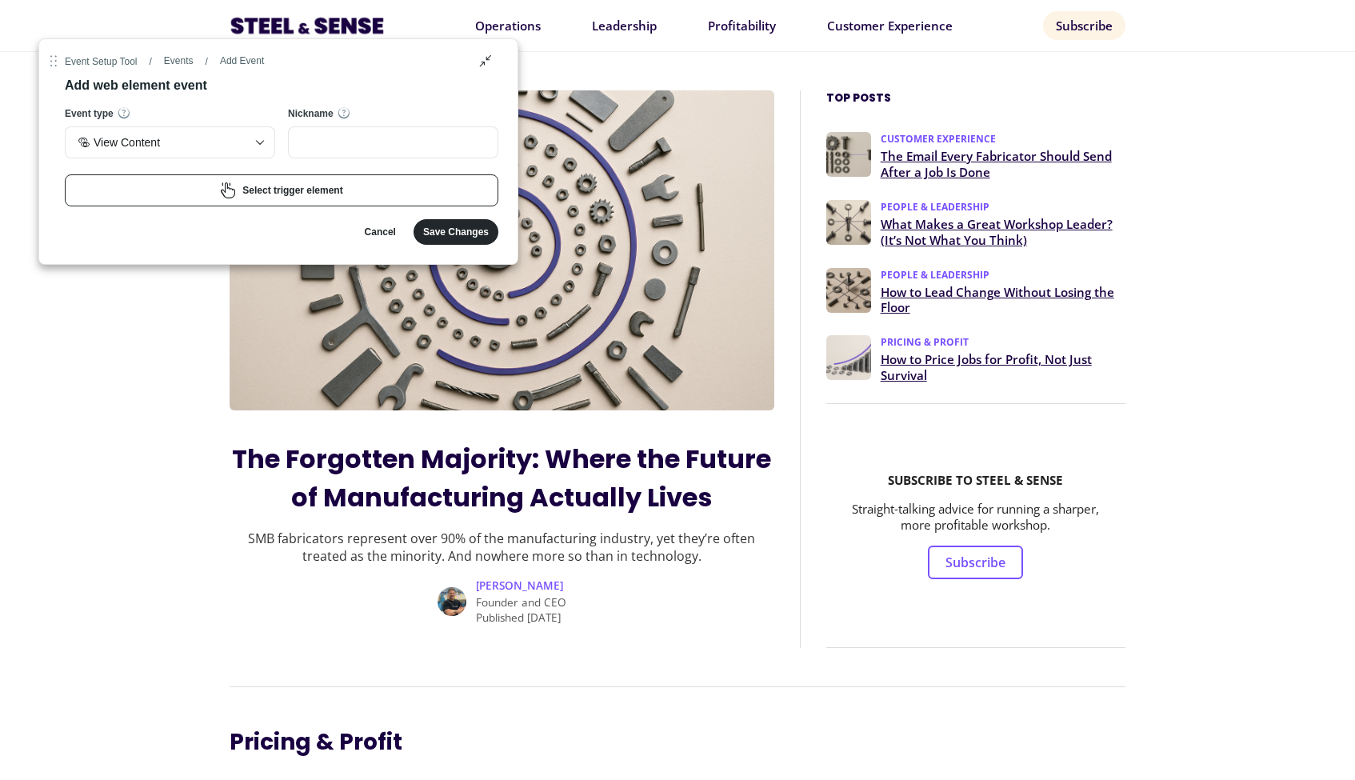
click at [362, 197] on button "Select trigger element" at bounding box center [282, 190] width 434 height 32
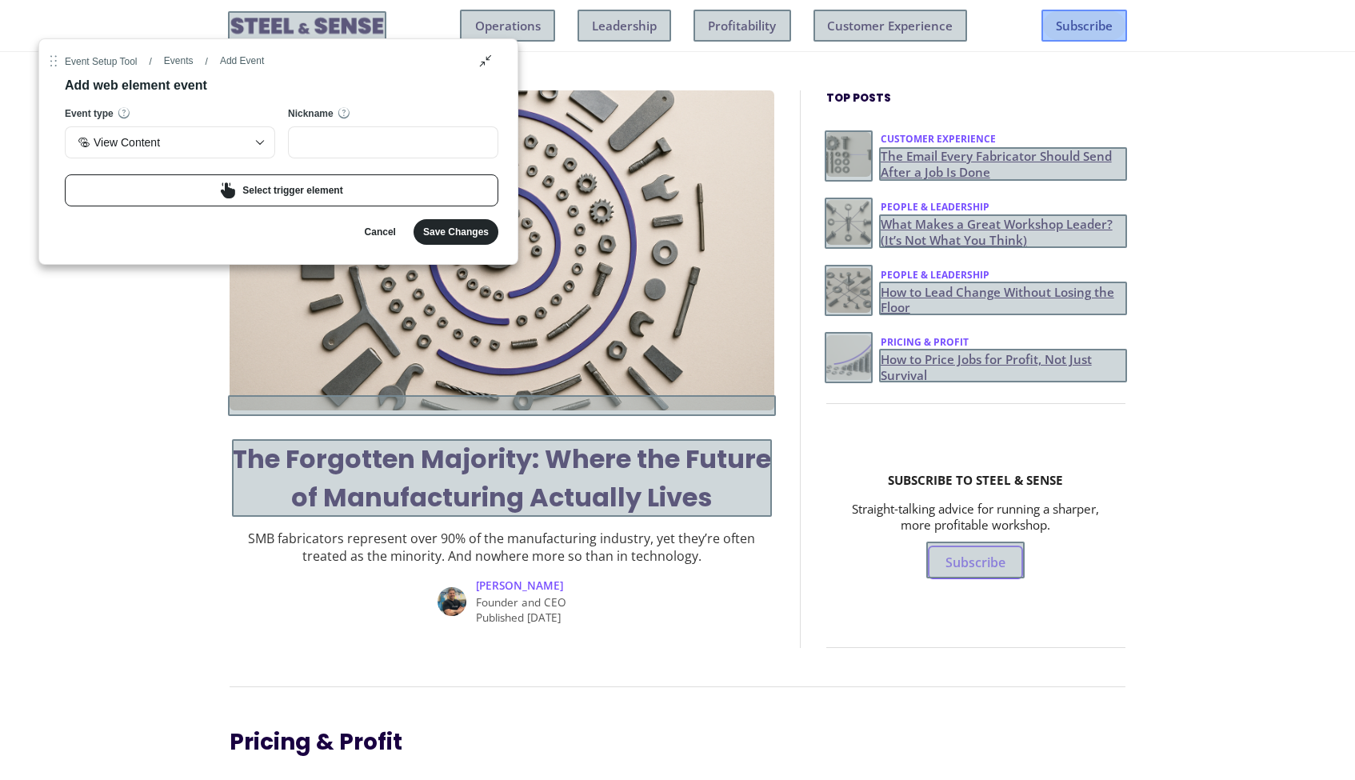
click at [1080, 21] on button at bounding box center [1085, 26] width 86 height 32
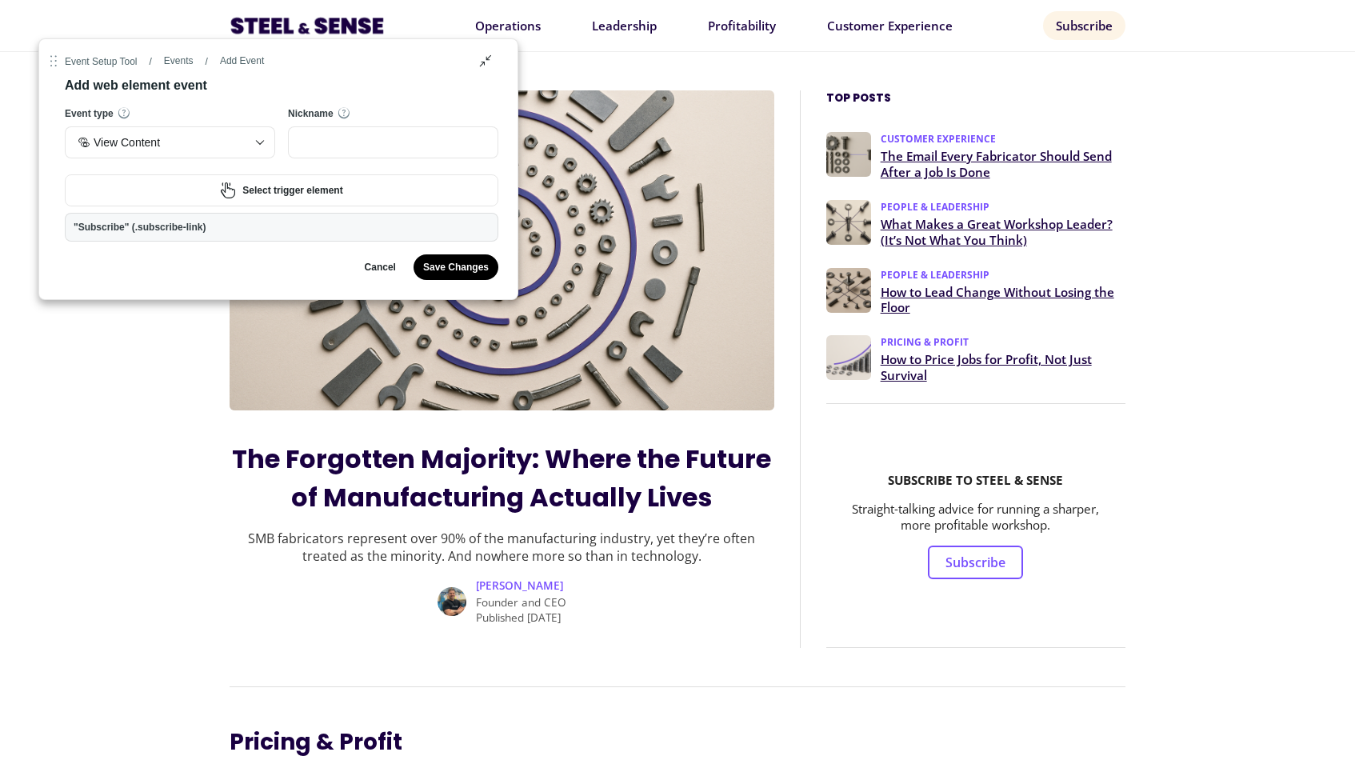
click at [462, 261] on div "Save Changes" at bounding box center [456, 267] width 66 height 13
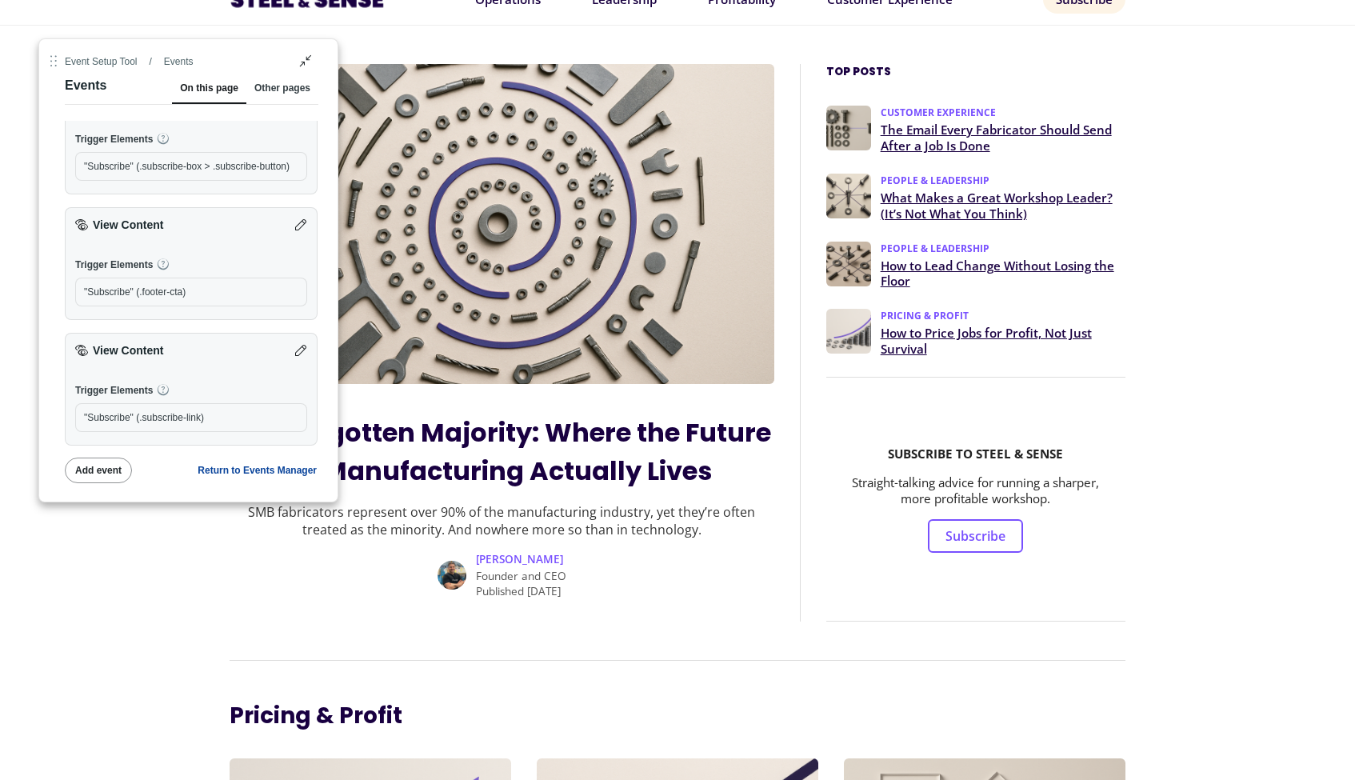
scroll to position [39, 0]
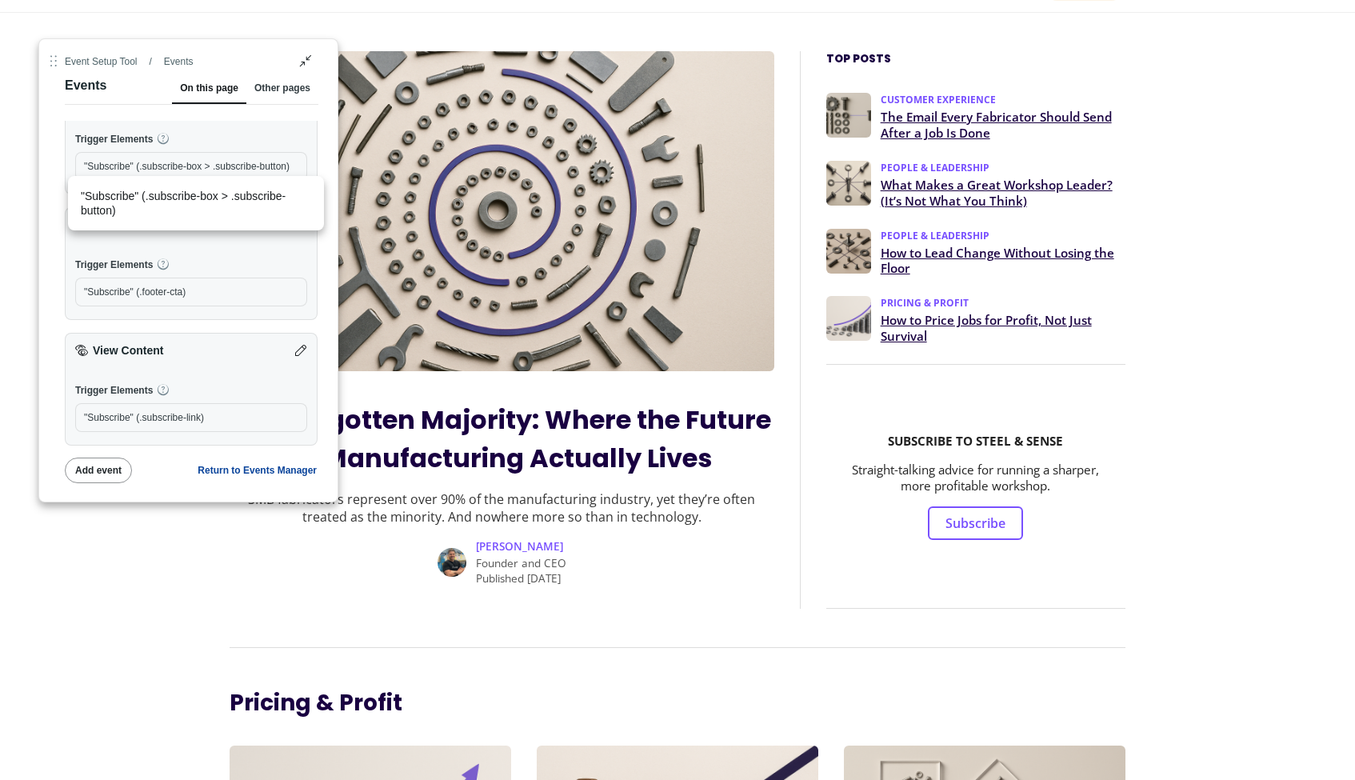
click at [264, 170] on div ""Subscribe" (.subscribe-box > .subscribe-button)" at bounding box center [191, 166] width 214 height 13
click at [265, 135] on div "Trigger Elements" at bounding box center [191, 139] width 232 height 14
click at [267, 92] on div "Other pages" at bounding box center [282, 92] width 56 height 22
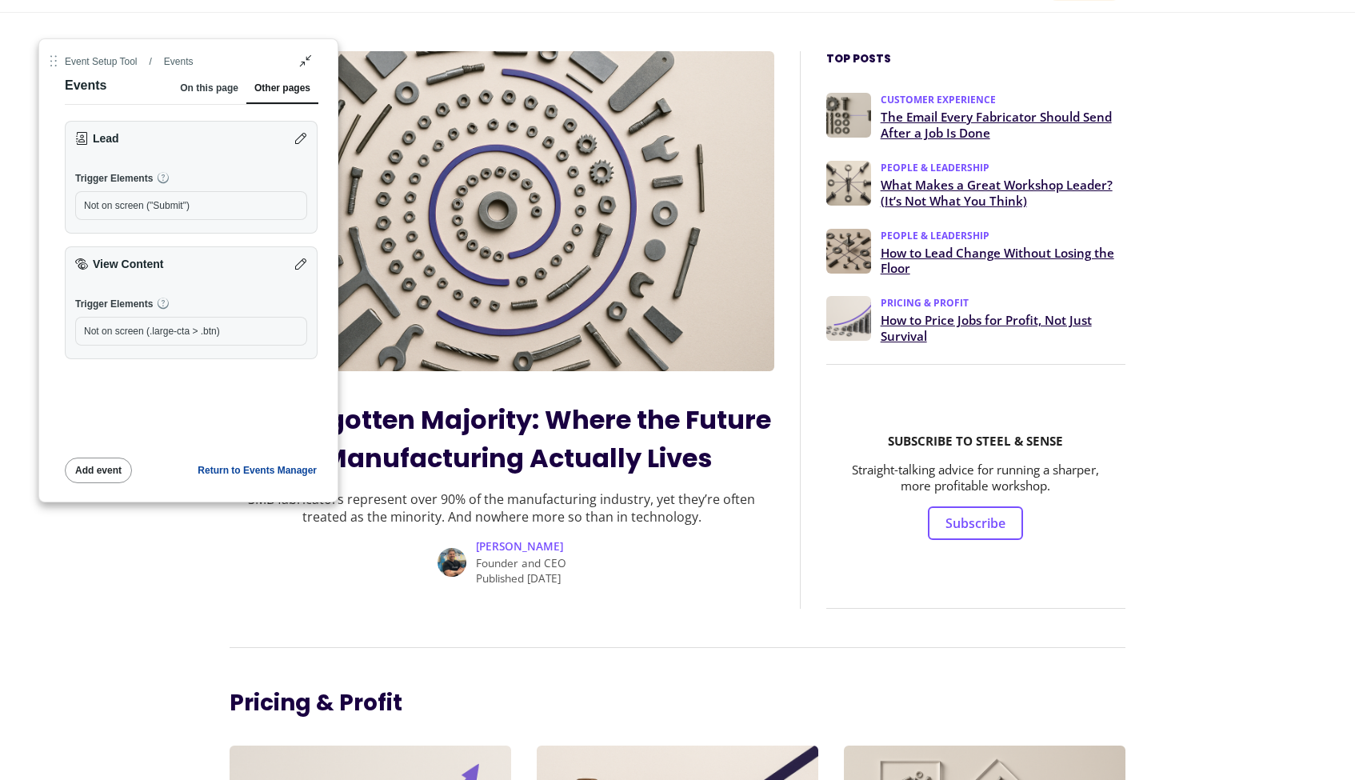
click at [210, 90] on div "On this page" at bounding box center [209, 92] width 58 height 22
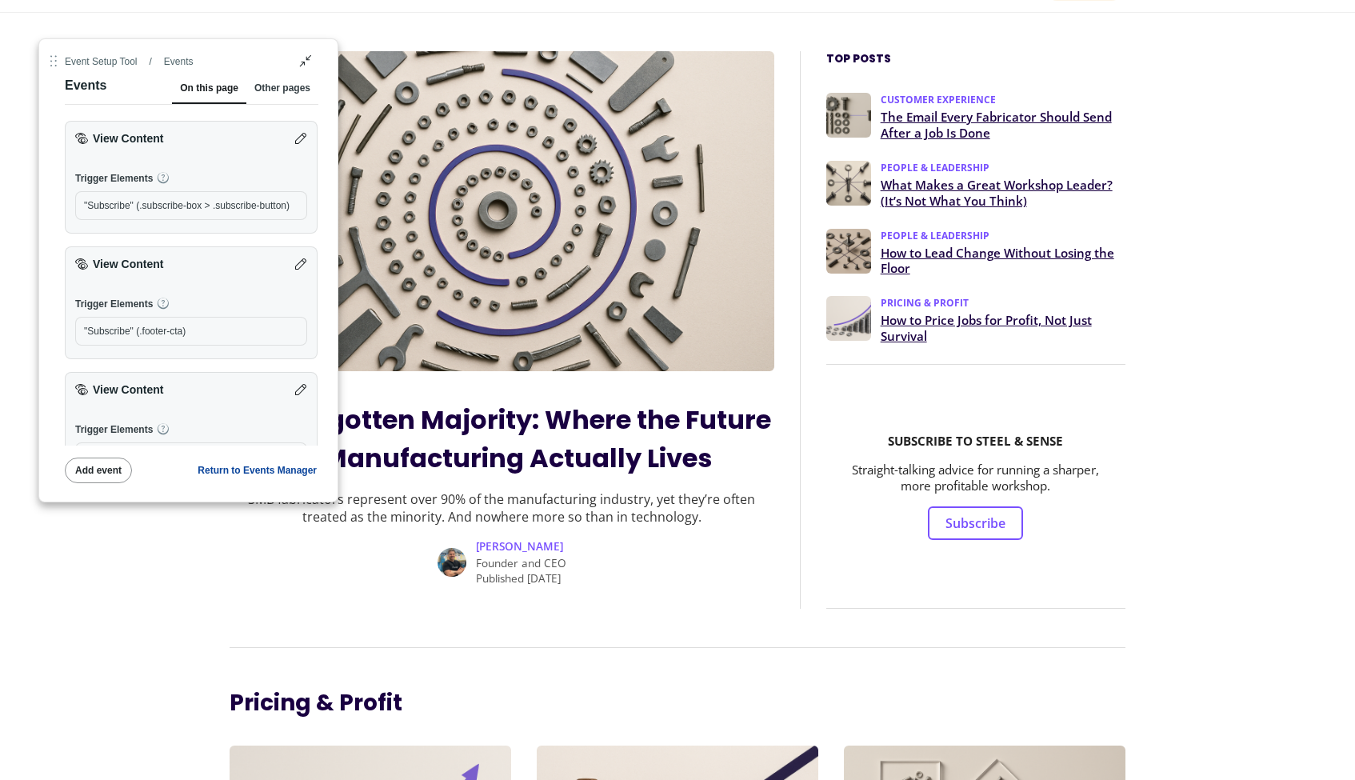
click at [266, 81] on div "Other pages" at bounding box center [282, 92] width 56 height 22
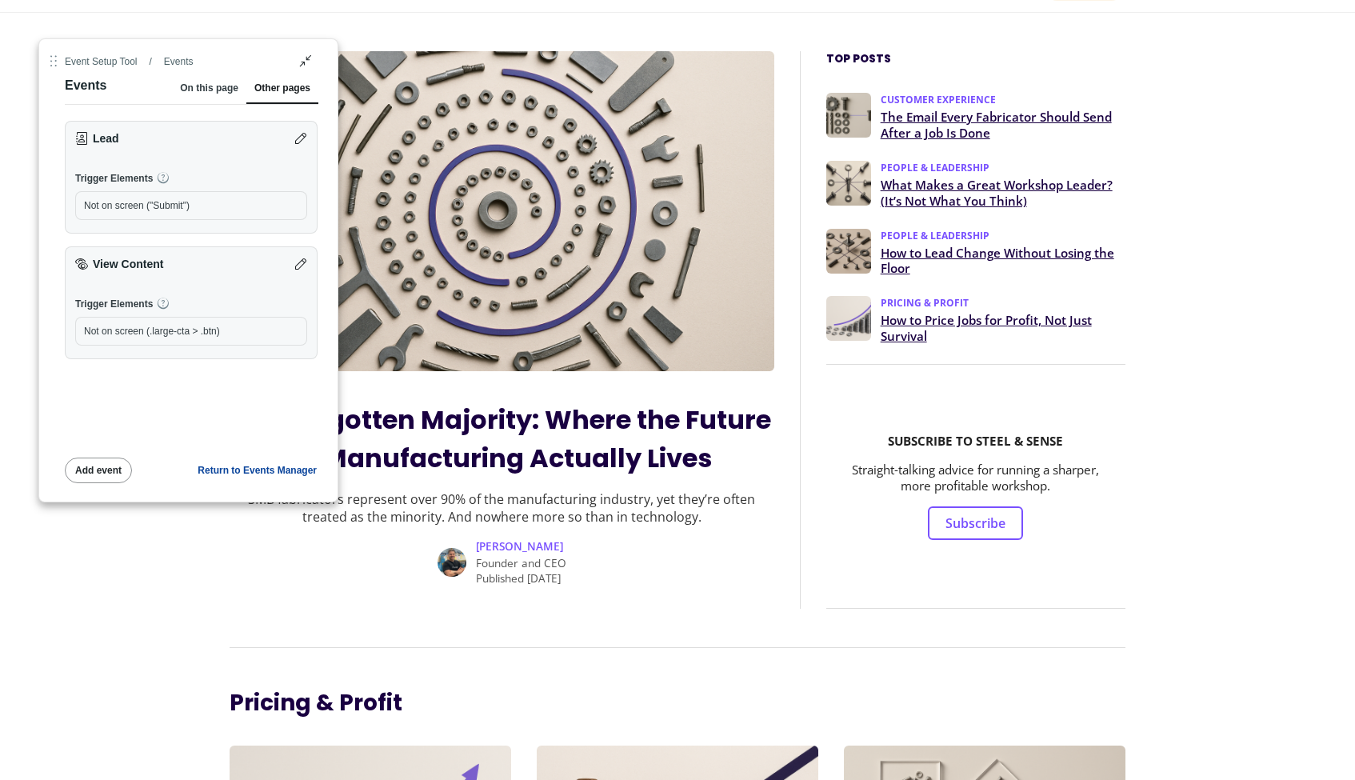
click at [214, 86] on div "On this page" at bounding box center [209, 92] width 58 height 22
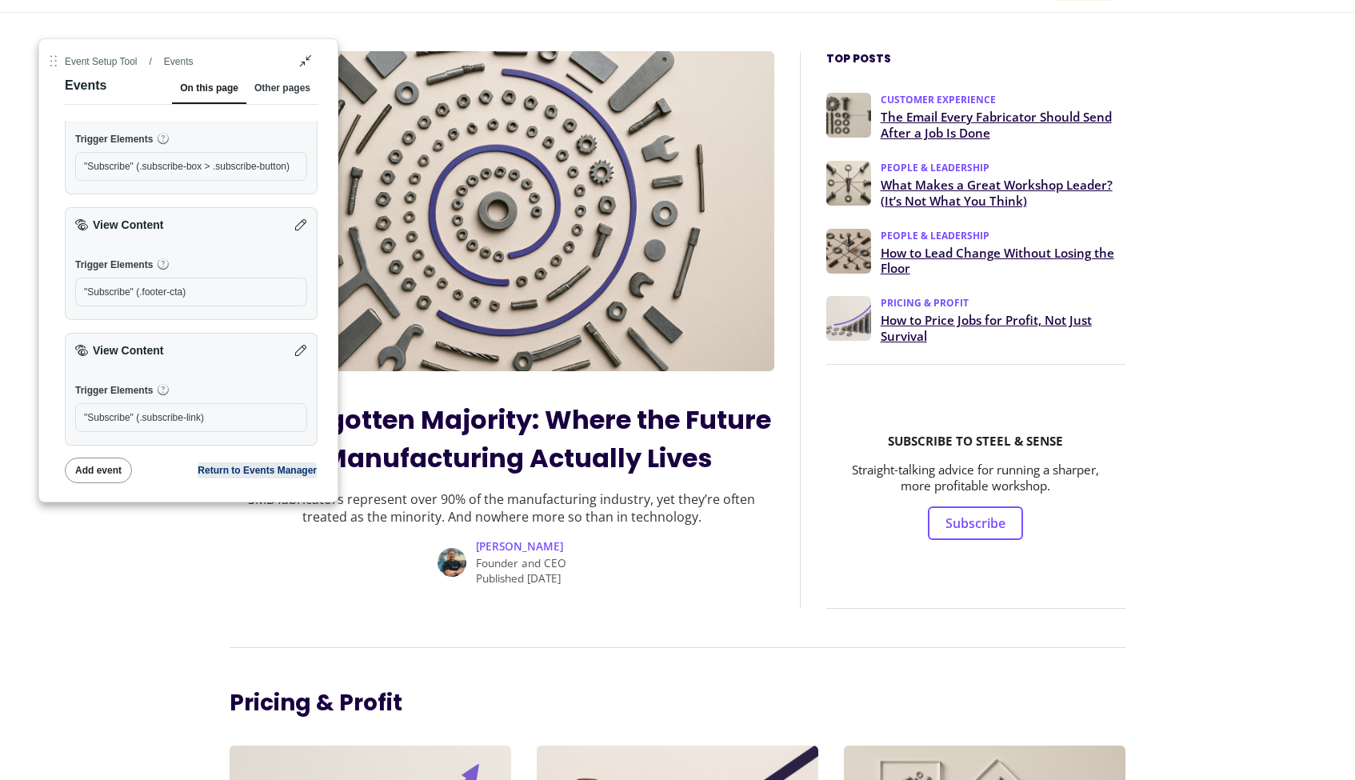
click at [222, 471] on div "Return to Events Manager" at bounding box center [257, 470] width 119 height 13
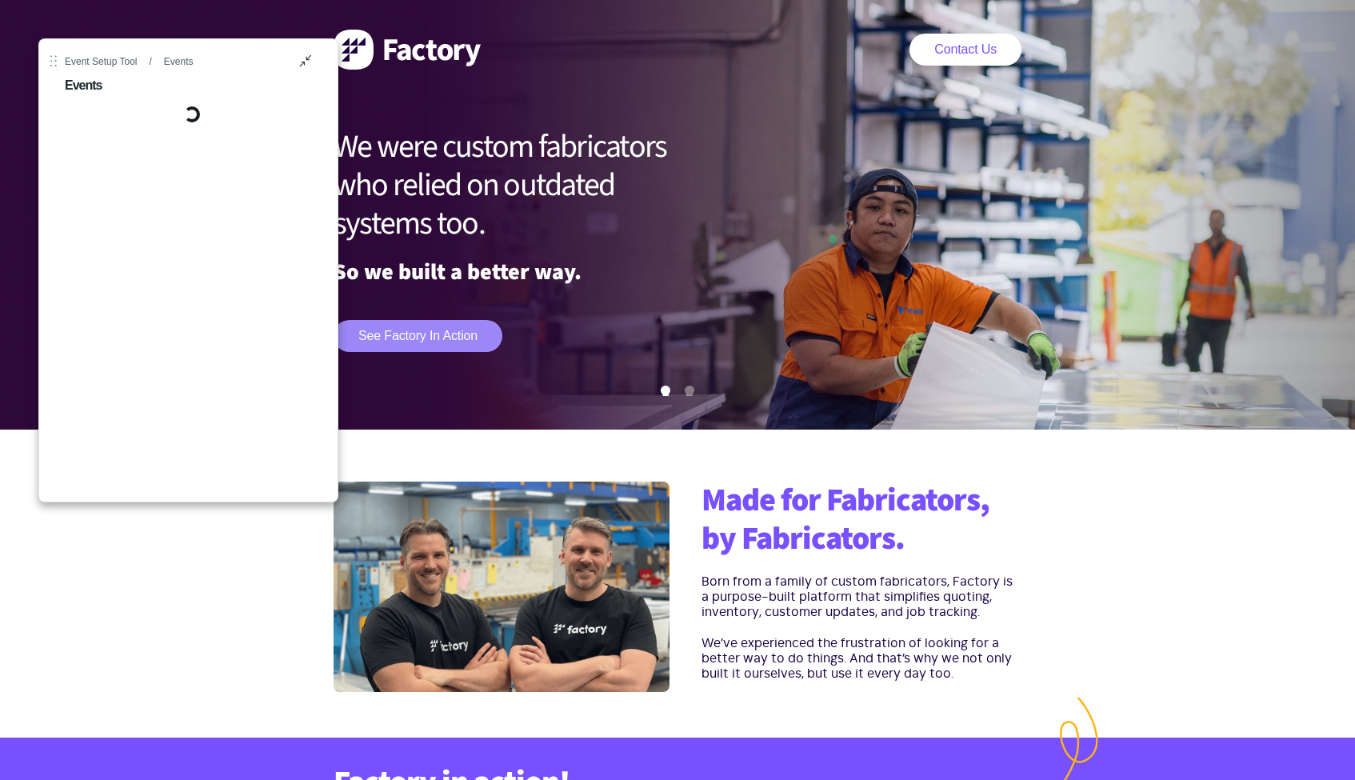
click at [442, 332] on link "See Factory in action" at bounding box center [418, 336] width 169 height 32
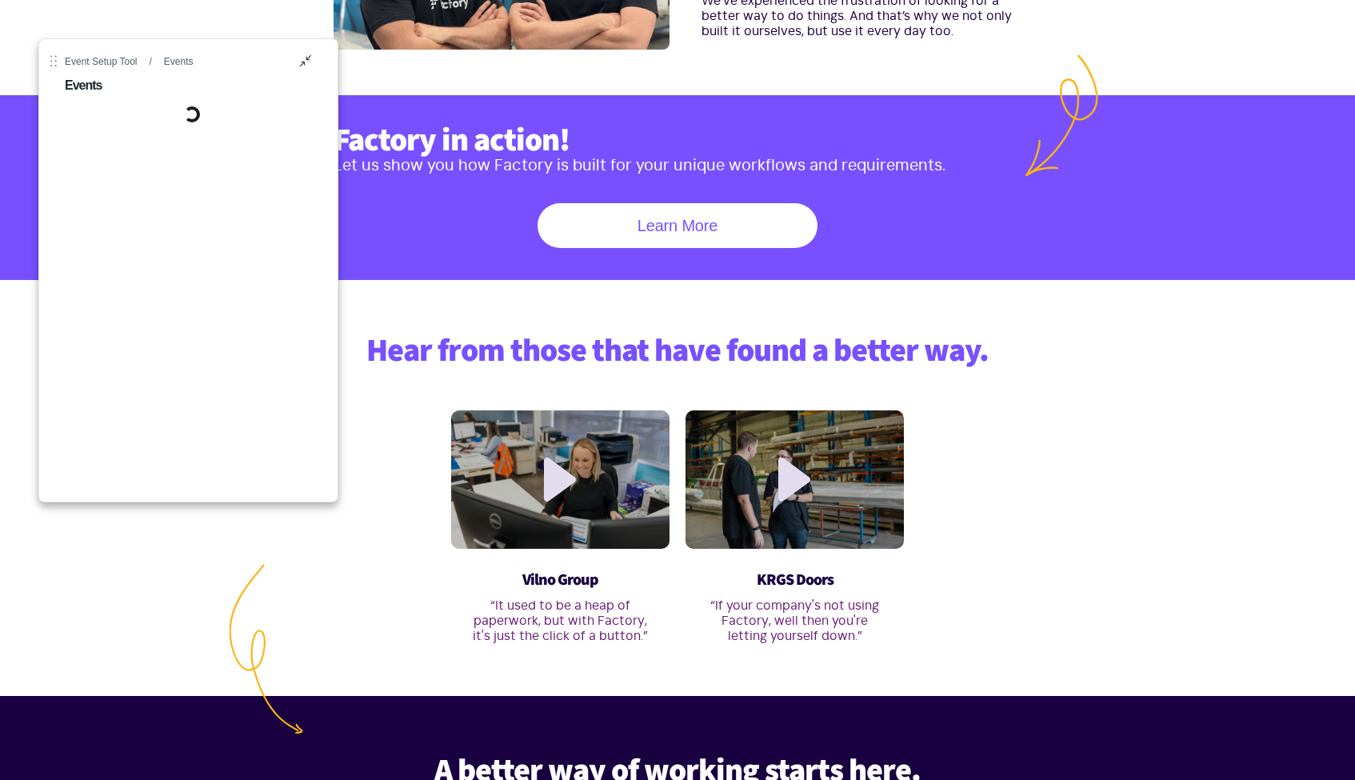
scroll to position [738, 0]
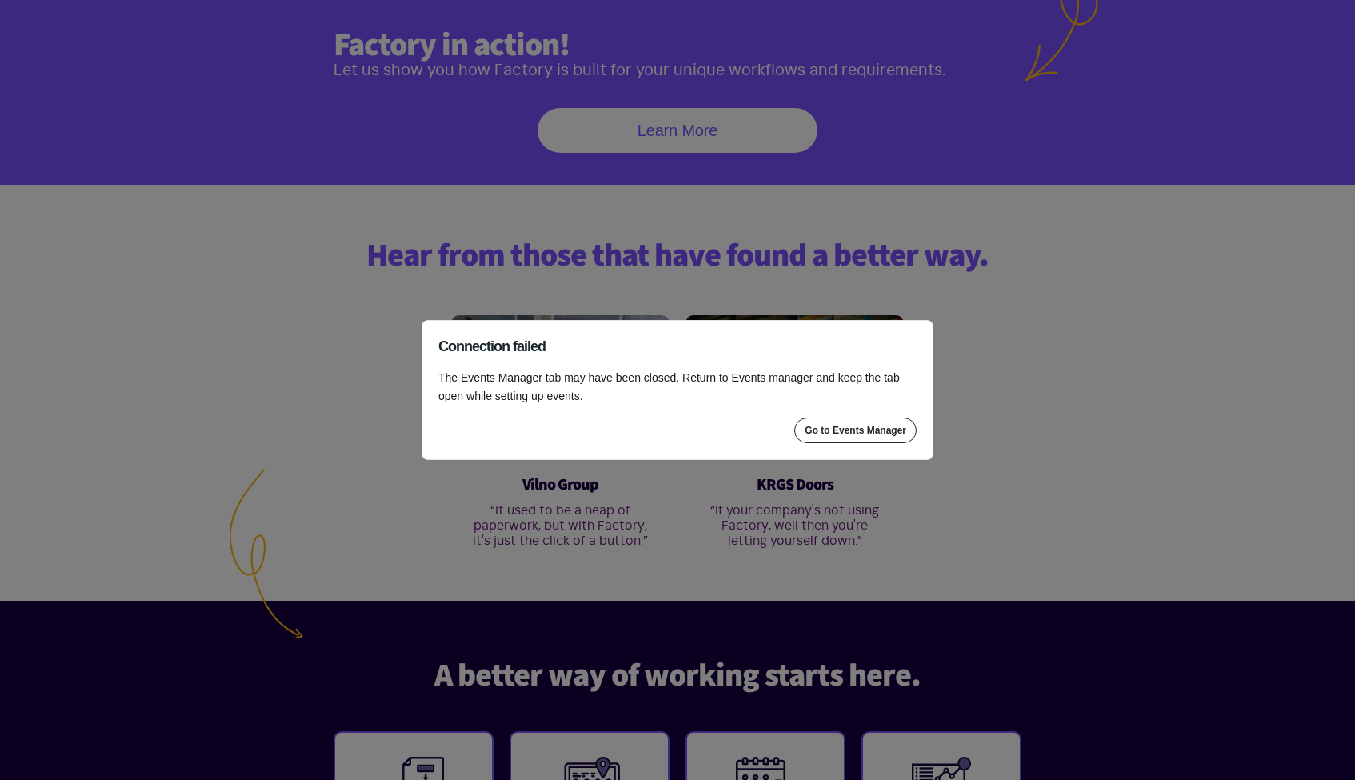
click at [817, 435] on div "Go to Events Manager" at bounding box center [856, 430] width 102 height 13
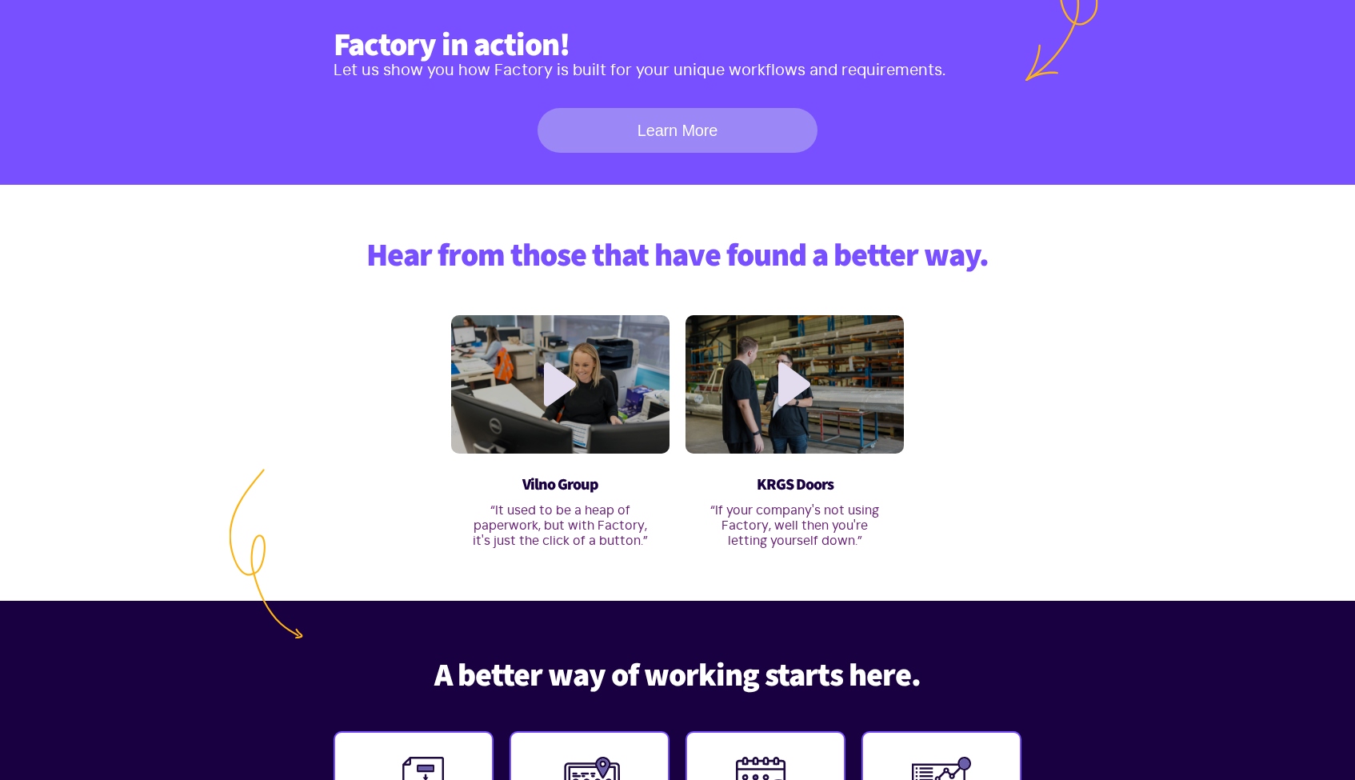
click at [697, 131] on link "Learn More" at bounding box center [678, 130] width 280 height 45
